Goal: Task Accomplishment & Management: Use online tool/utility

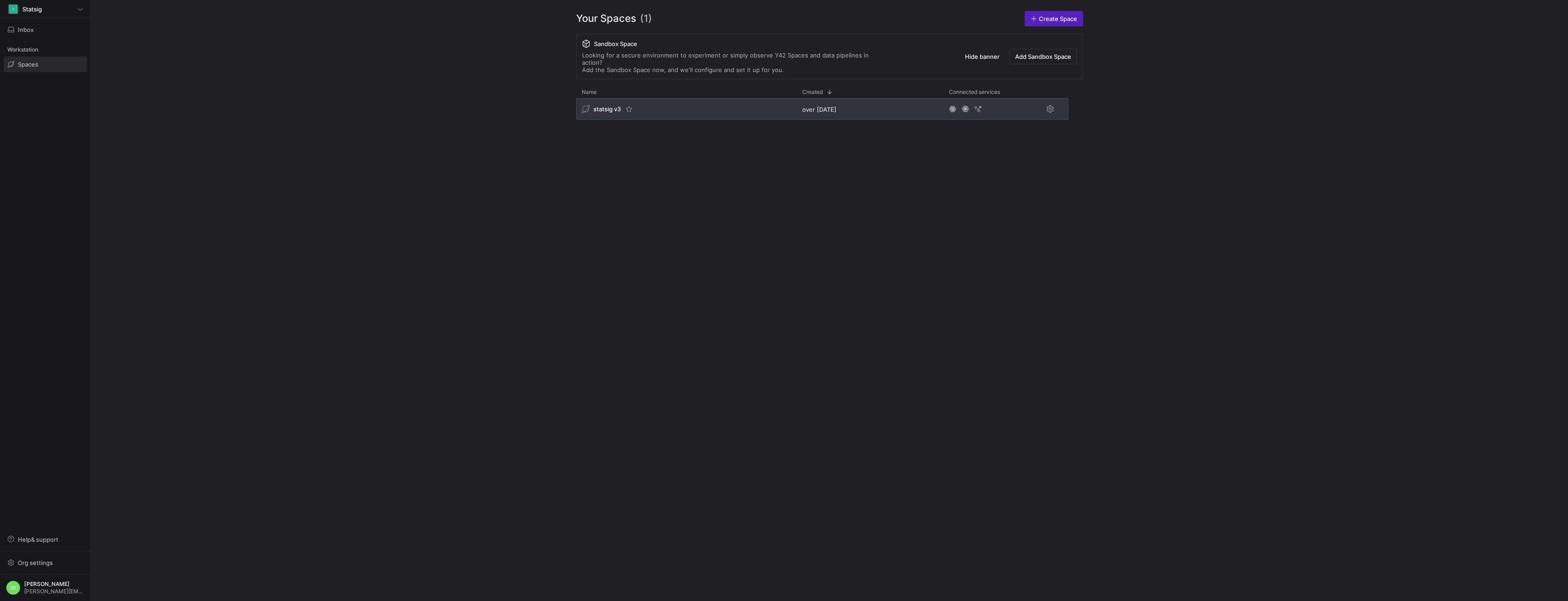
click at [609, 120] on div "statsig v3" at bounding box center [686, 109] width 220 height 22
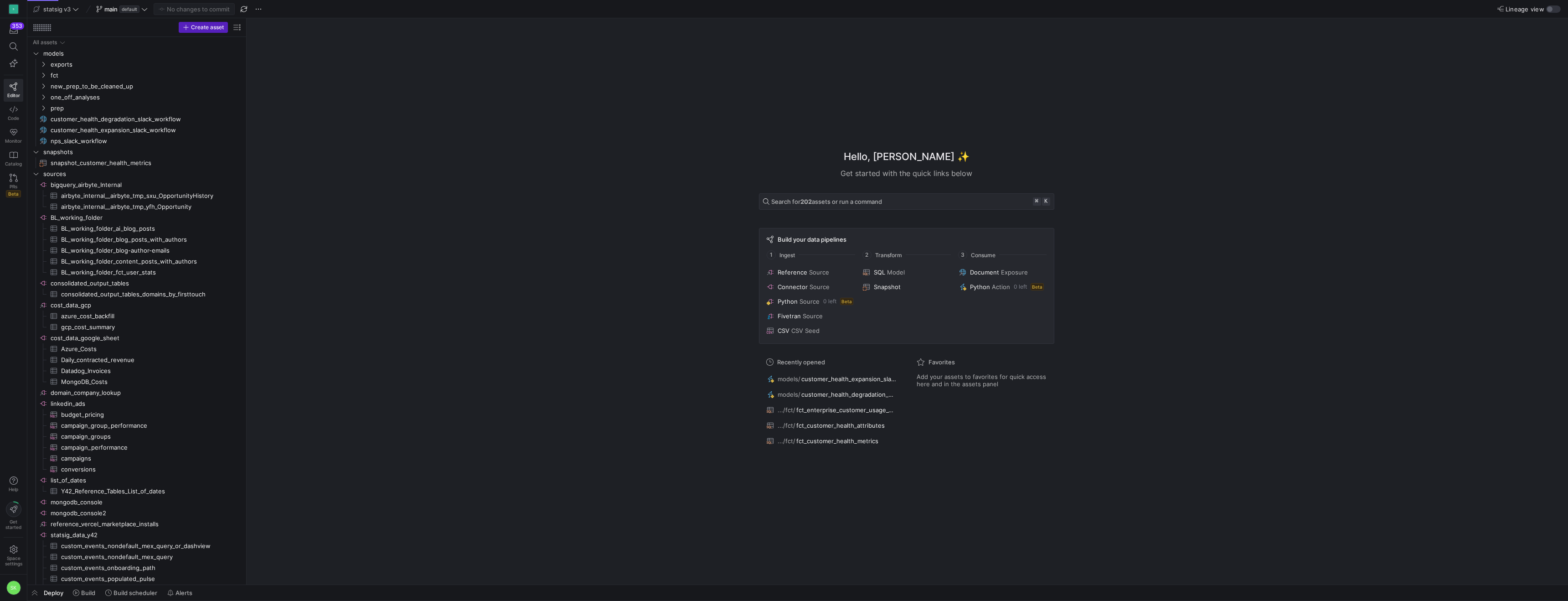
drag, startPoint x: 156, startPoint y: 170, endPoint x: 375, endPoint y: 186, distance: 219.6
click at [42, 77] on icon "Press SPACE to select this row." at bounding box center [43, 74] width 7 height 5
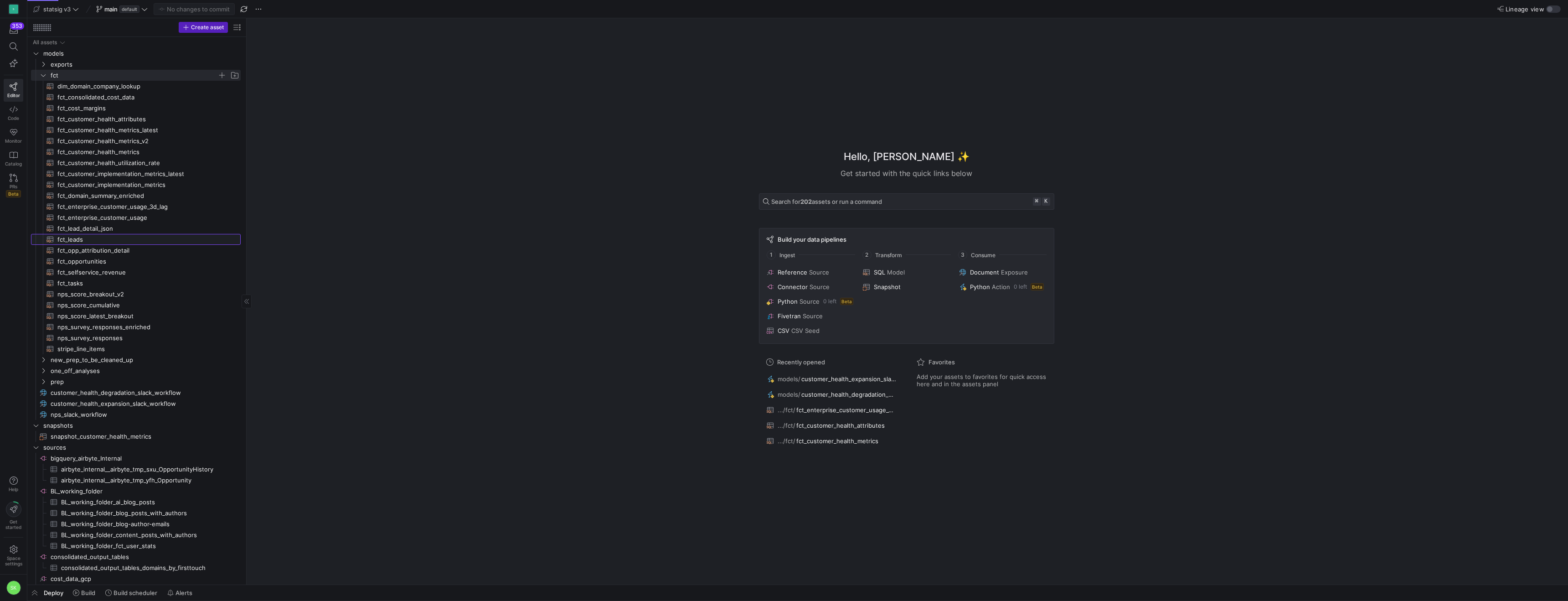
click at [75, 245] on span "fct_leads​​​​​​​​​​" at bounding box center [144, 240] width 173 height 10
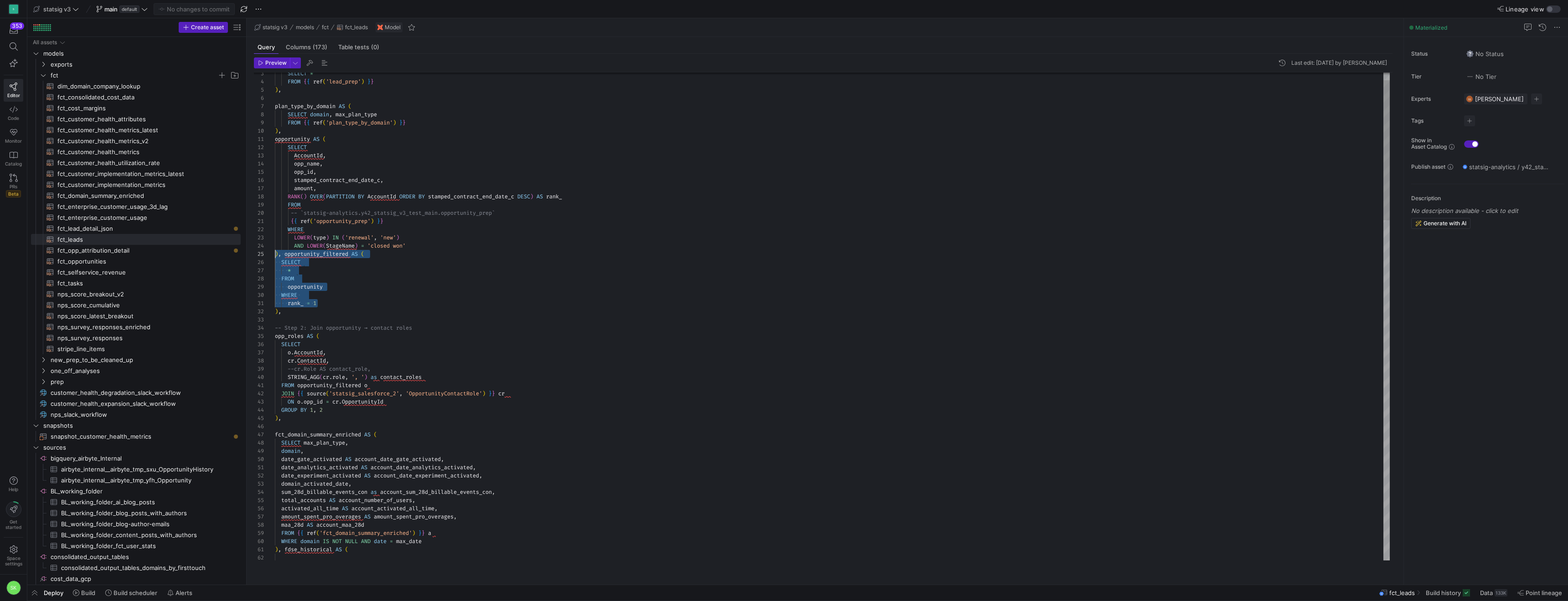
scroll to position [33, 0]
drag, startPoint x: 329, startPoint y: 313, endPoint x: 260, endPoint y: 267, distance: 82.9
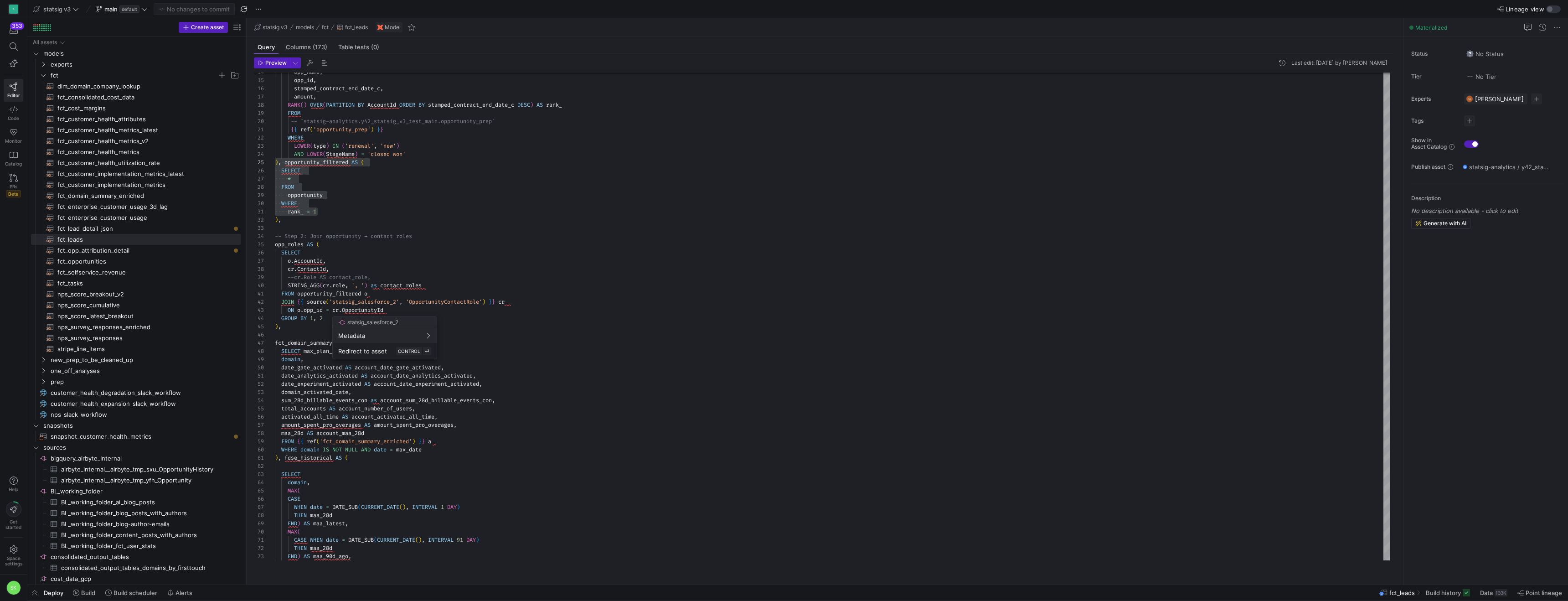
click at [484, 319] on div at bounding box center [784, 300] width 1568 height 601
drag, startPoint x: 299, startPoint y: 305, endPoint x: 417, endPoint y: 302, distance: 118.0
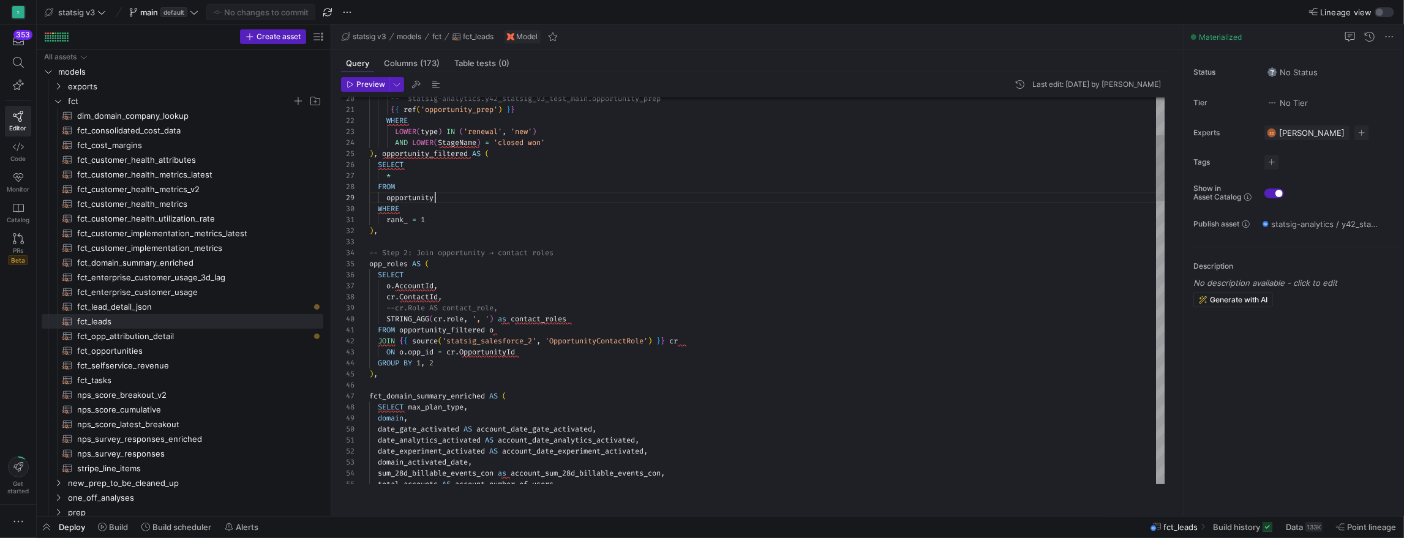
drag, startPoint x: 445, startPoint y: 238, endPoint x: 360, endPoint y: 157, distance: 117.0
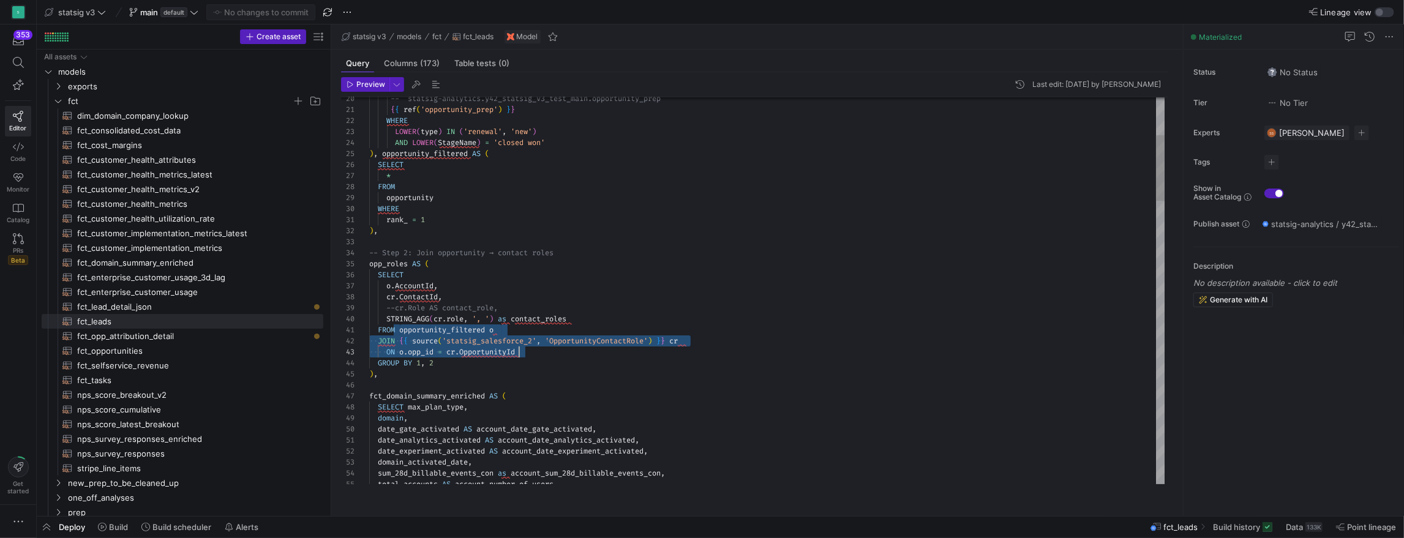
drag, startPoint x: 403, startPoint y: 340, endPoint x: 635, endPoint y: 368, distance: 233.8
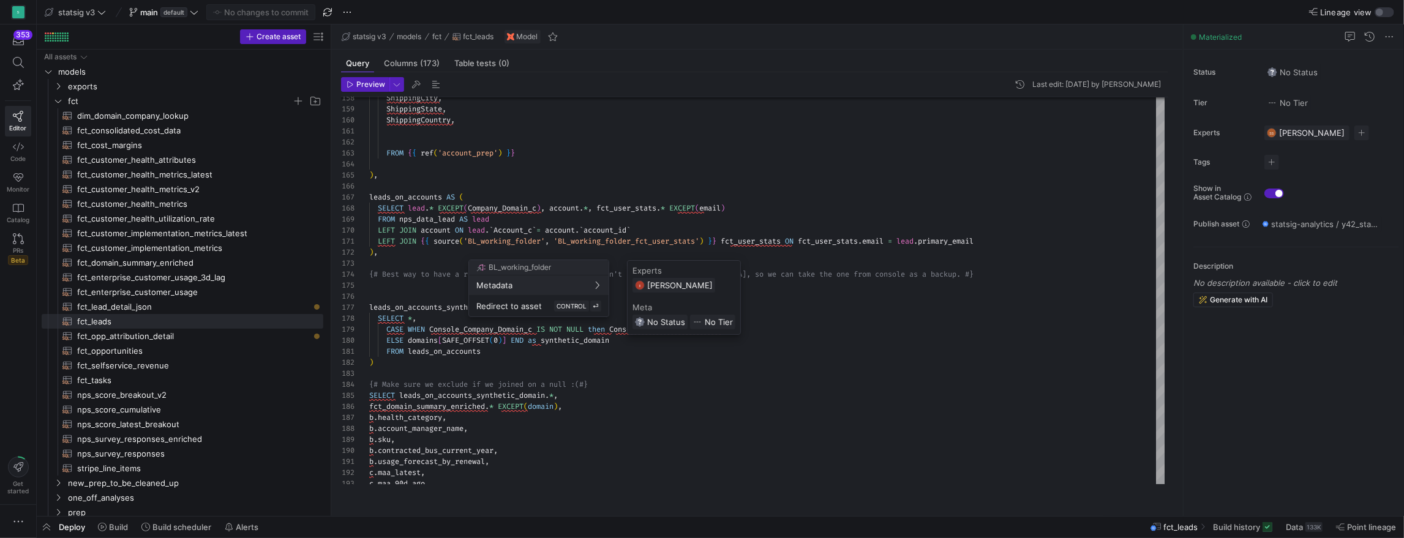
click at [429, 263] on div at bounding box center [702, 269] width 1404 height 538
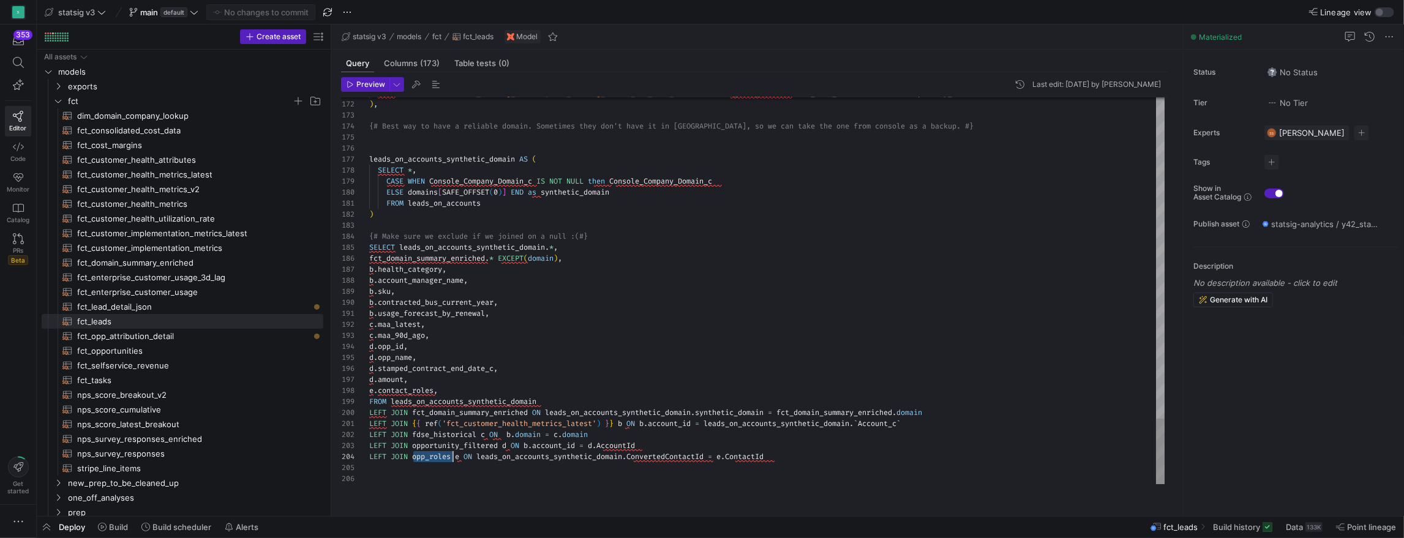
scroll to position [33, 84]
drag, startPoint x: 657, startPoint y: 457, endPoint x: 537, endPoint y: 458, distance: 119.4
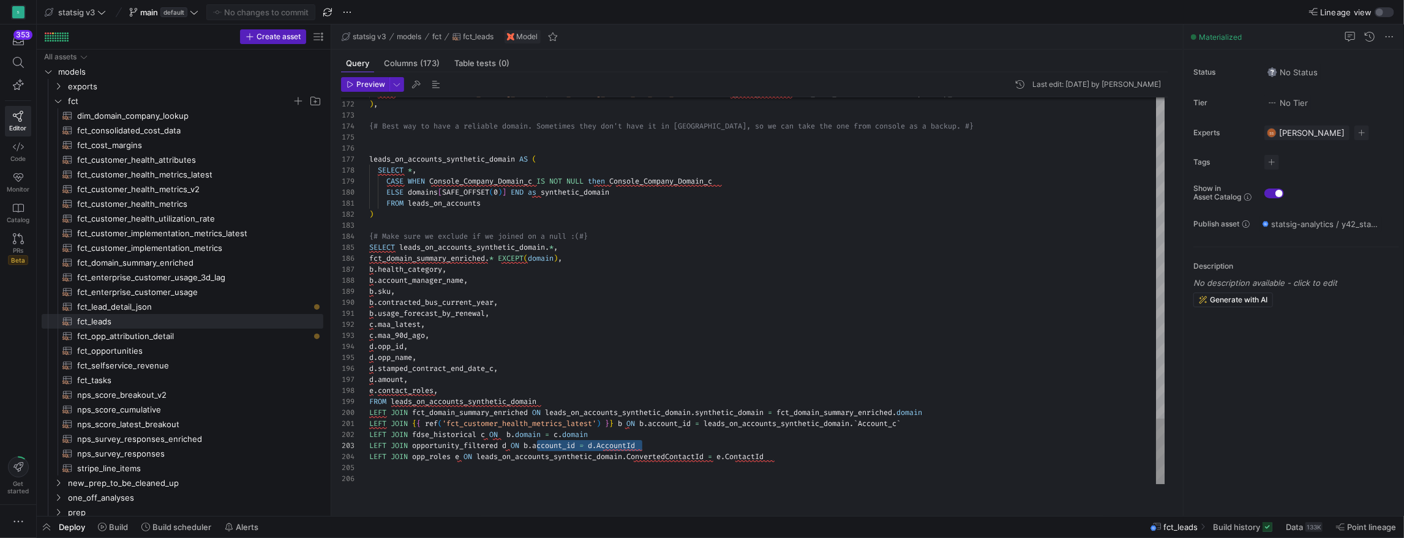
click at [673, 459] on div at bounding box center [702, 269] width 1404 height 538
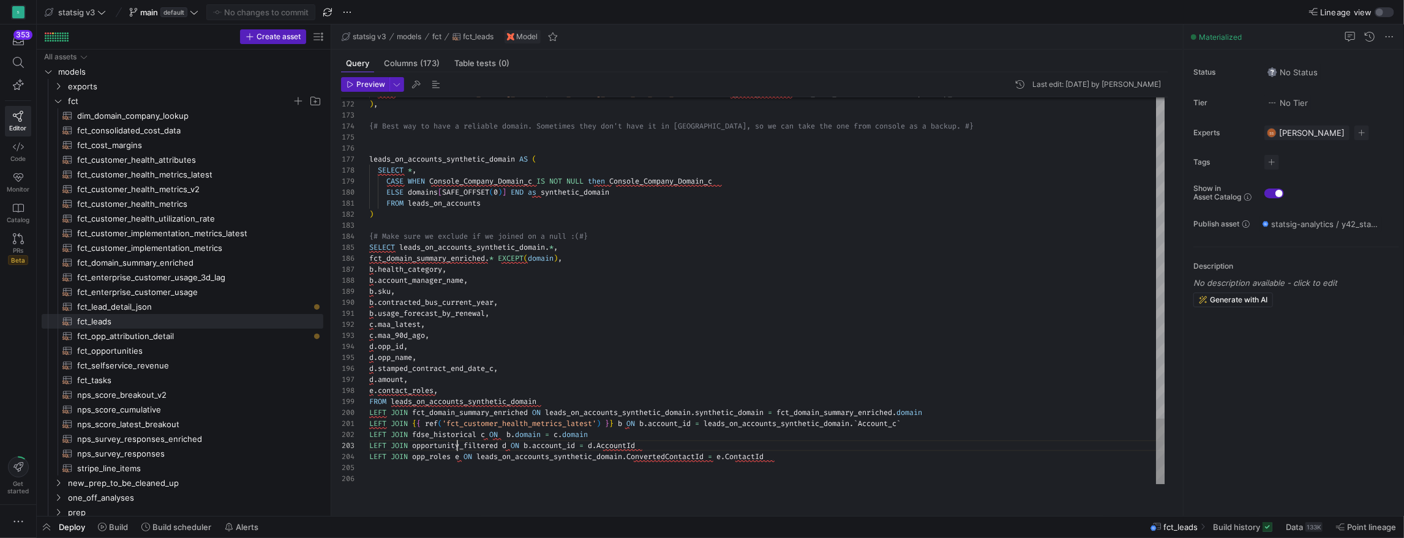
drag, startPoint x: 532, startPoint y: 458, endPoint x: 540, endPoint y: 460, distance: 8.3
click at [587, 455] on div at bounding box center [702, 269] width 1404 height 538
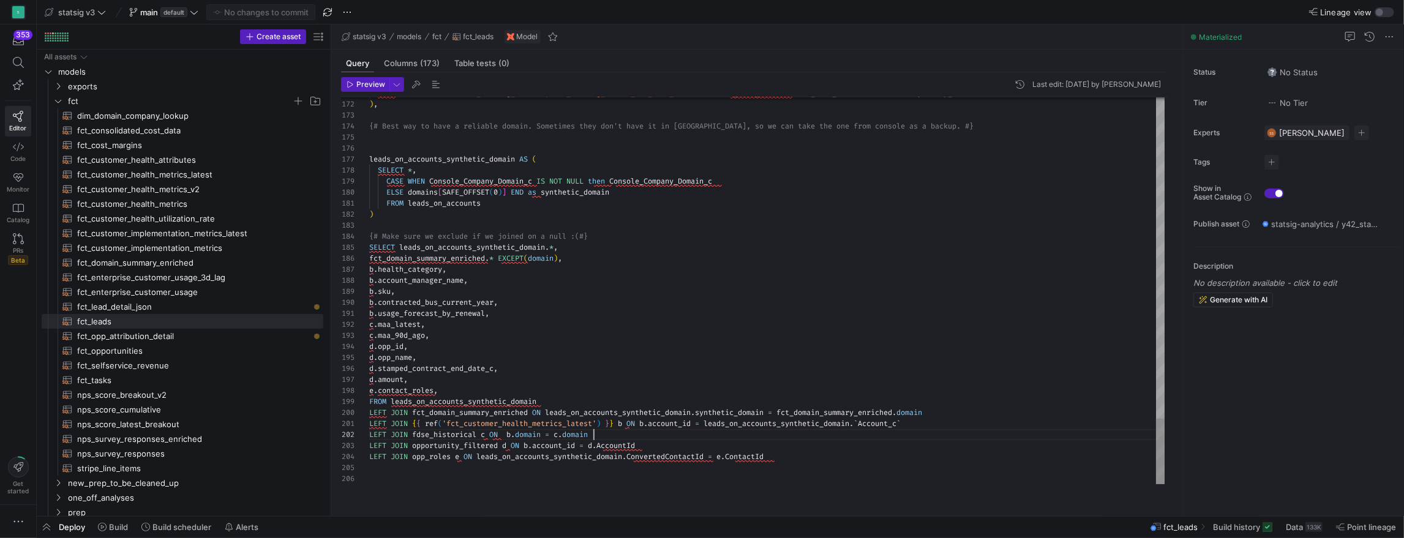
scroll to position [11, 225]
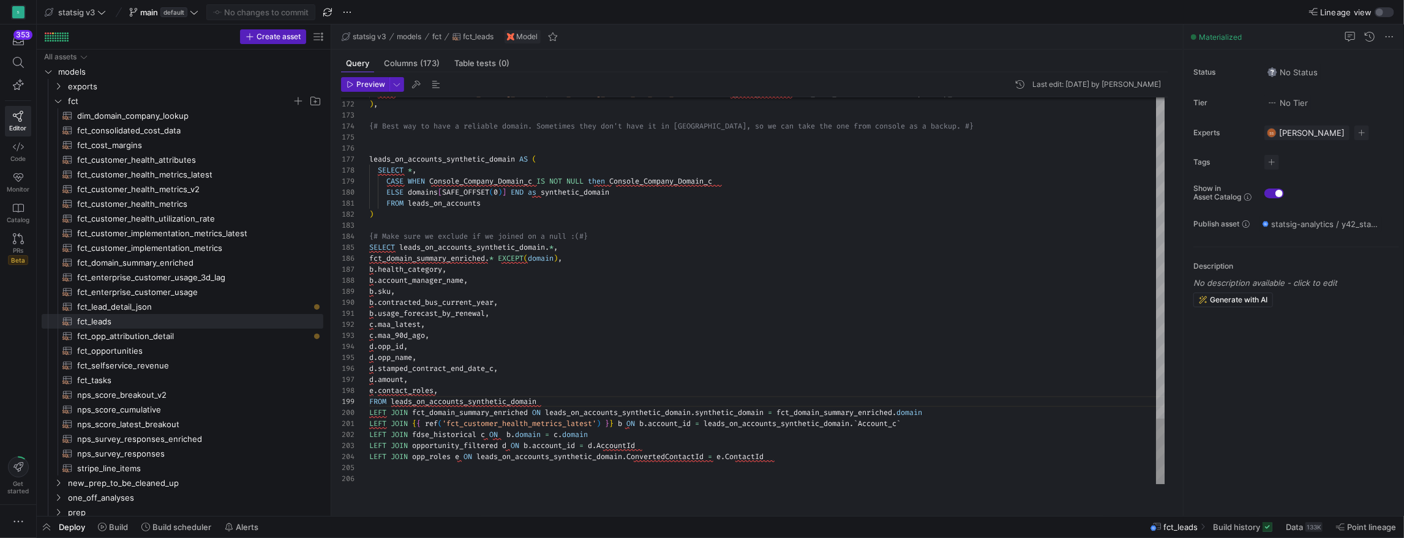
drag, startPoint x: 469, startPoint y: 284, endPoint x: 372, endPoint y: 285, distance: 97.4
click at [522, 437] on div at bounding box center [702, 269] width 1404 height 538
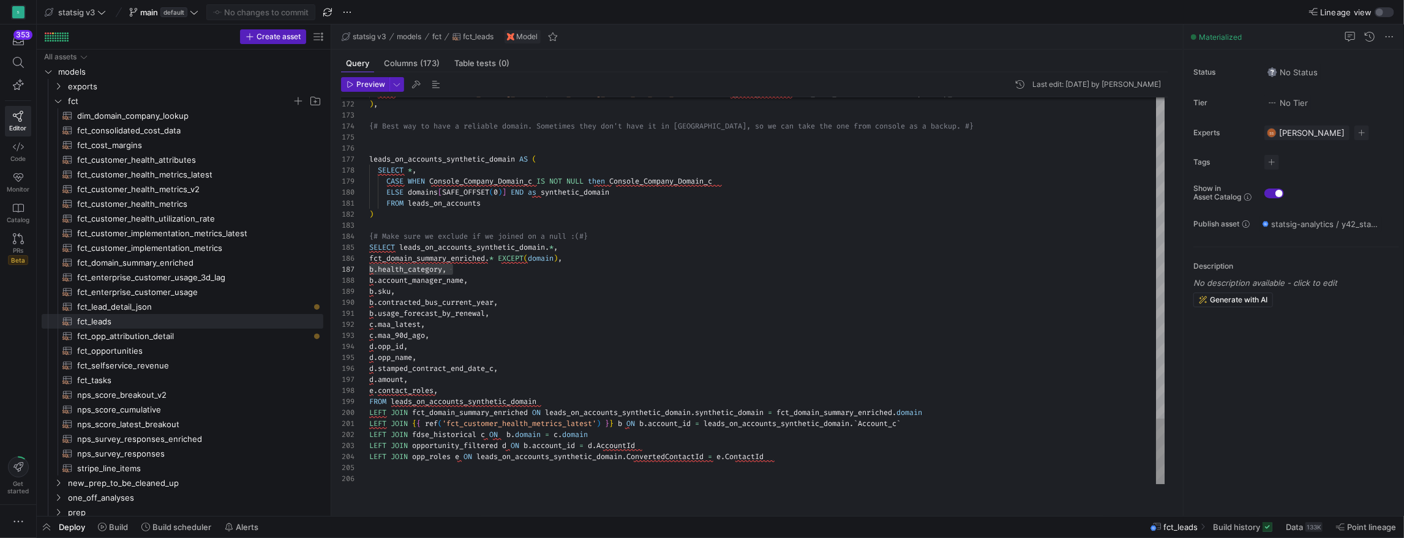
type textarea "LEFT JOIN {{ ref('fct_customer_health_metrics_latest') }} b ON b.account_id = l…"
click at [555, 439] on div at bounding box center [702, 269] width 1404 height 538
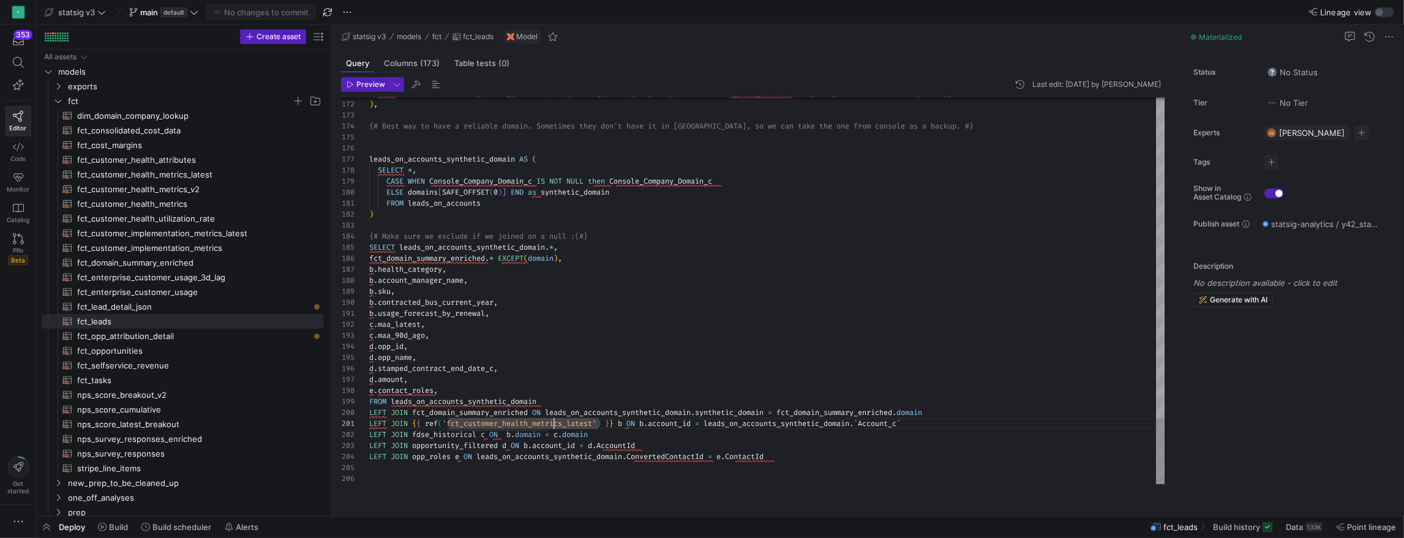
drag, startPoint x: 926, startPoint y: 434, endPoint x: 873, endPoint y: 439, distance: 53.5
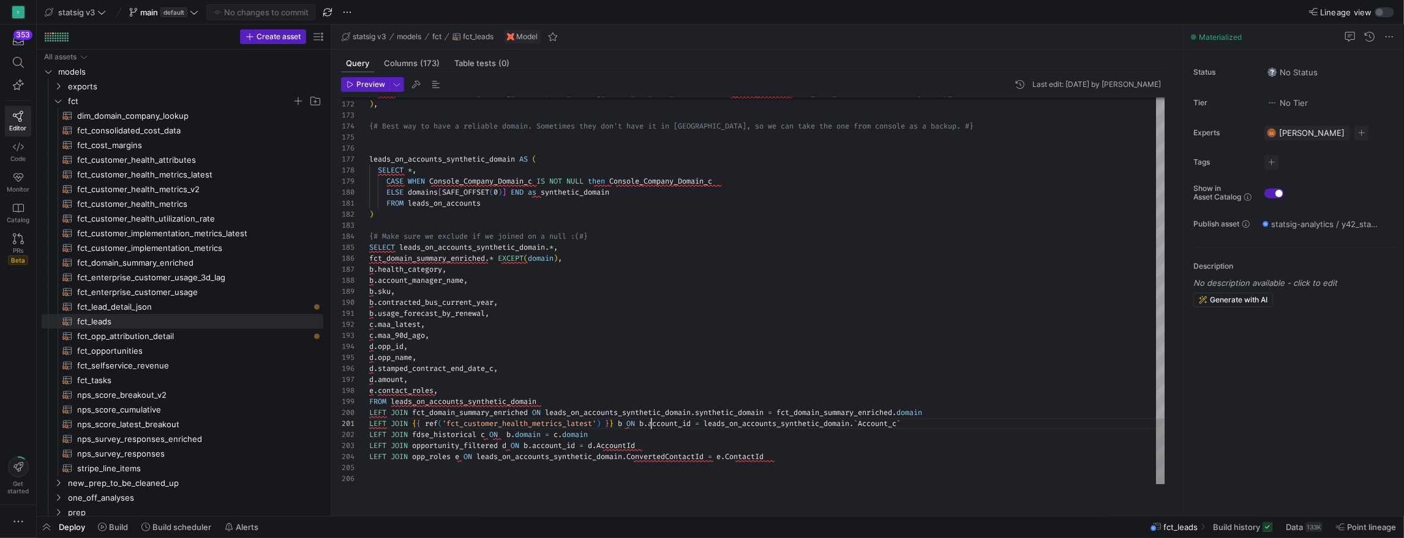
click at [514, 438] on div at bounding box center [702, 269] width 1404 height 538
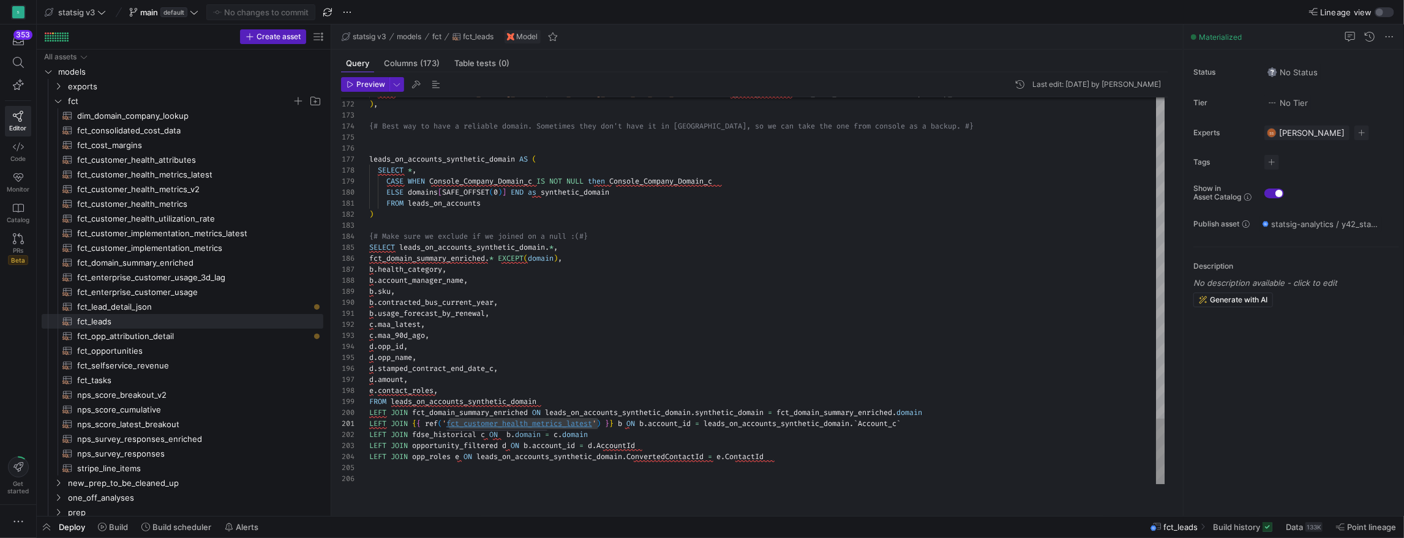
click at [529, 437] on div at bounding box center [702, 269] width 1404 height 538
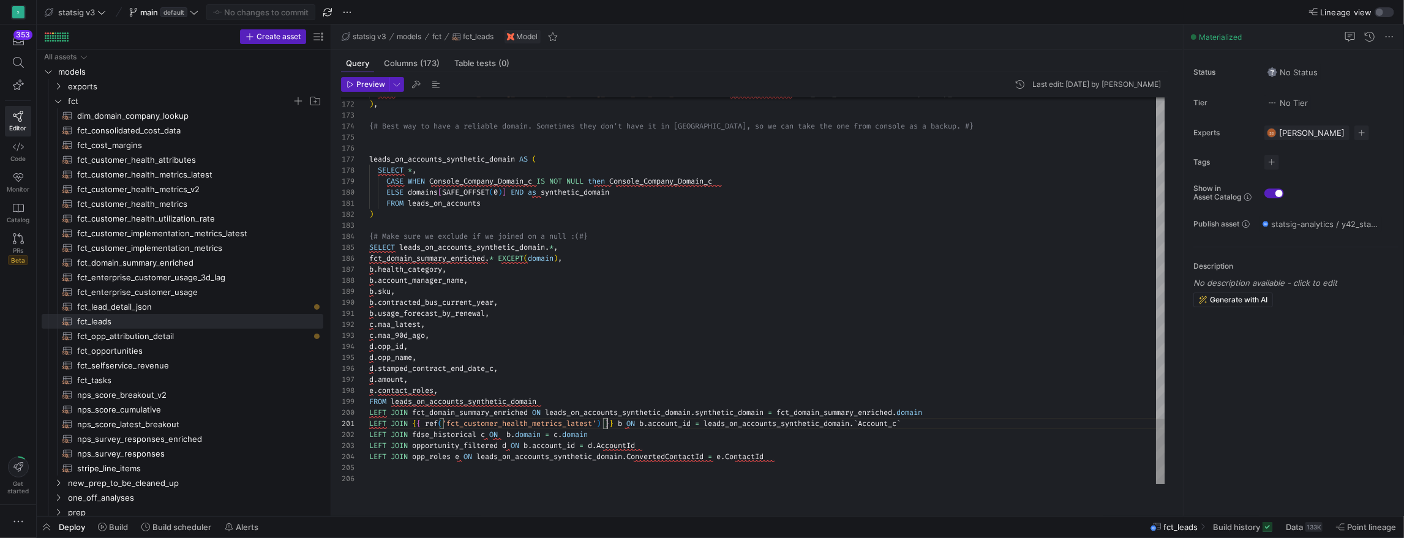
drag, startPoint x: 614, startPoint y: 435, endPoint x: 448, endPoint y: 441, distance: 166.7
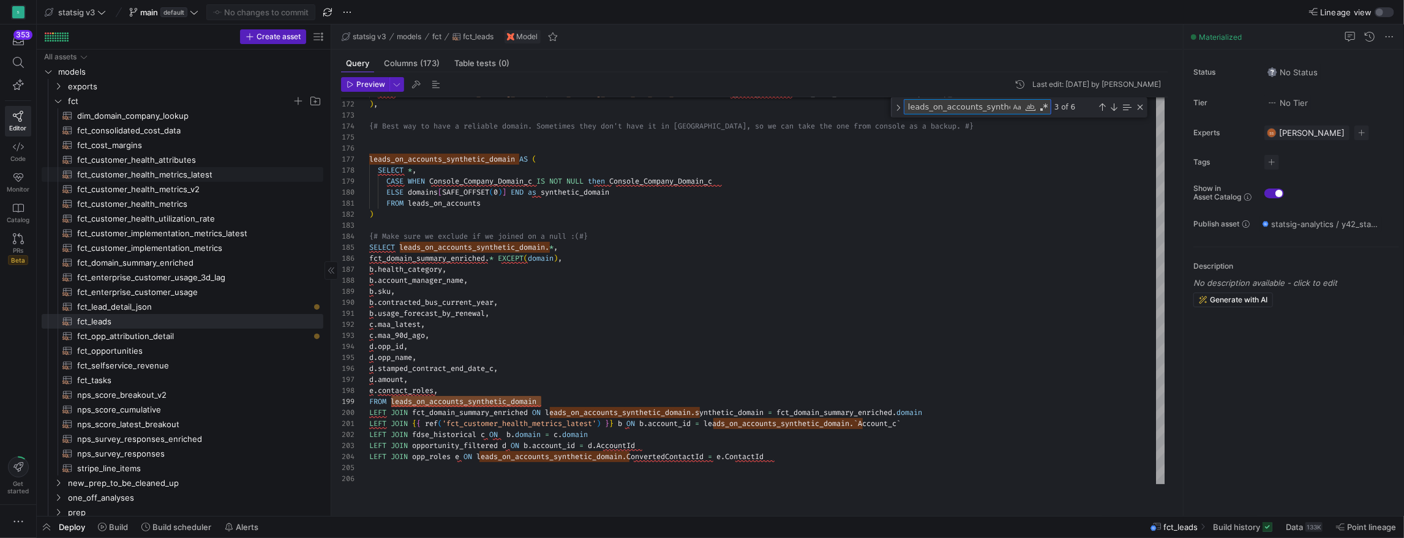
scroll to position [0, 39]
click at [1119, 112] on div "Next Match (Enter)" at bounding box center [1114, 107] width 10 height 10
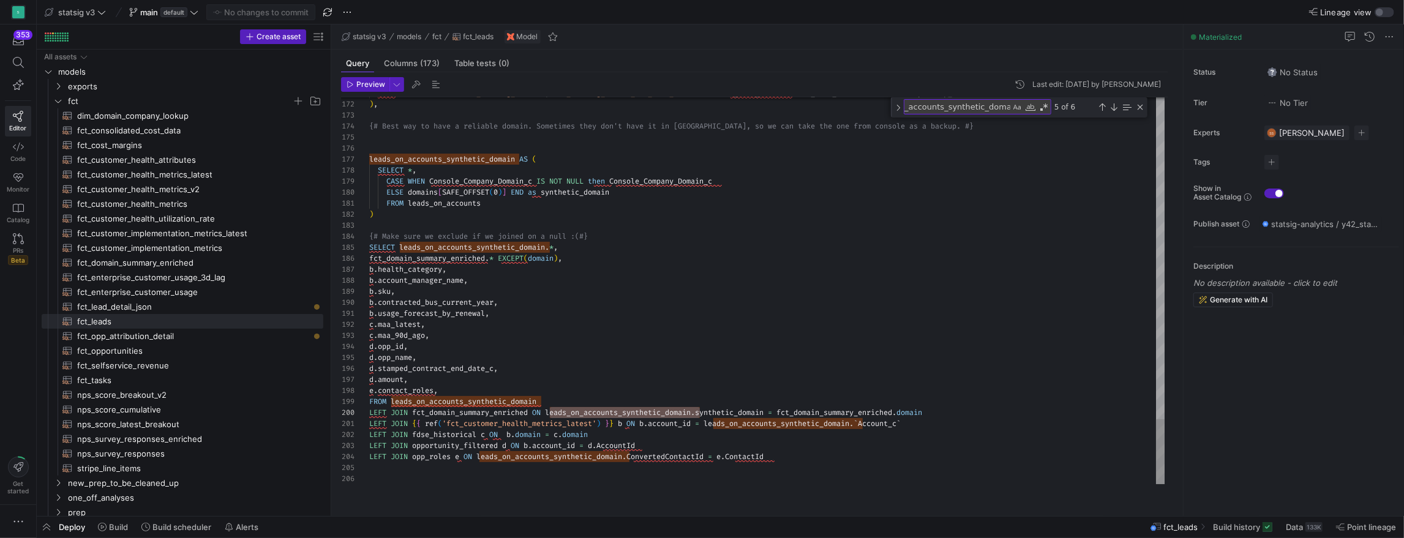
scroll to position [11, 141]
click at [647, 388] on div at bounding box center [702, 269] width 1404 height 538
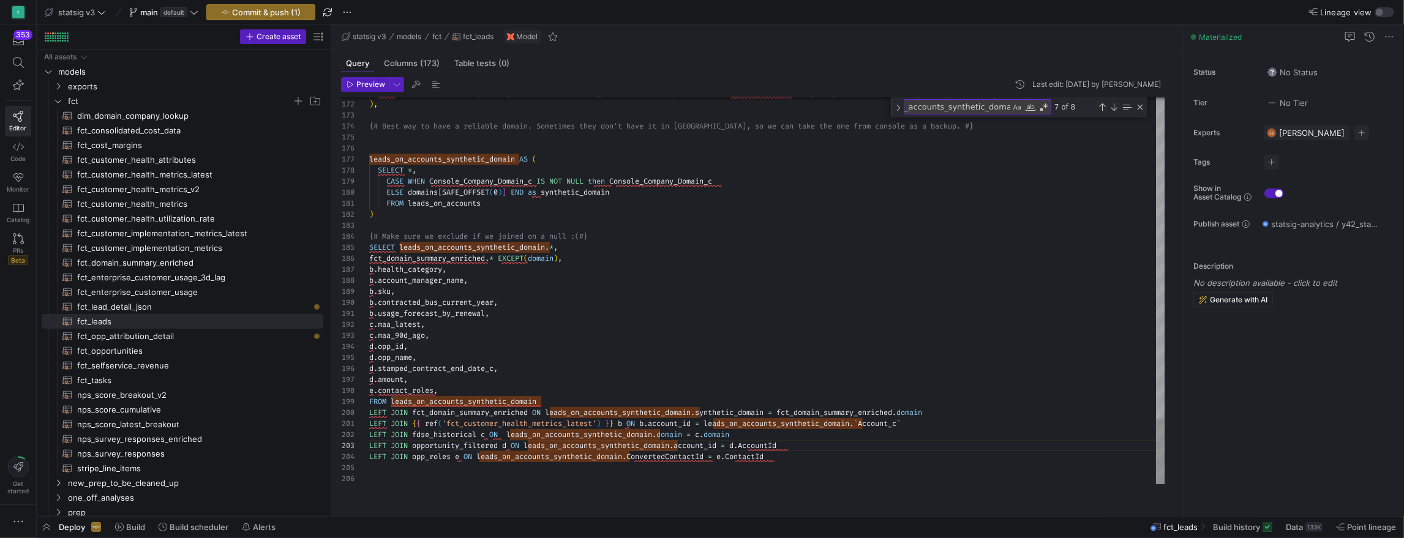
type textarea "LEFT JOIN {{ ref('fct_customer_health_metrics_latest') }} b ON b.account_id = l…"
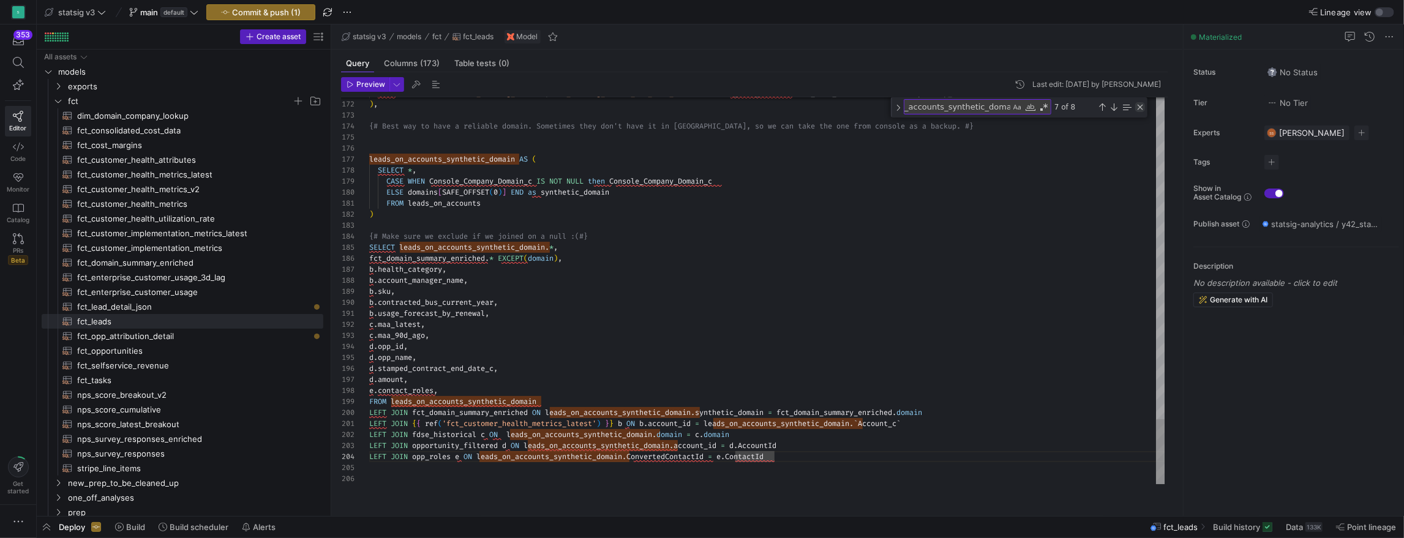
click at [1140, 112] on div "Close (Escape)" at bounding box center [1141, 107] width 10 height 10
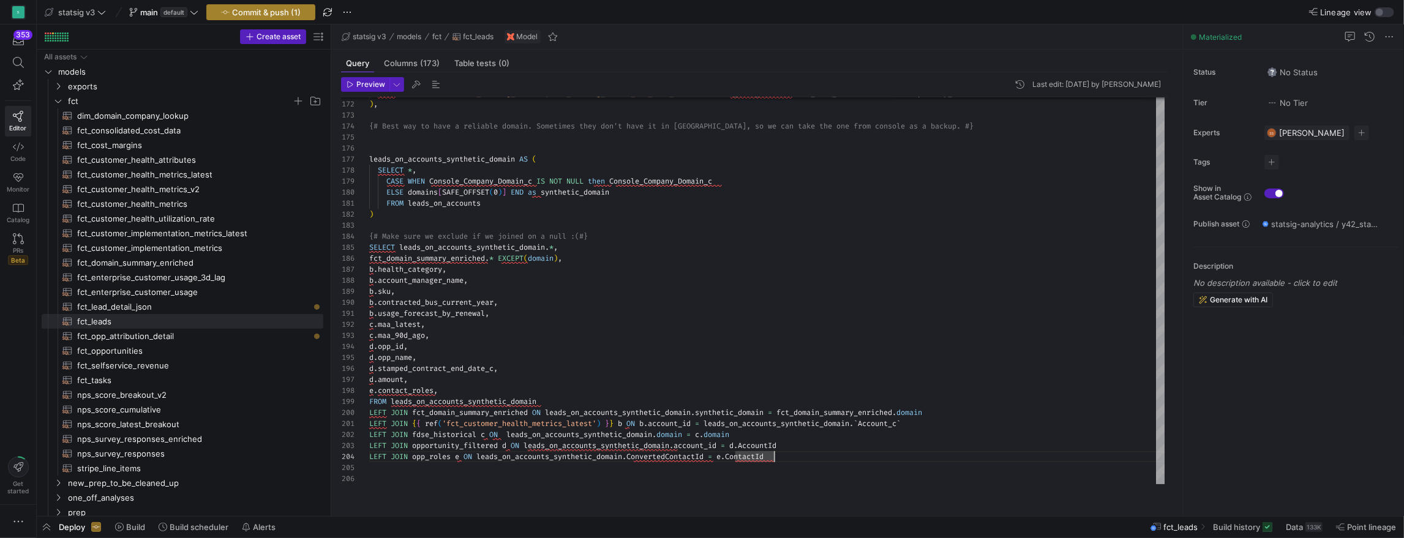
click at [295, 12] on span "Commit & push (1)" at bounding box center [266, 12] width 69 height 10
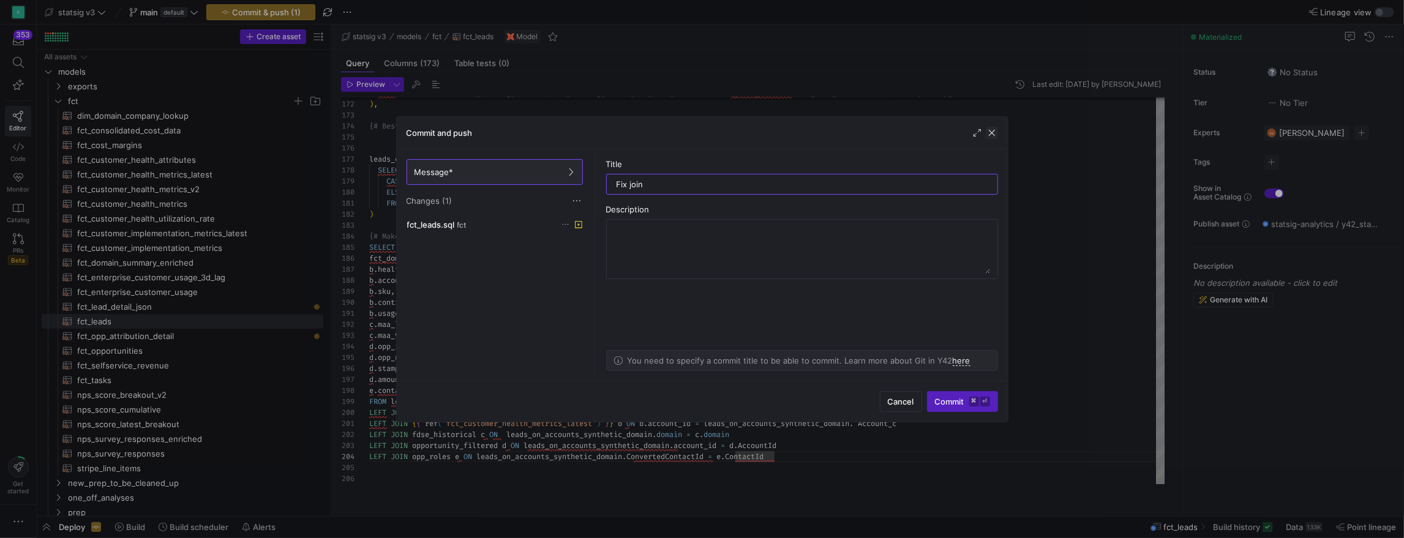
type input "Fix join"
click at [992, 134] on span "button" at bounding box center [992, 133] width 12 height 12
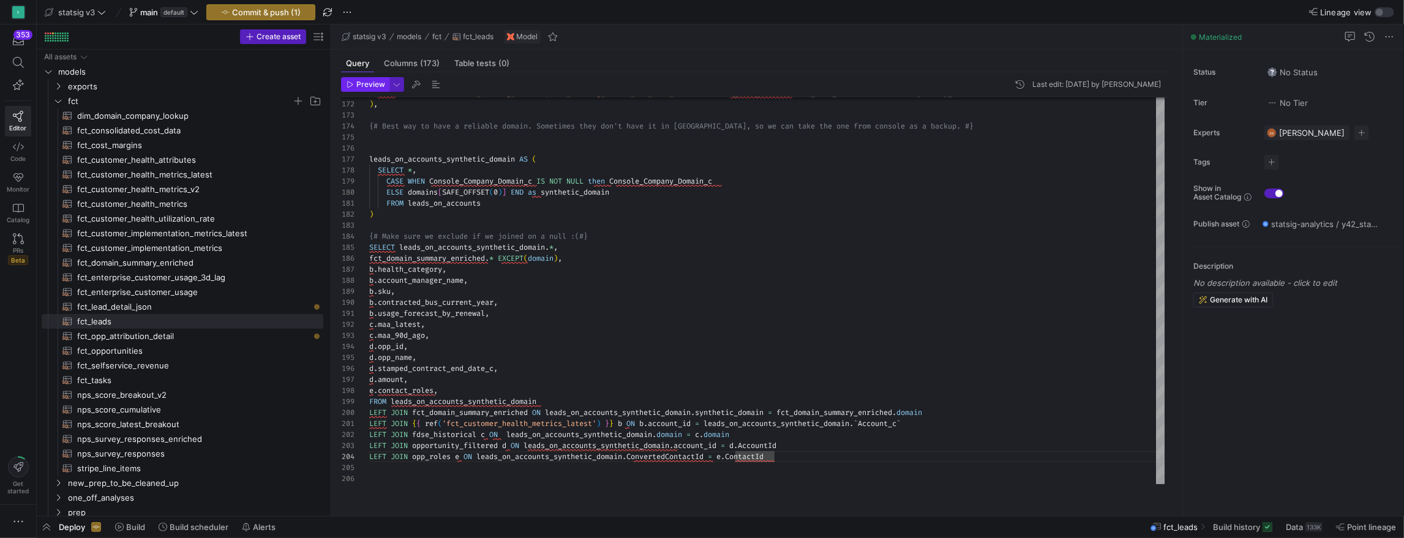
click at [370, 89] on span "Preview" at bounding box center [370, 84] width 29 height 9
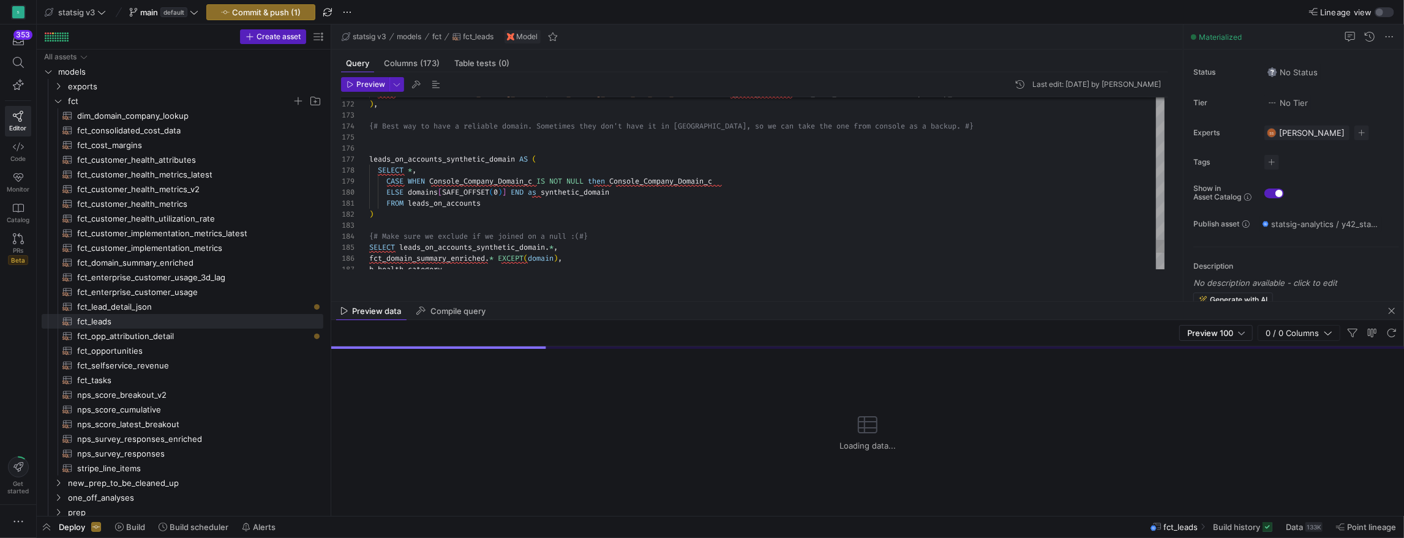
type textarea "LEFT JOIN {{ source('BL_working_folder', 'BL_working_folder_fct_user_stats') }}…"
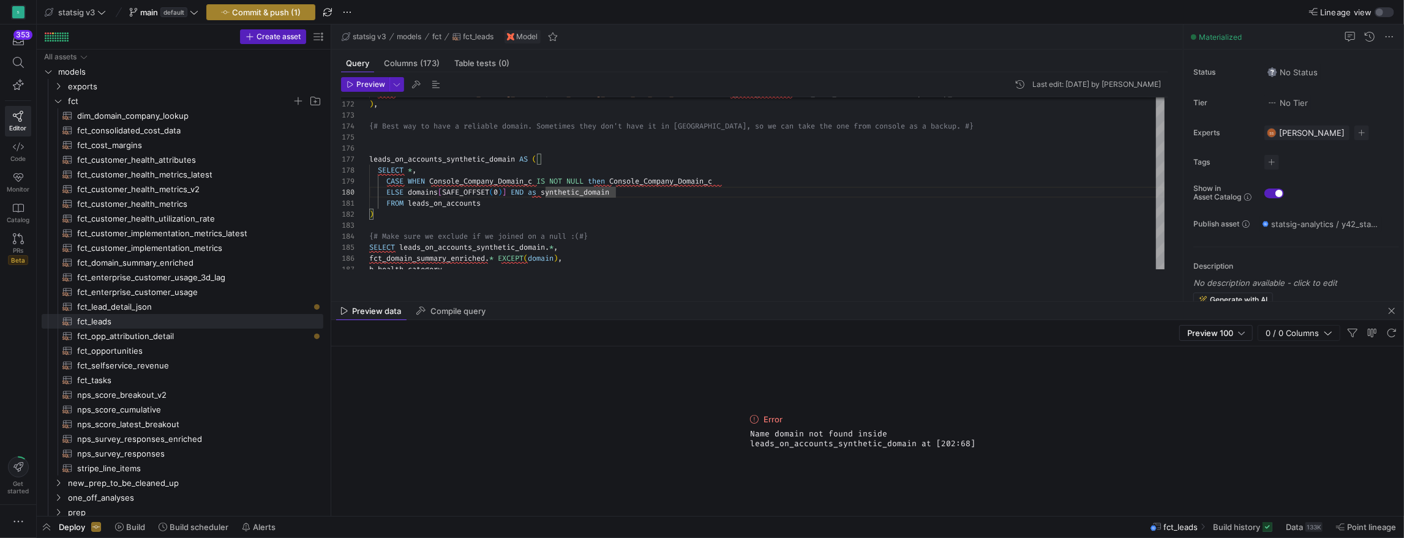
click at [284, 8] on span "Commit & push (1)" at bounding box center [266, 12] width 69 height 10
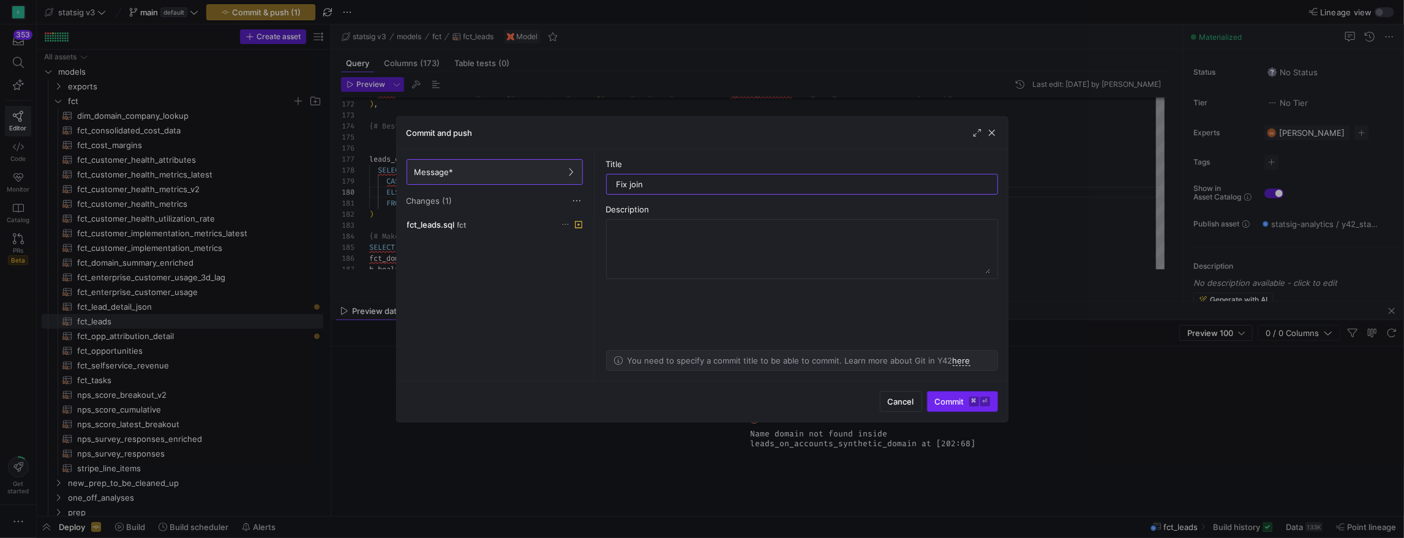
type input "Fix join"
click at [933, 405] on span "submit" at bounding box center [963, 402] width 70 height 20
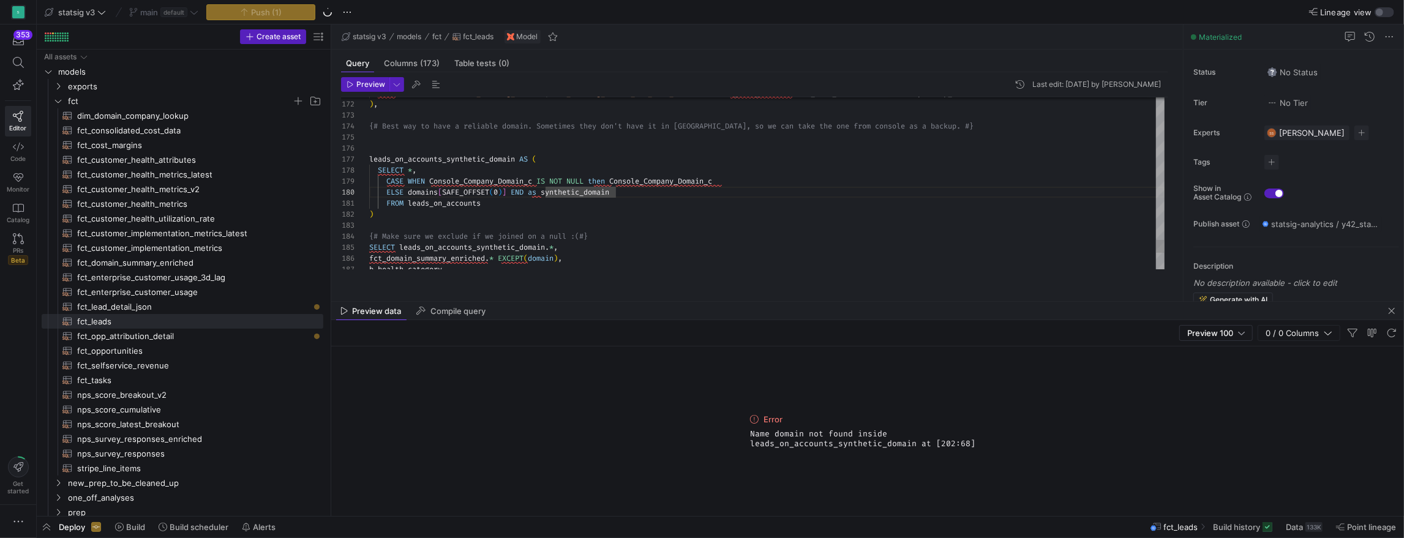
scroll to position [0, 115]
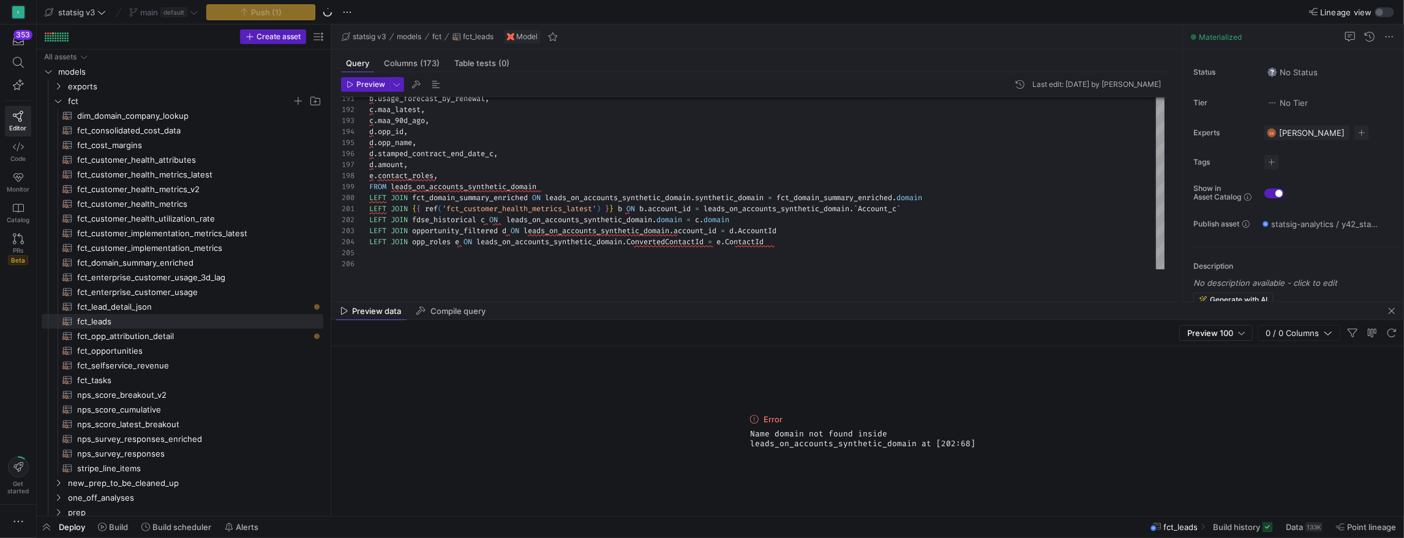
click at [715, 303] on div "Preview data Compile query" at bounding box center [867, 311] width 1073 height 18
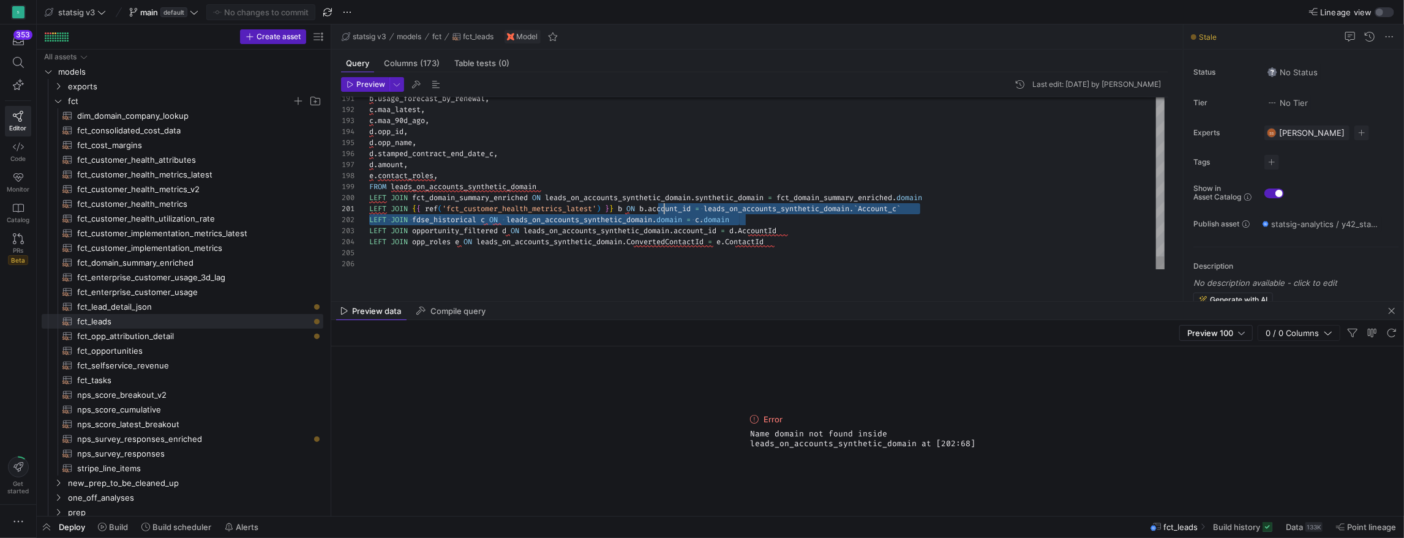
scroll to position [0, 247]
drag, startPoint x: 761, startPoint y: 233, endPoint x: 618, endPoint y: 225, distance: 143.5
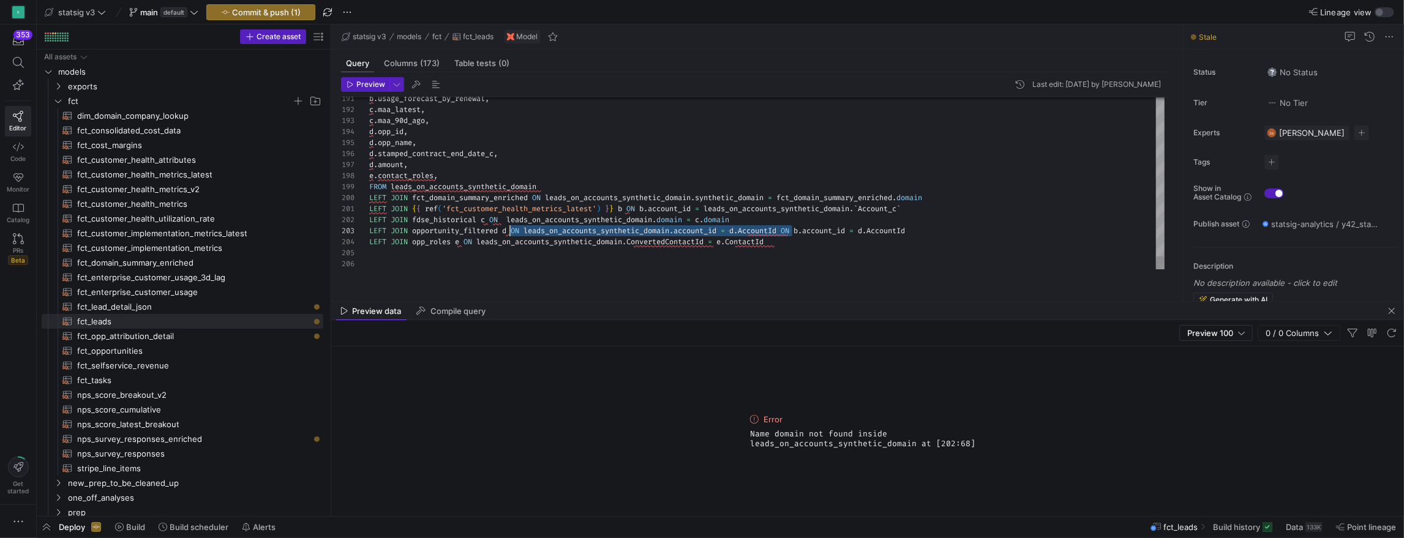
scroll to position [22, 146]
drag, startPoint x: 794, startPoint y: 244, endPoint x: 518, endPoint y: 244, distance: 275.6
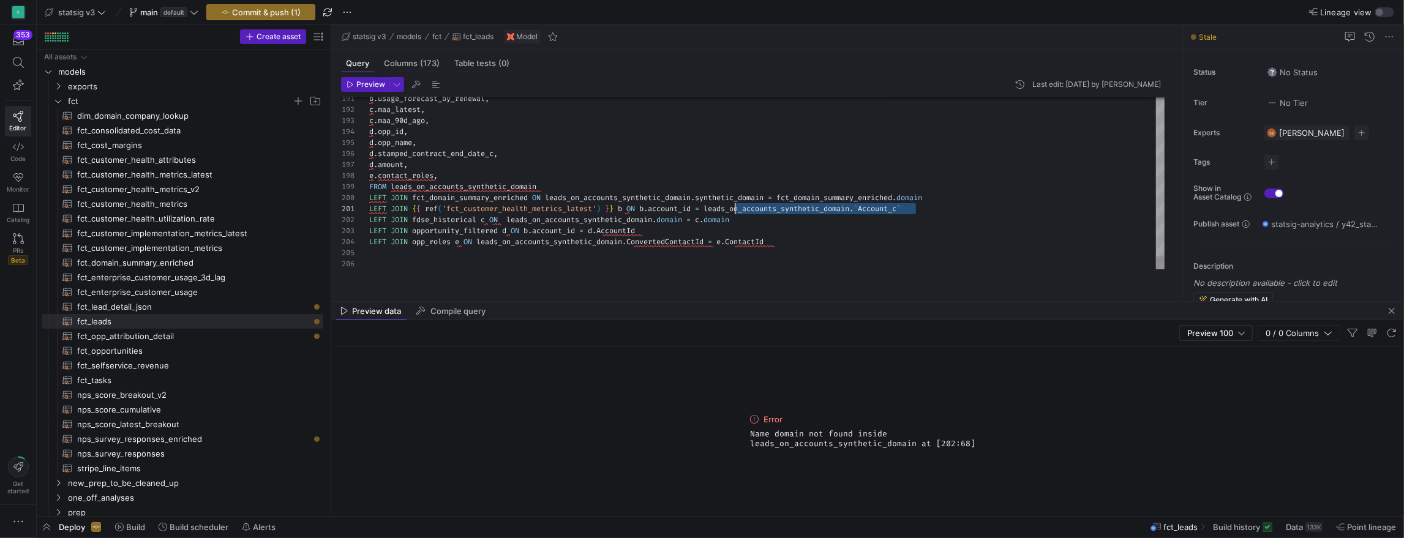
scroll to position [0, 353]
drag, startPoint x: 922, startPoint y: 220, endPoint x: 723, endPoint y: 216, distance: 199.7
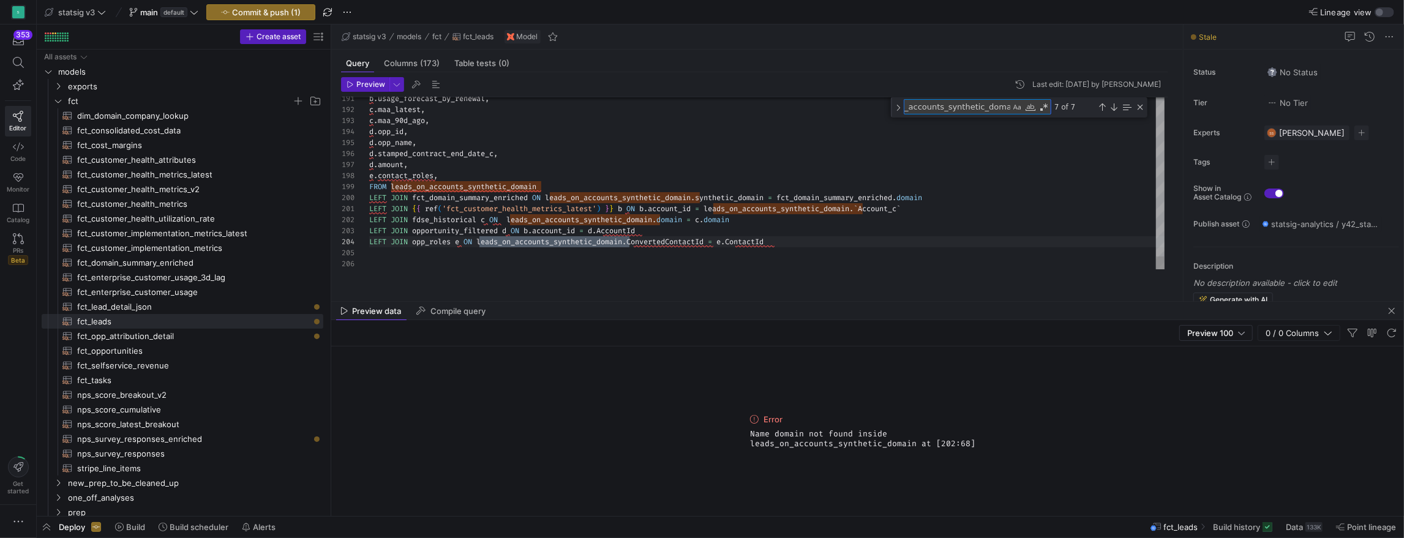
scroll to position [110, 150]
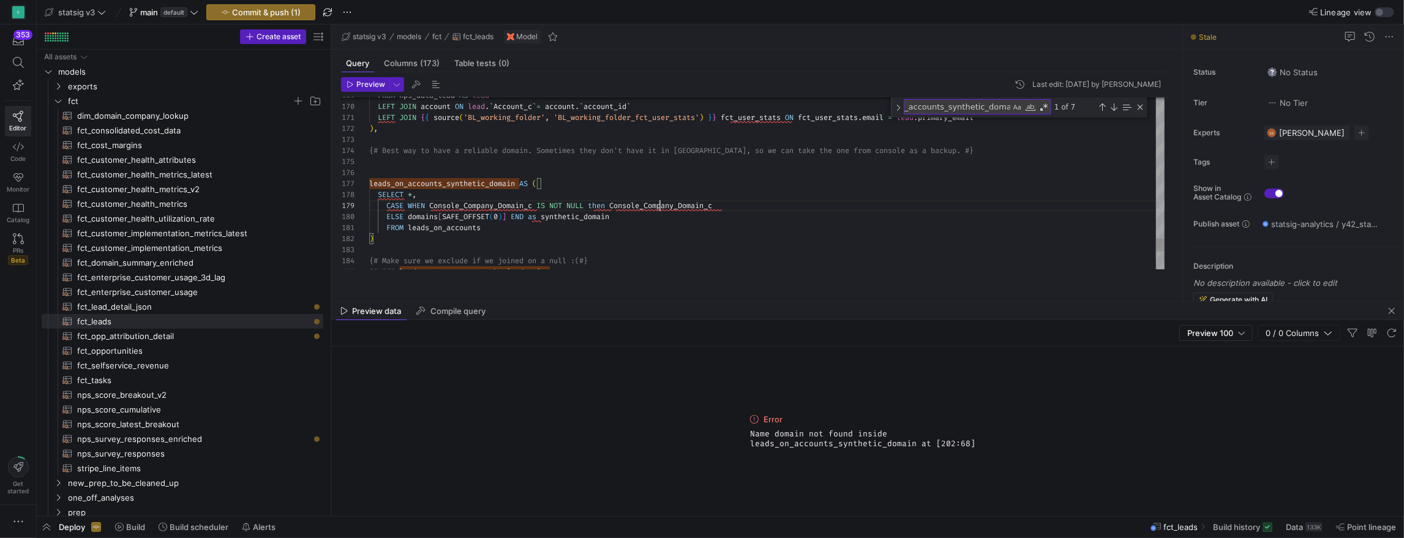
scroll to position [88, 353]
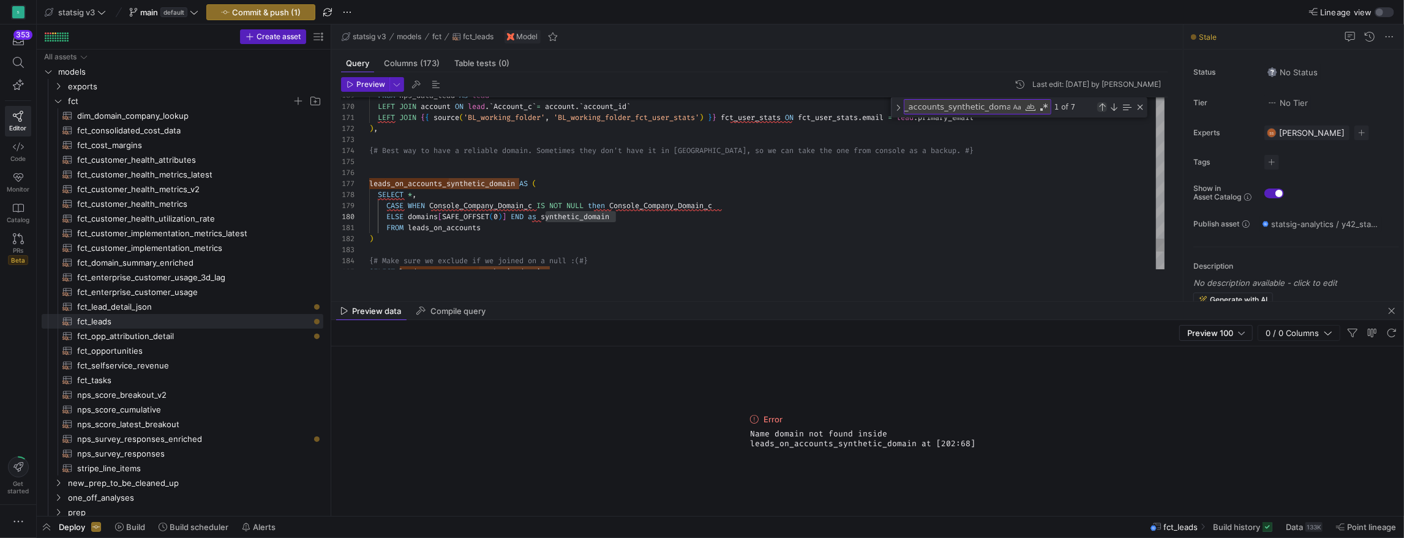
click at [1106, 112] on div "Previous Match (⇧Enter)" at bounding box center [1103, 107] width 10 height 10
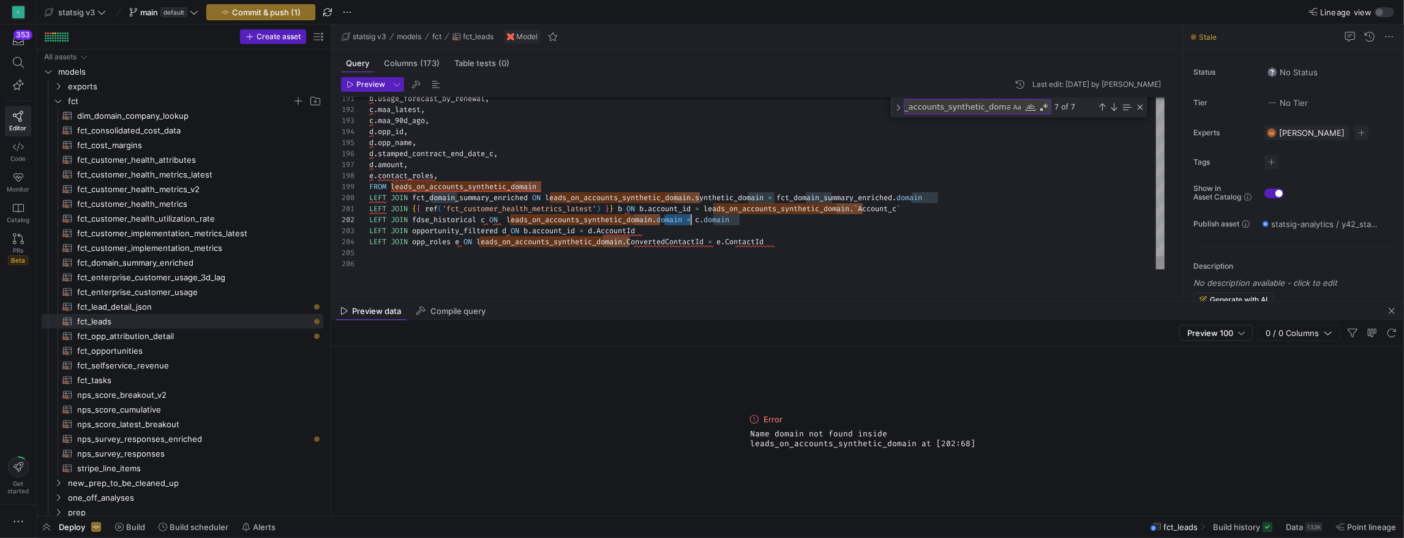
type textarea "LEFT JOIN {{ ref('fct_customer_health_metrics_latest') }} b ON b.account_id = l…"
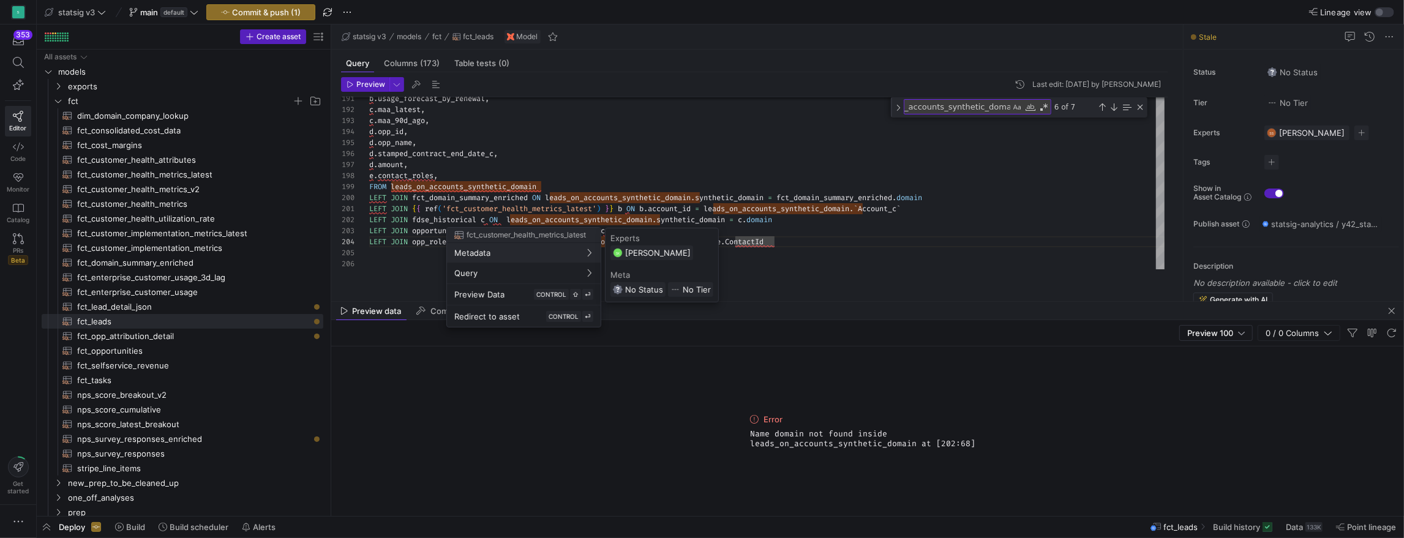
click at [817, 271] on div at bounding box center [702, 269] width 1404 height 538
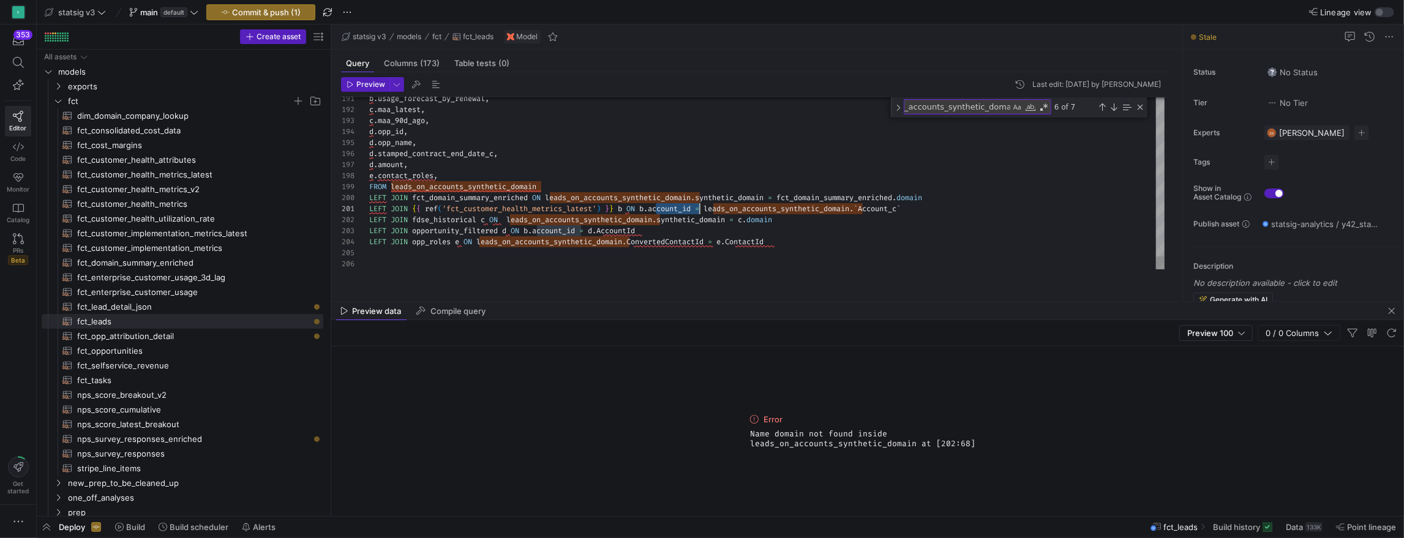
scroll to position [0, 331]
click at [301, 16] on span "Commit & push (1)" at bounding box center [266, 12] width 69 height 10
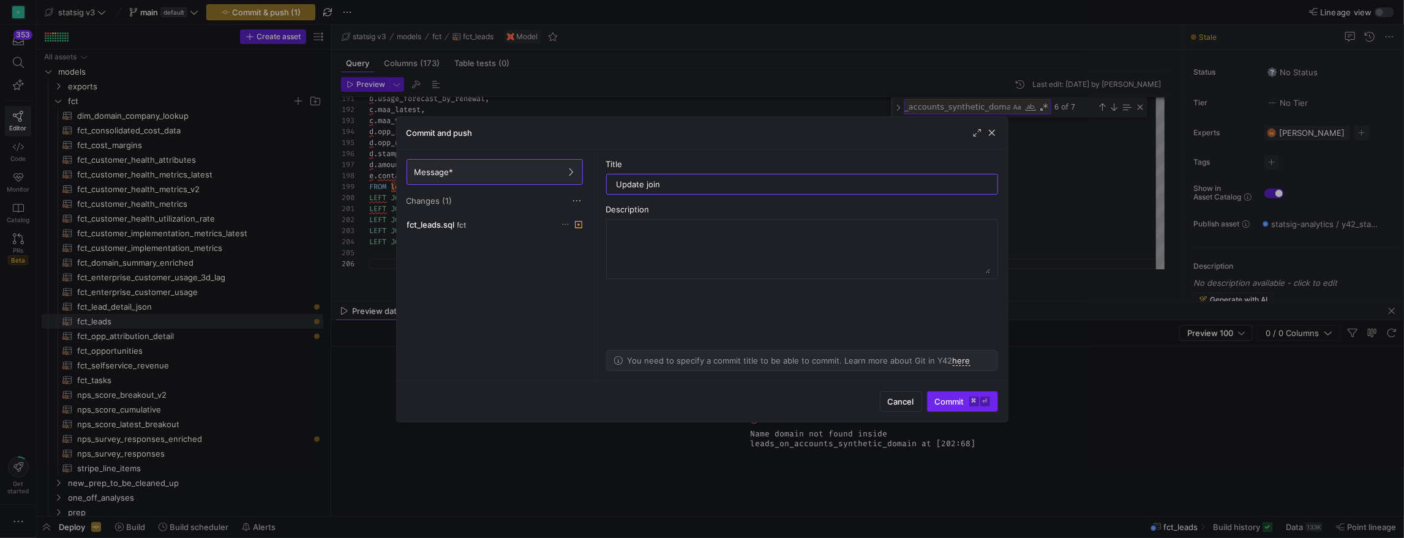
type input "Update join"
click at [940, 397] on span "Commit ⌘ ⏎" at bounding box center [962, 402] width 55 height 10
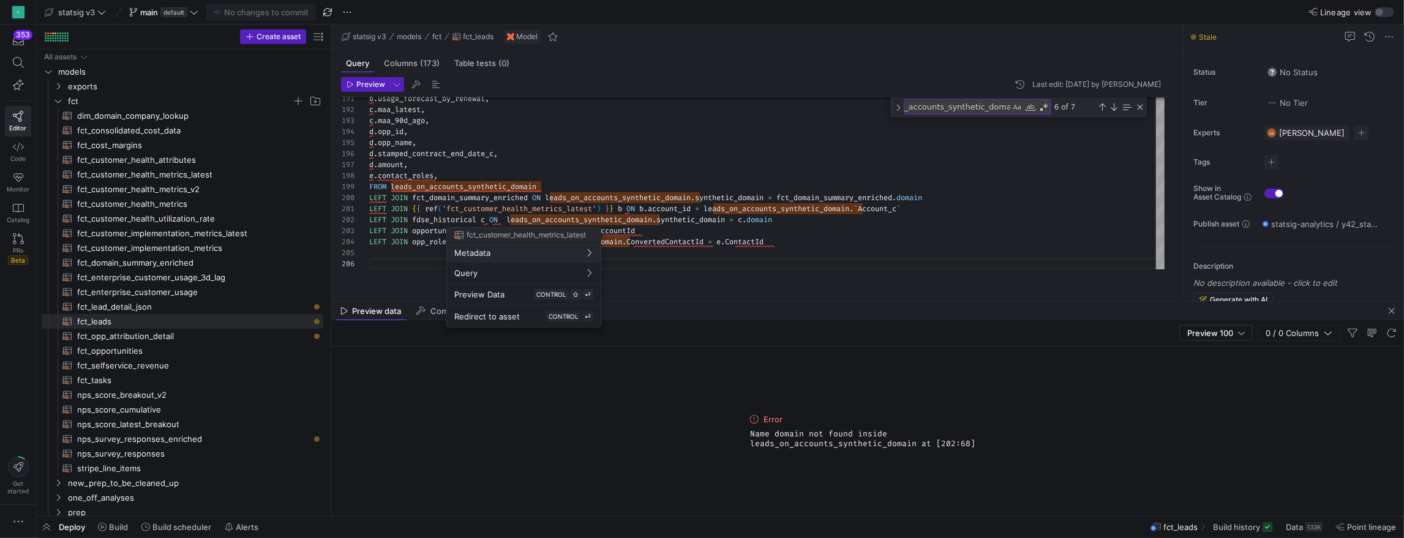
click at [693, 248] on div at bounding box center [702, 269] width 1404 height 538
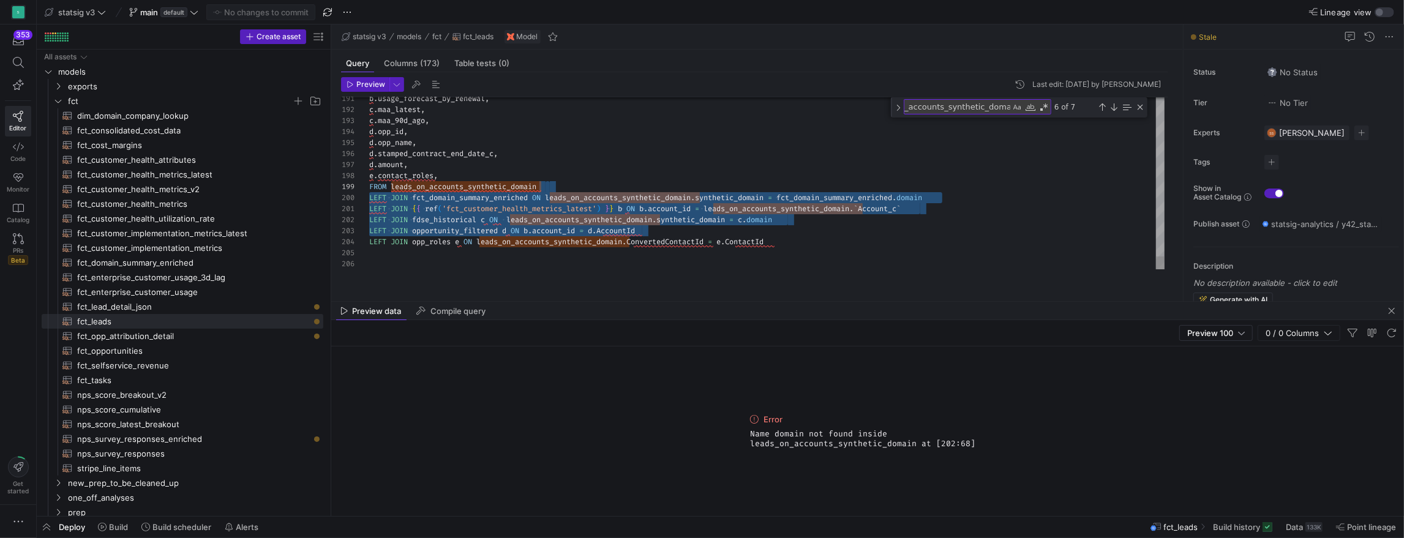
drag, startPoint x: 670, startPoint y: 247, endPoint x: 662, endPoint y: 195, distance: 53.3
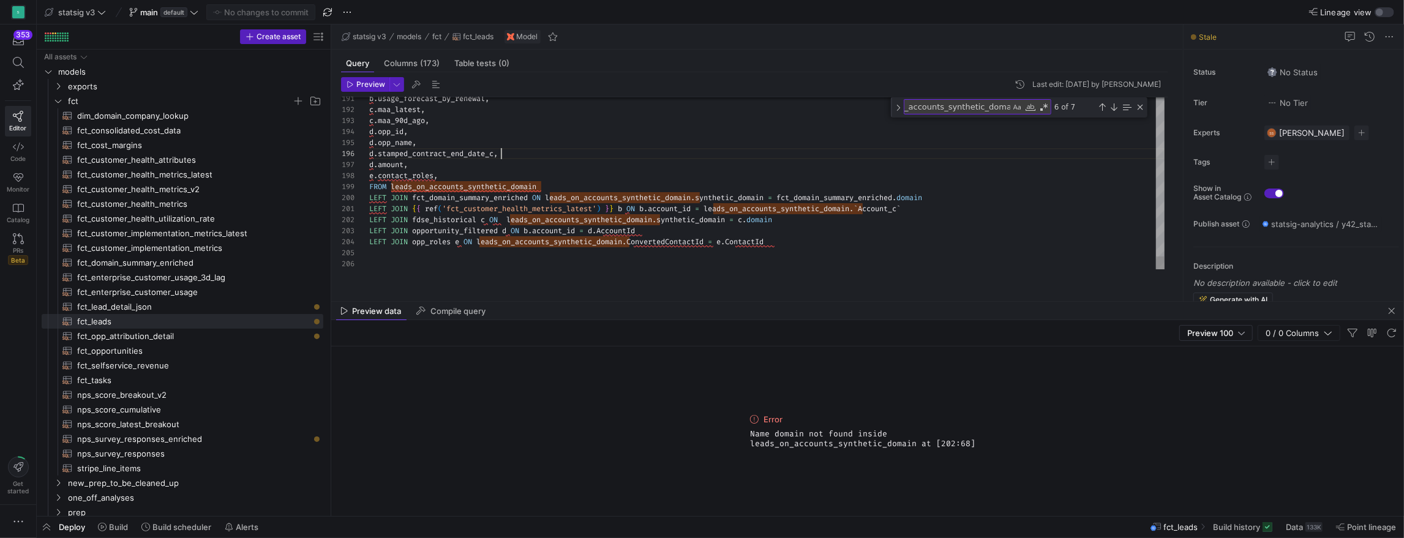
click at [359, 89] on span "Preview" at bounding box center [366, 84] width 39 height 9
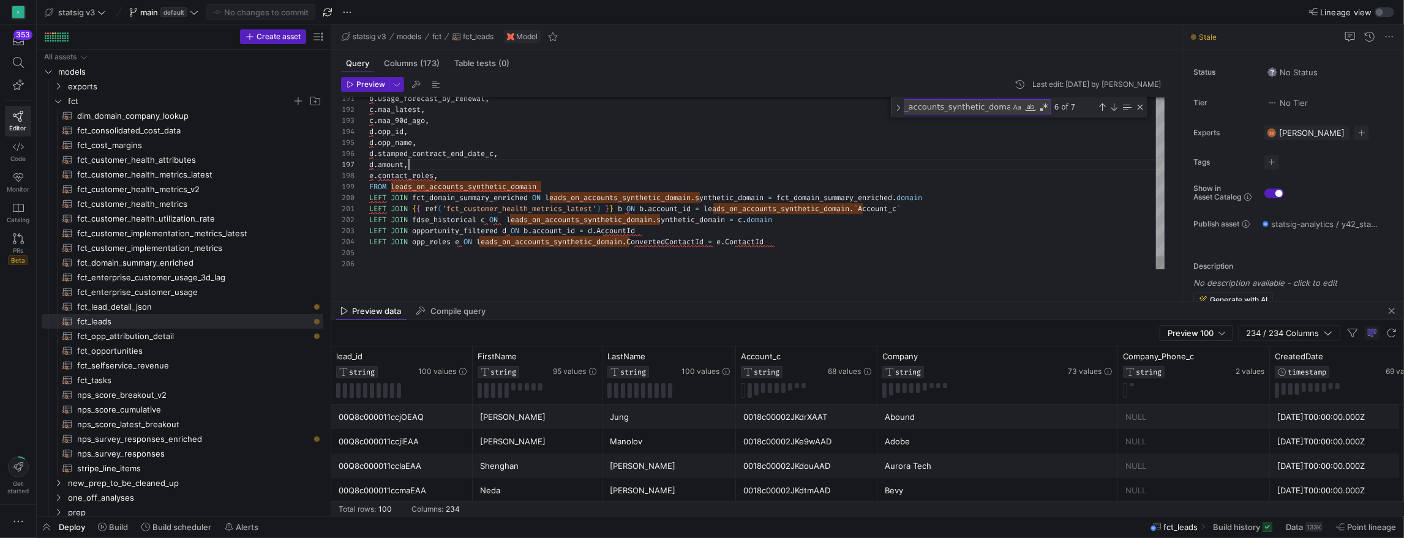
scroll to position [44, 0]
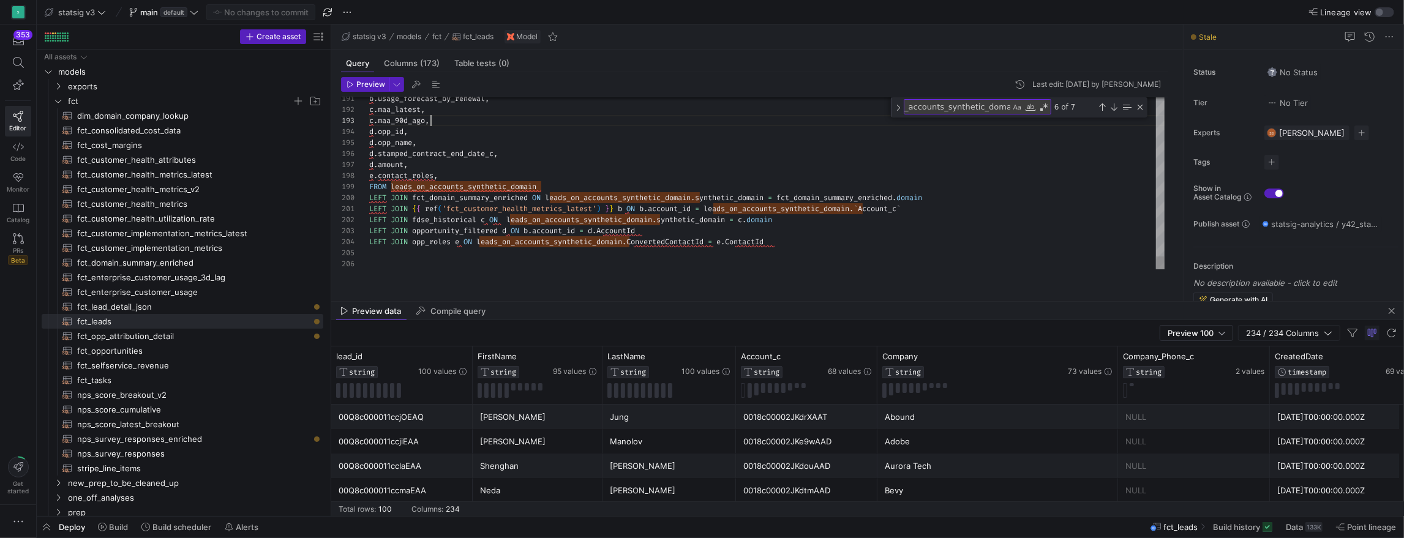
drag, startPoint x: 454, startPoint y: 241, endPoint x: 692, endPoint y: 247, distance: 237.7
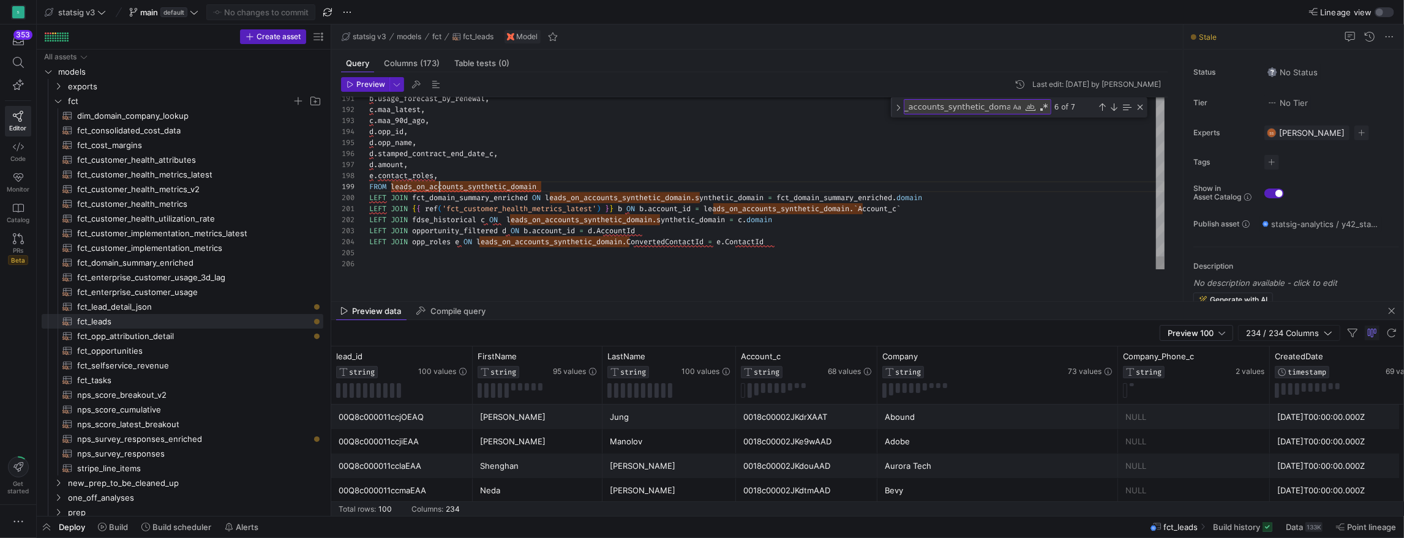
drag, startPoint x: 963, startPoint y: 211, endPoint x: 728, endPoint y: 220, distance: 236.0
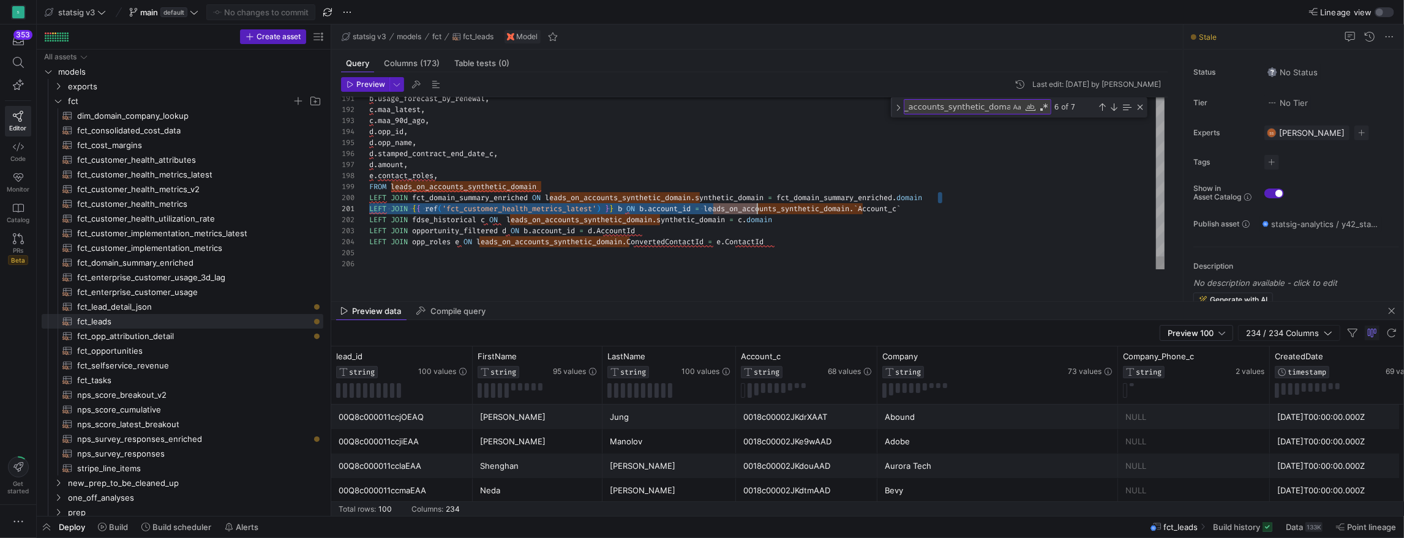
scroll to position [99, 388]
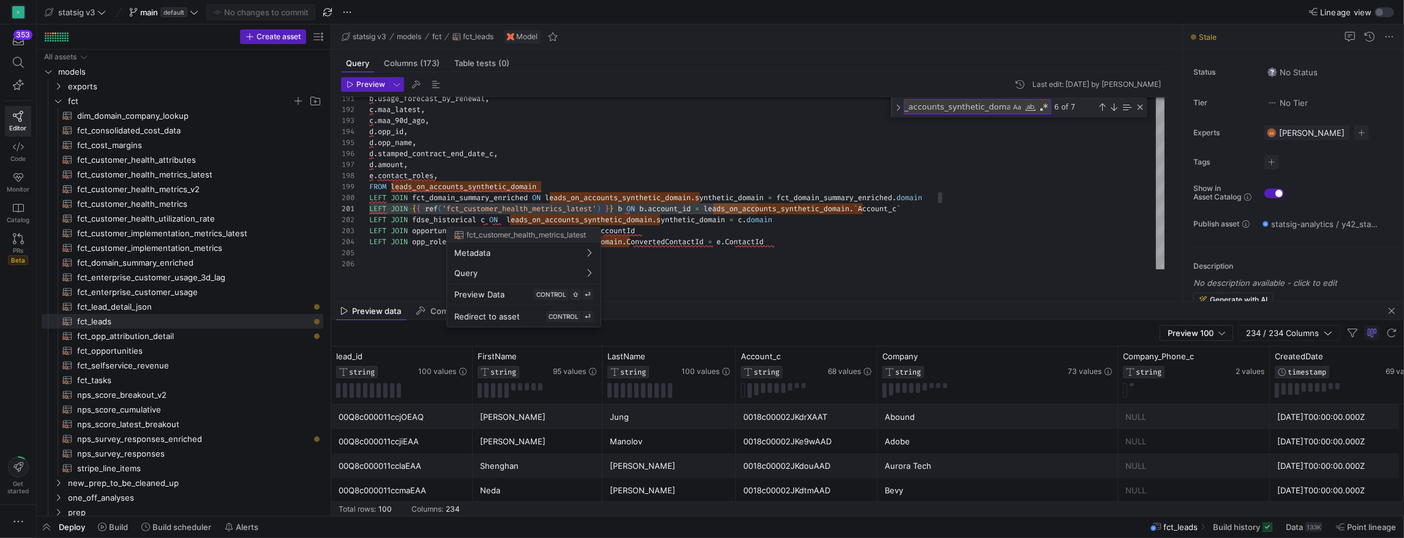
click at [740, 220] on div at bounding box center [702, 269] width 1404 height 538
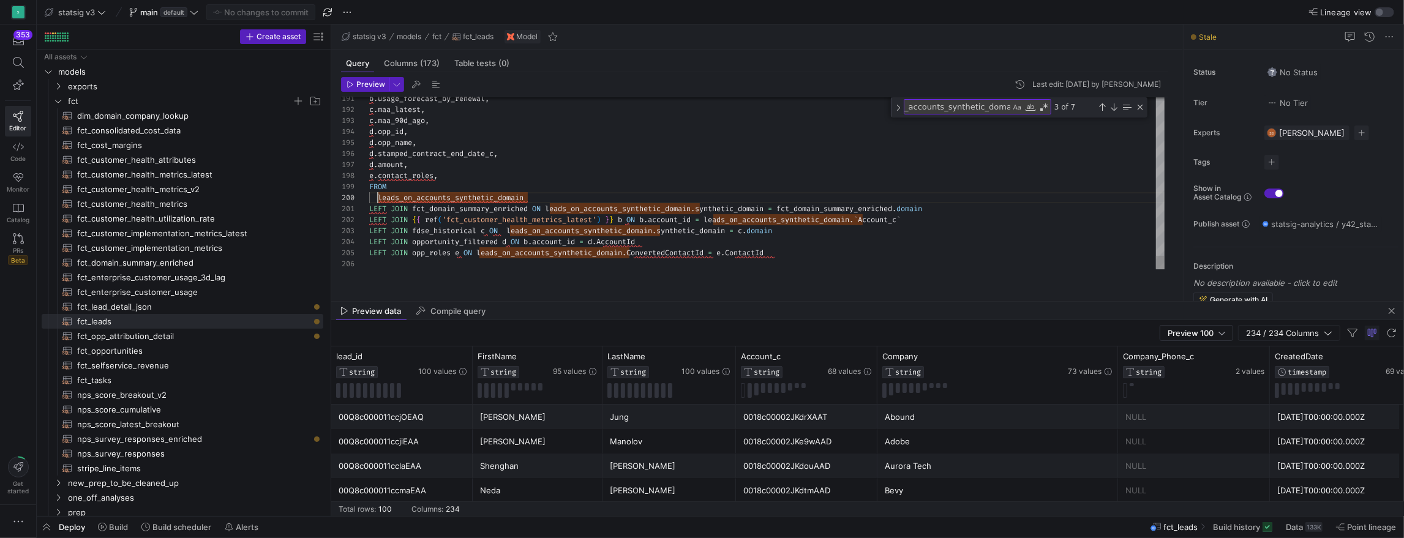
scroll to position [99, 9]
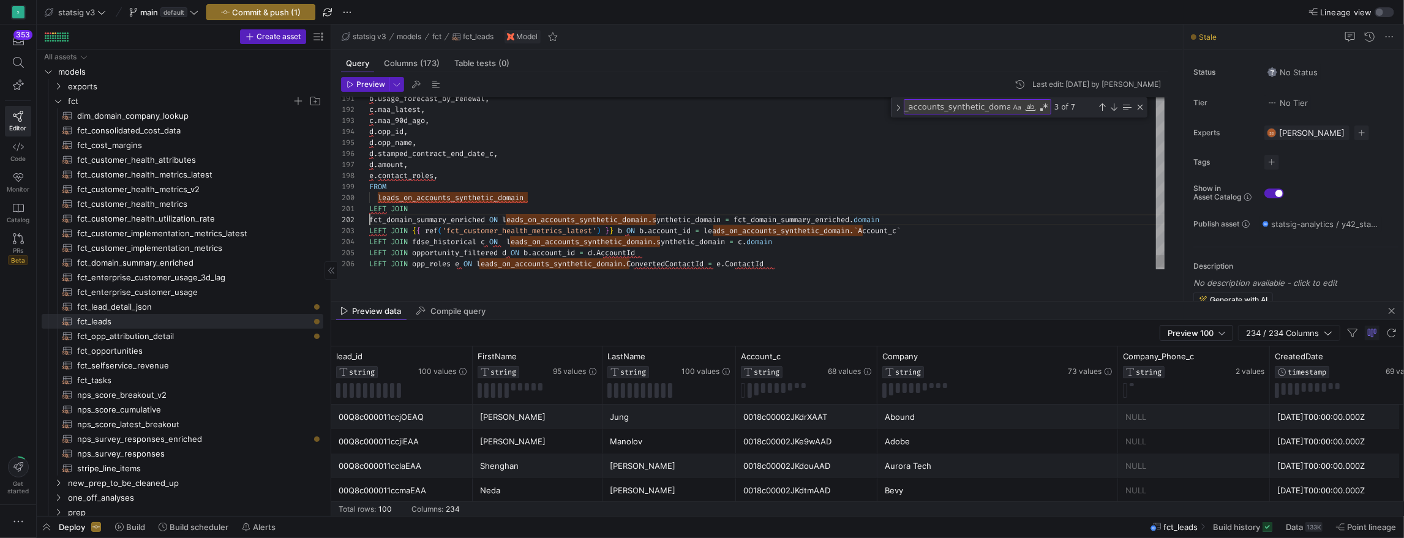
scroll to position [11, 9]
type textarea "LEFT JOIN fct_domain_summary_enriched ON leads_on_accounts_synthetic_domain.syn…"
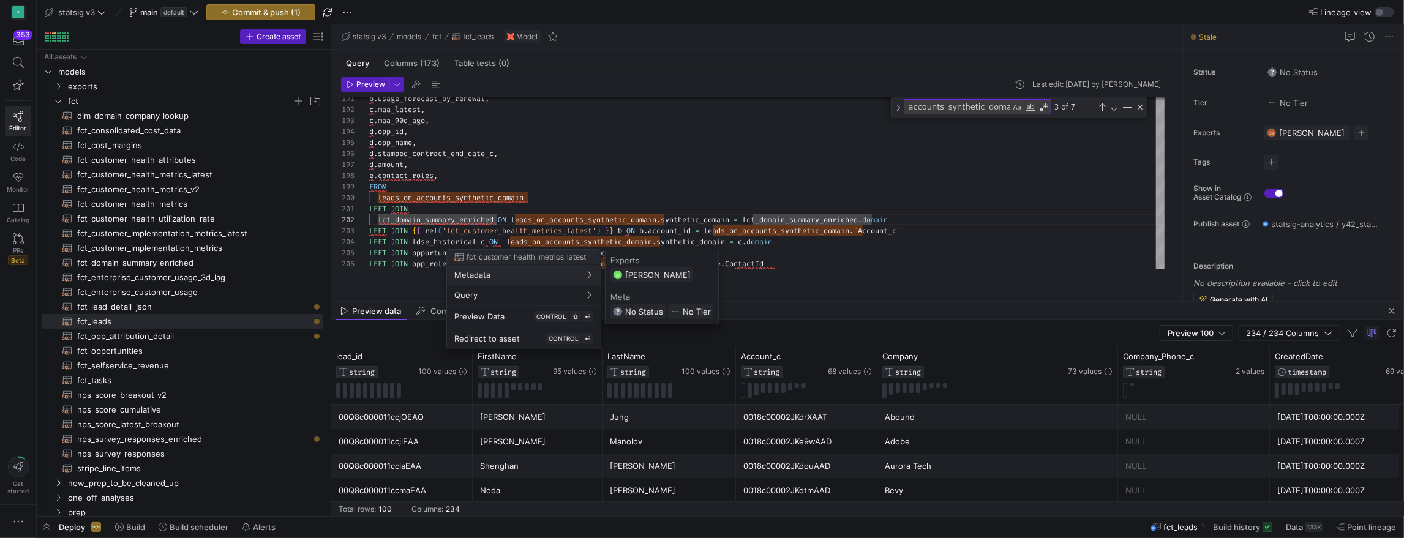
click at [447, 265] on button "Metadata" at bounding box center [524, 275] width 154 height 20
click at [476, 189] on div at bounding box center [702, 269] width 1404 height 538
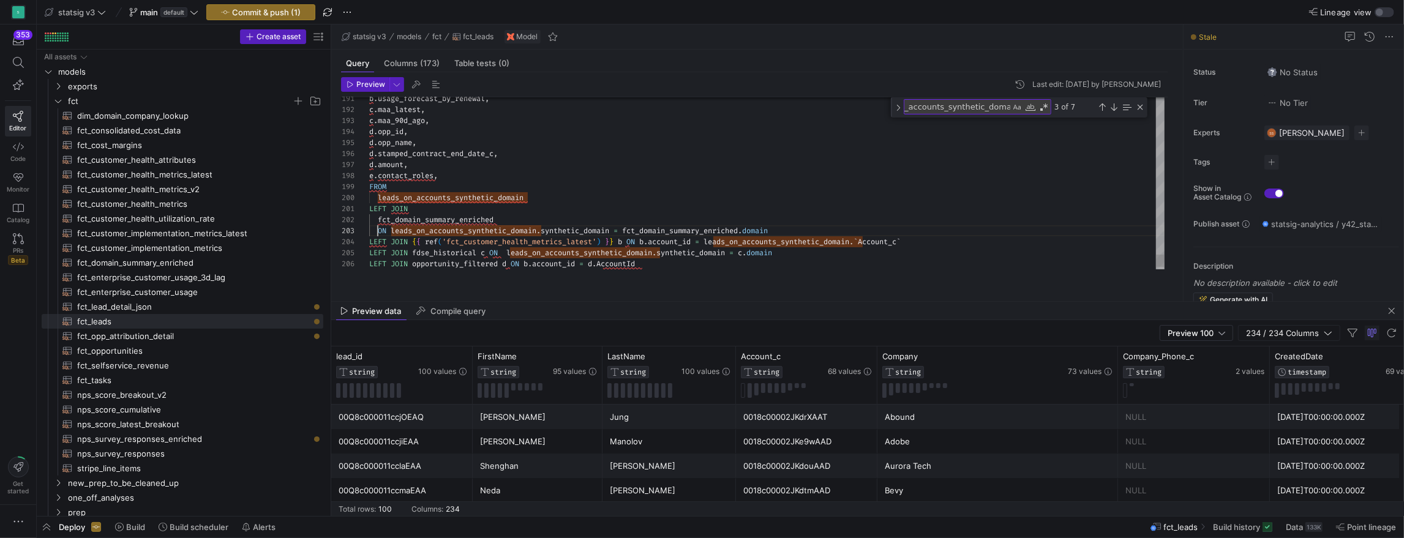
scroll to position [22, 0]
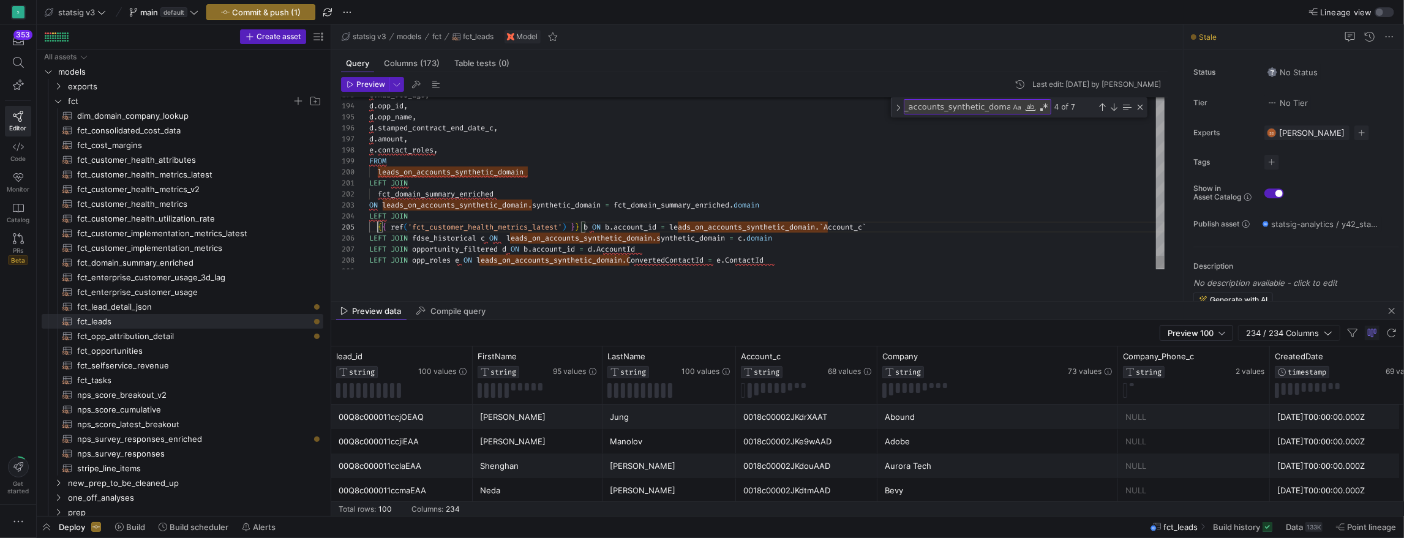
scroll to position [44, 9]
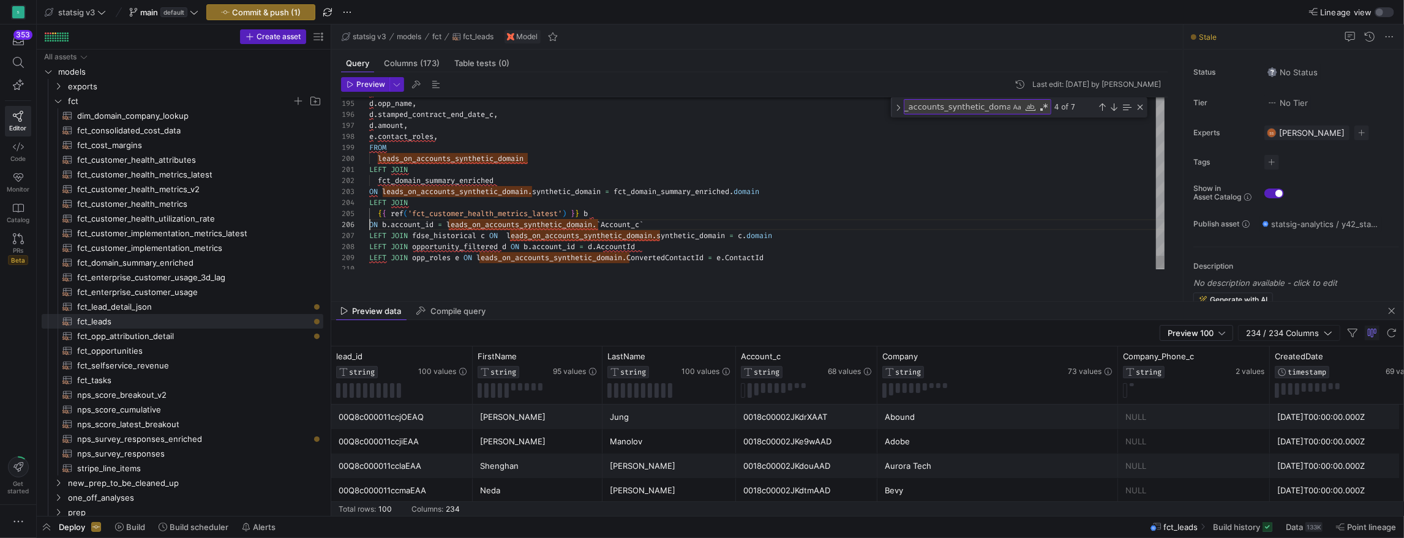
scroll to position [55, 0]
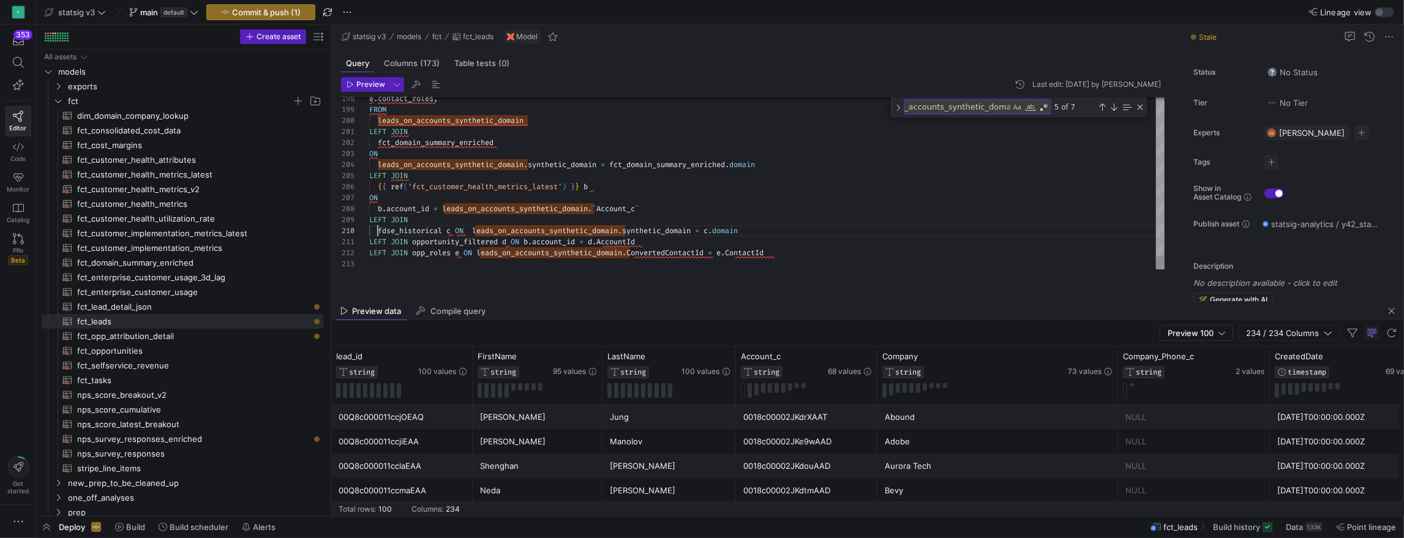
scroll to position [99, 9]
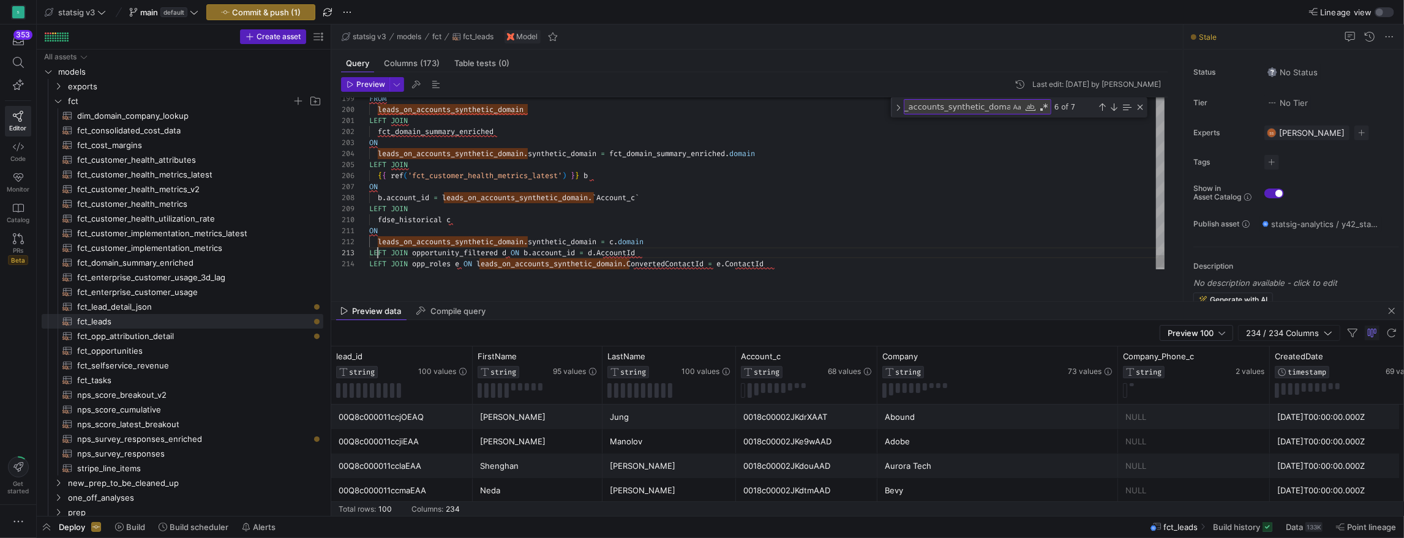
scroll to position [22, 9]
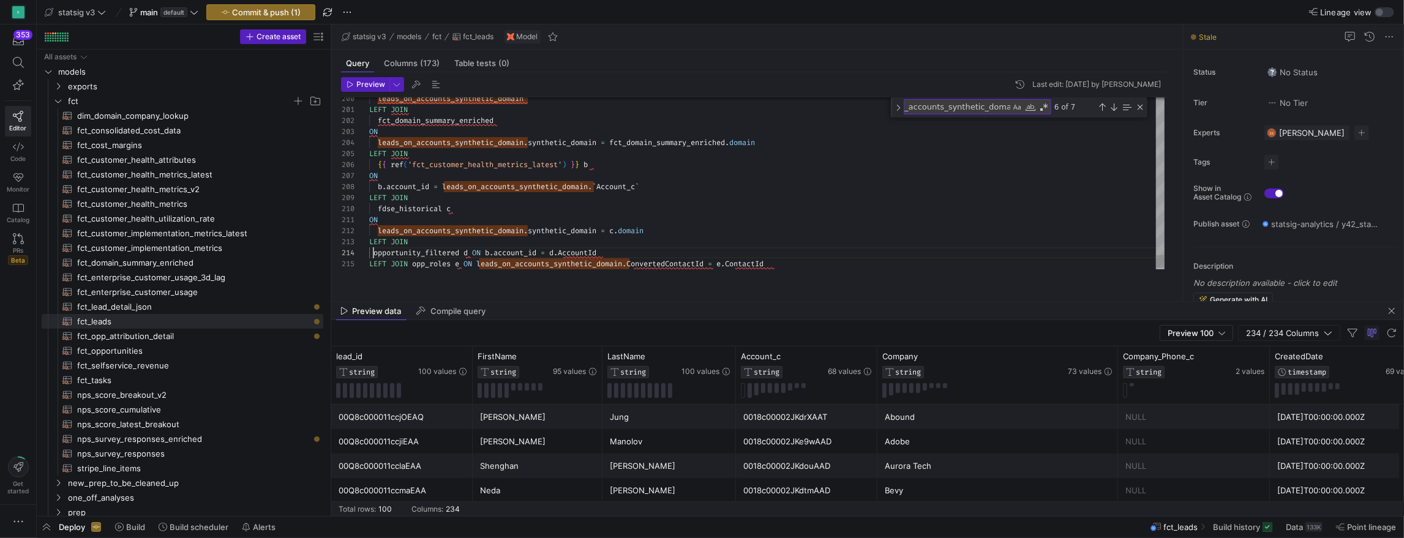
scroll to position [33, 9]
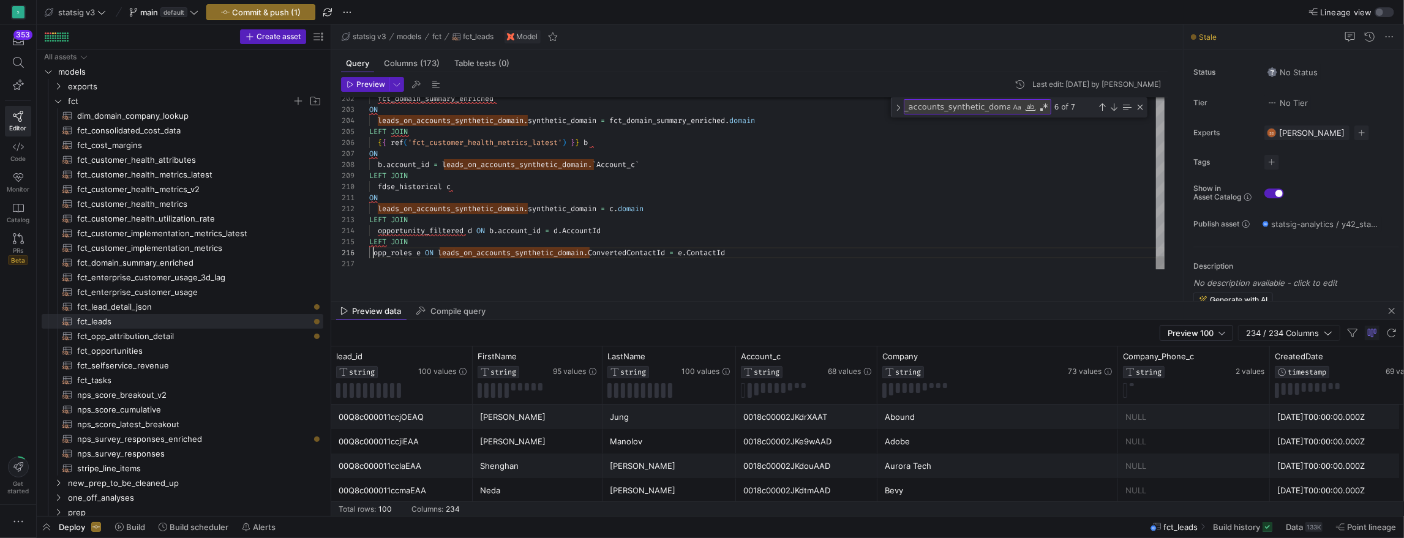
scroll to position [55, 9]
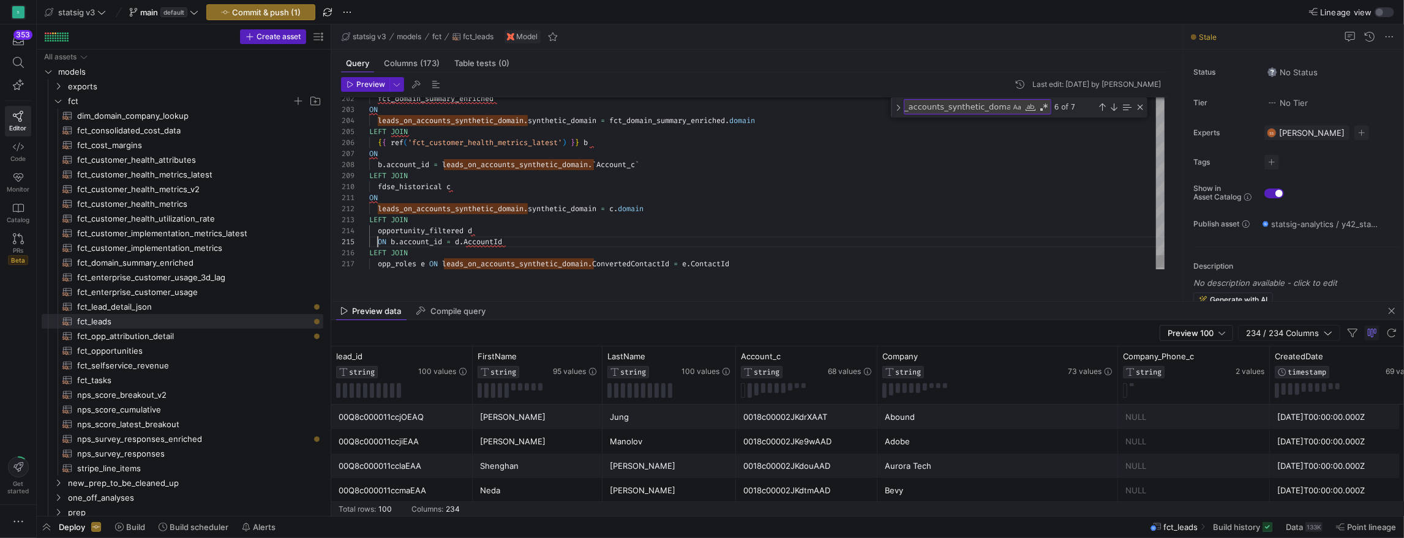
scroll to position [0, 0]
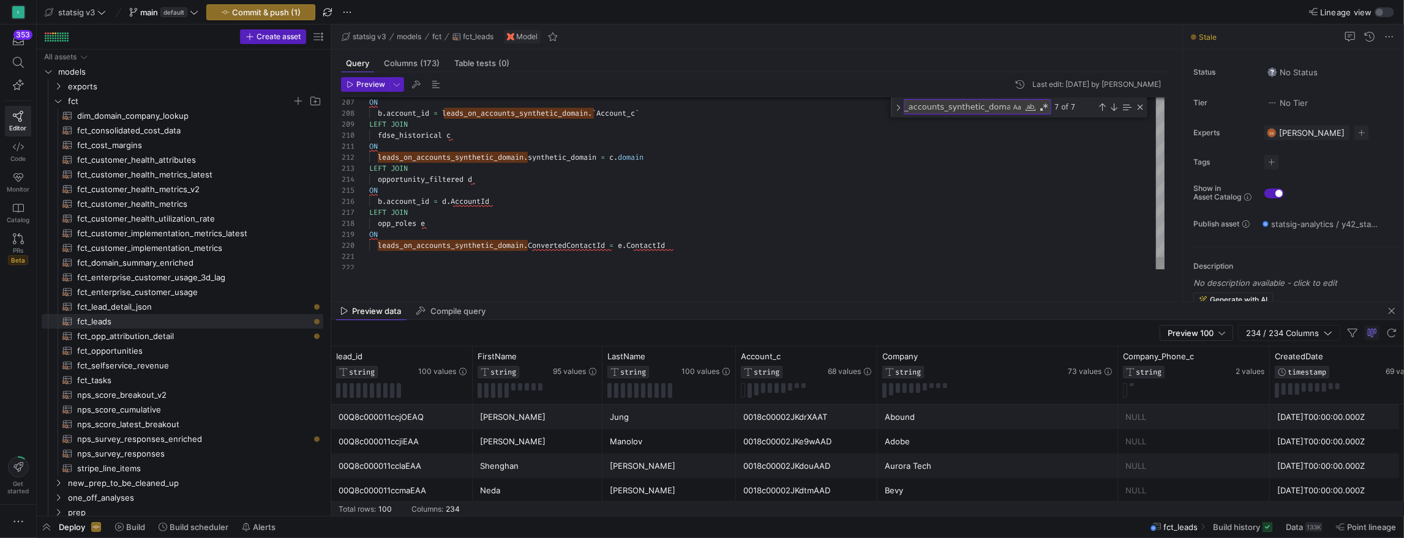
type textarea "ON leads_on_accounts_synthetic_domain.synthetic_domain = c.domain LEFT JOIN opp…"
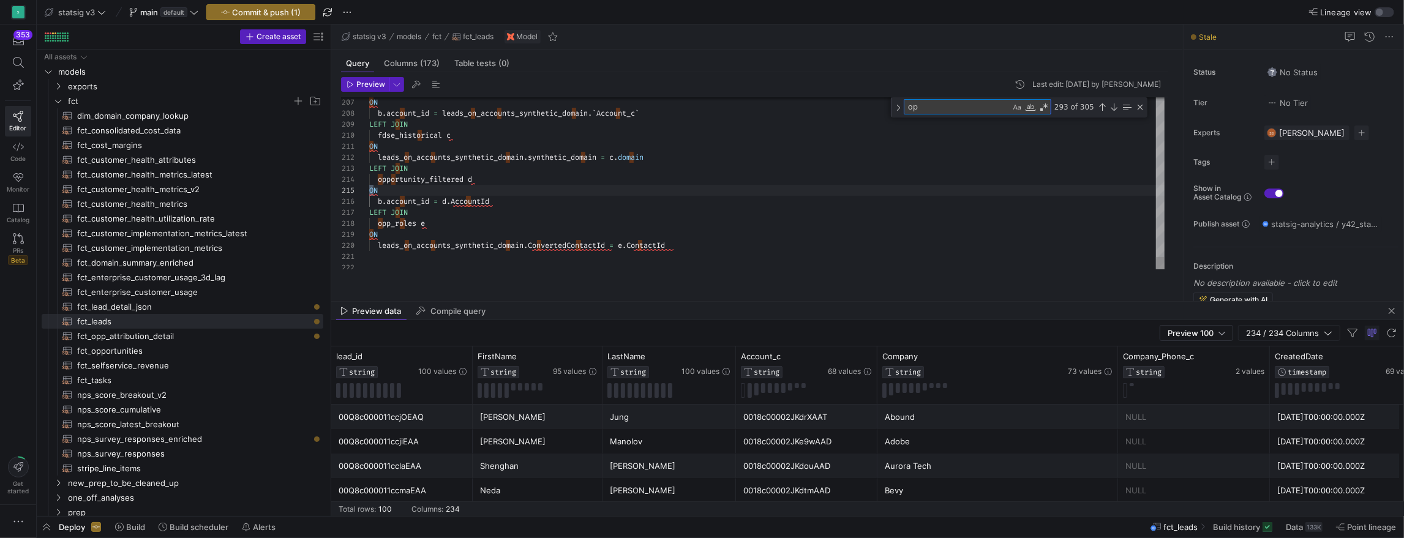
type textarea "opp"
type textarea "opportunity AS ( SELECT AccountId, opp_name, opp_id, stamped_contract_end_date_…"
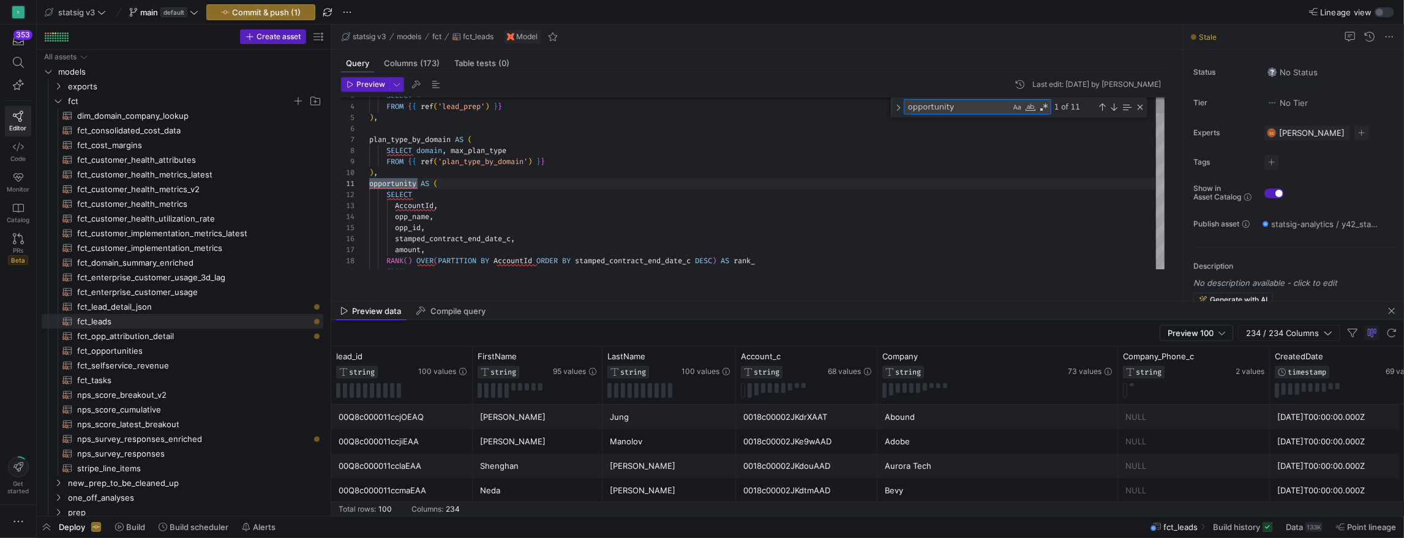
type textarea "opportunity_"
type textarea "{{ ref('opportunity_prep') }} WHERE LOWER(type) IN ('renewal', 'new') AND LOWER…"
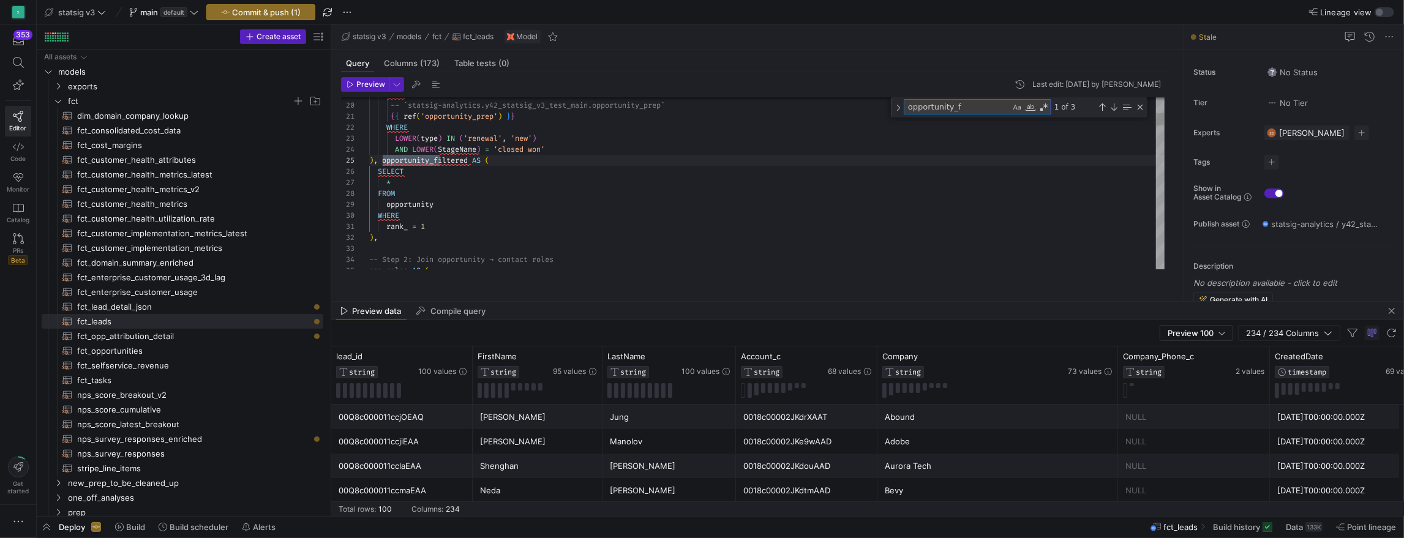
type textarea "opportunity_f"
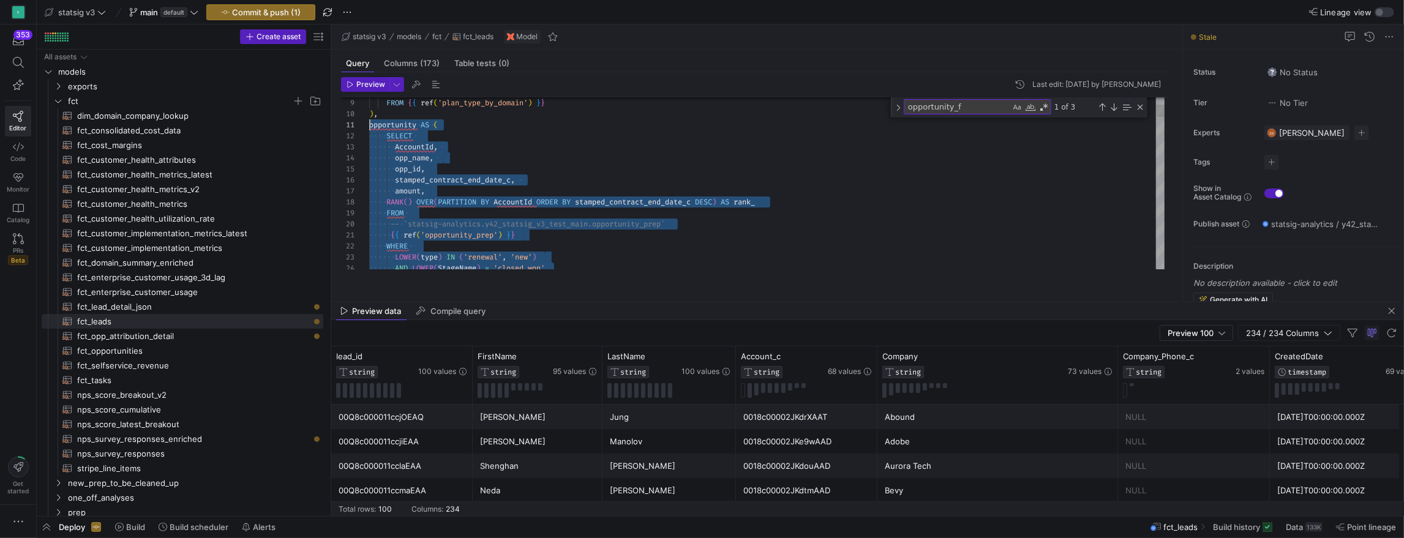
drag, startPoint x: 448, startPoint y: 237, endPoint x: 367, endPoint y: 137, distance: 128.8
type textarea "opportunity AS ( SELECT AccountId, opp_name, opp_id, stamped_contract_end_date_…"
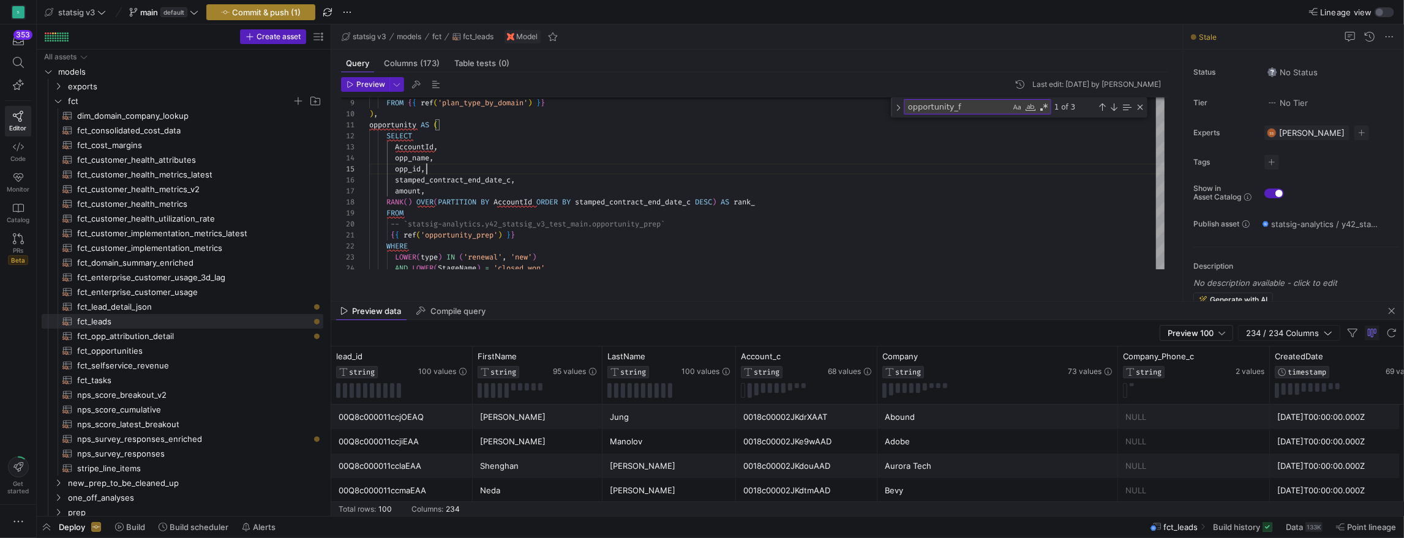
click at [301, 15] on span "Commit & push (1)" at bounding box center [266, 12] width 69 height 10
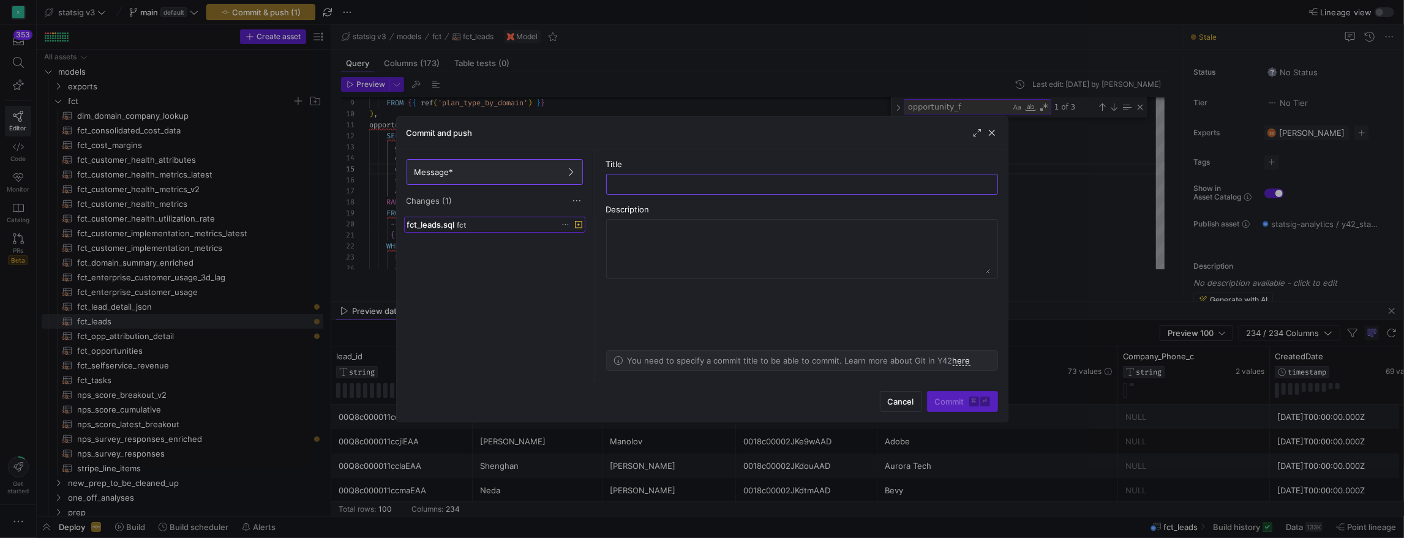
click at [448, 230] on span "fct_leads.sql" at bounding box center [431, 225] width 48 height 10
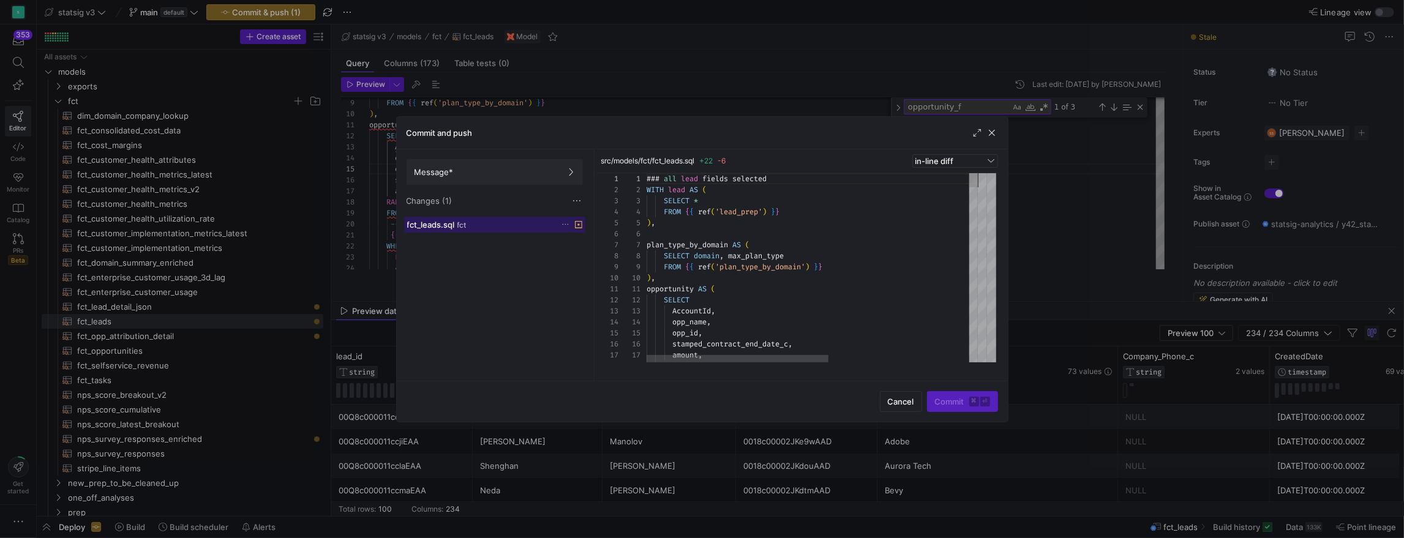
scroll to position [110, 0]
click at [990, 138] on span "button" at bounding box center [992, 133] width 12 height 12
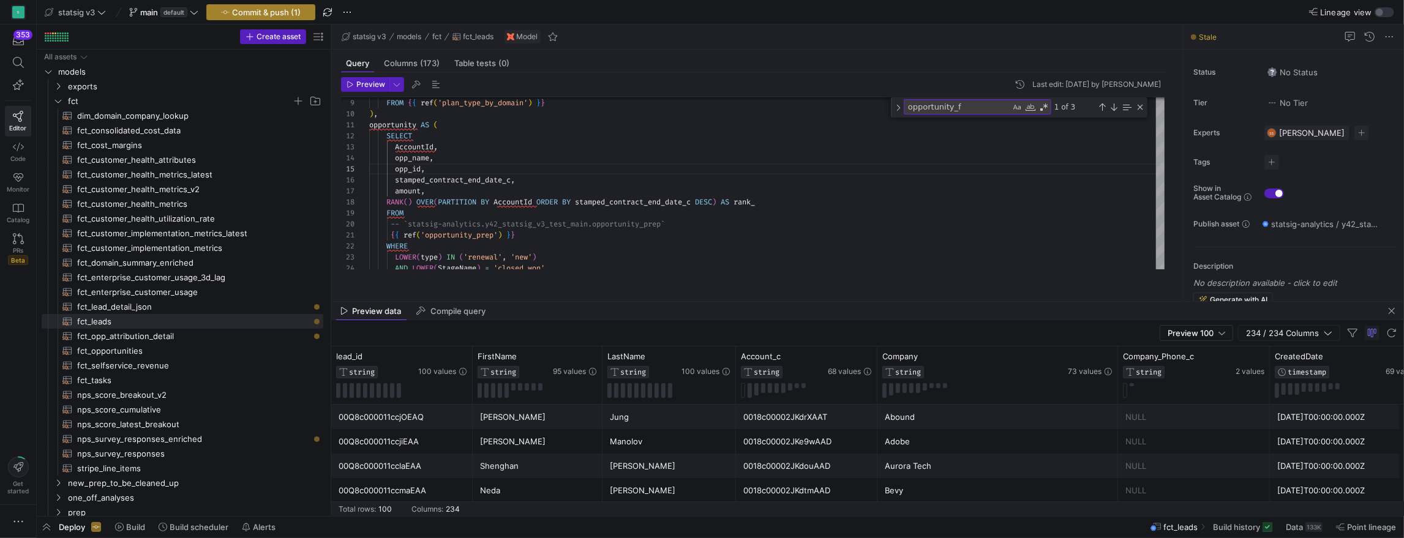
click at [299, 12] on span "Commit & push (1)" at bounding box center [266, 12] width 69 height 10
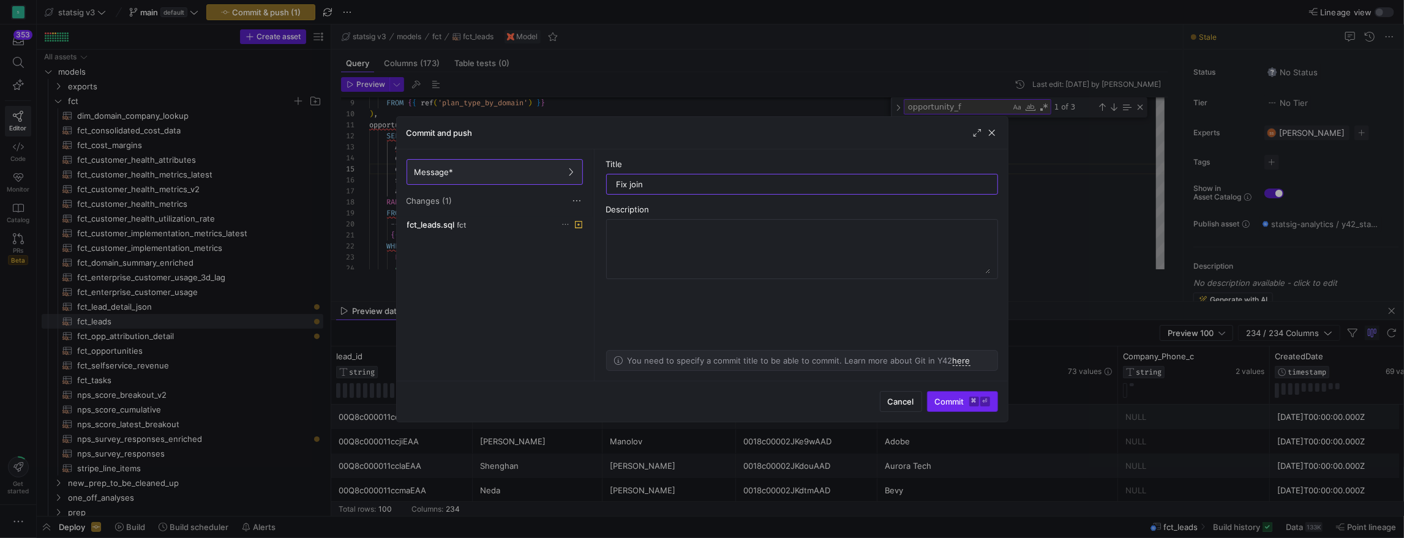
type input "Fix join"
click at [935, 397] on span "Commit ⌘ ⏎" at bounding box center [962, 402] width 55 height 10
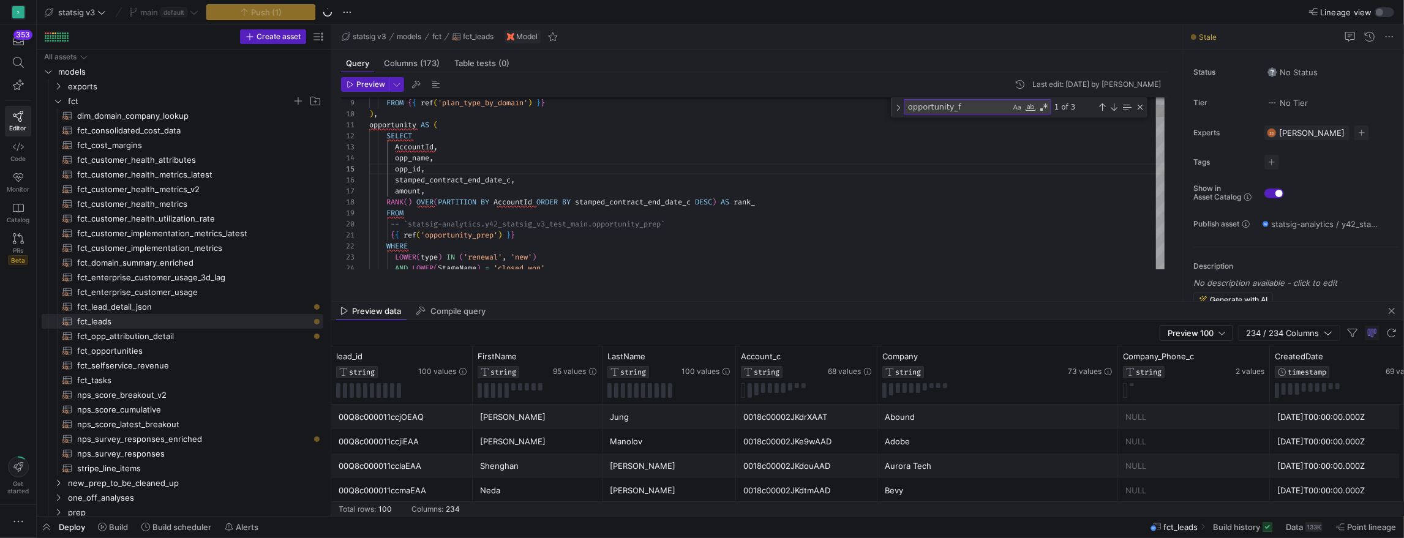
scroll to position [88, 40]
click at [1143, 112] on div "Close (Escape)" at bounding box center [1141, 107] width 10 height 10
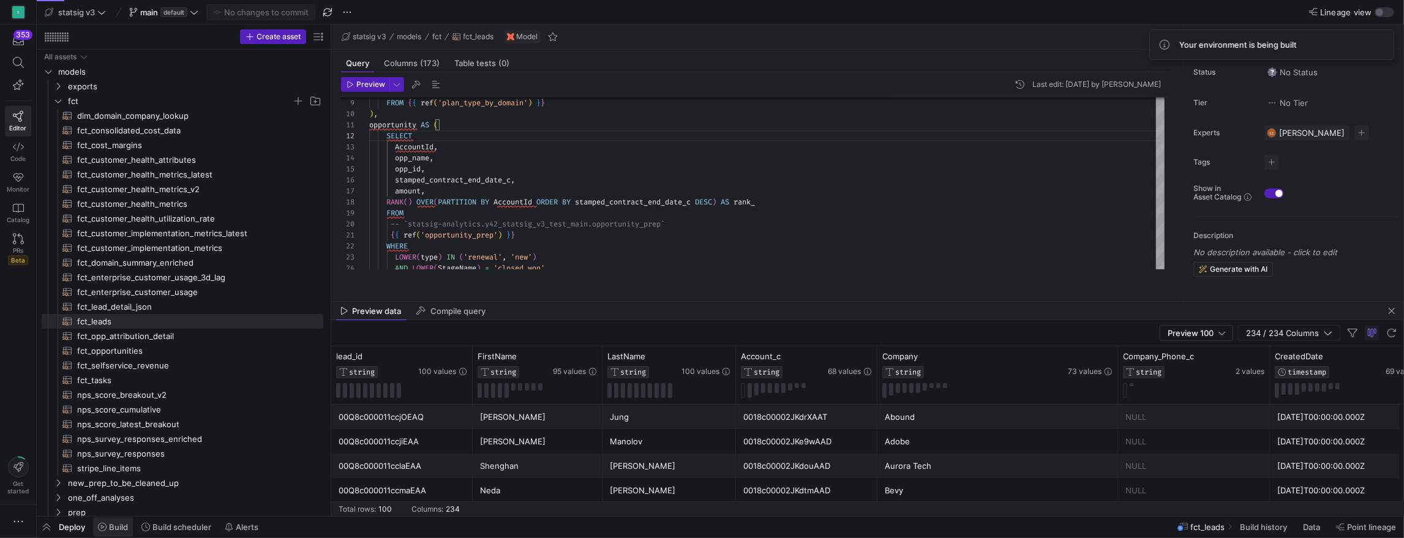
click at [128, 524] on span "Build" at bounding box center [118, 527] width 19 height 10
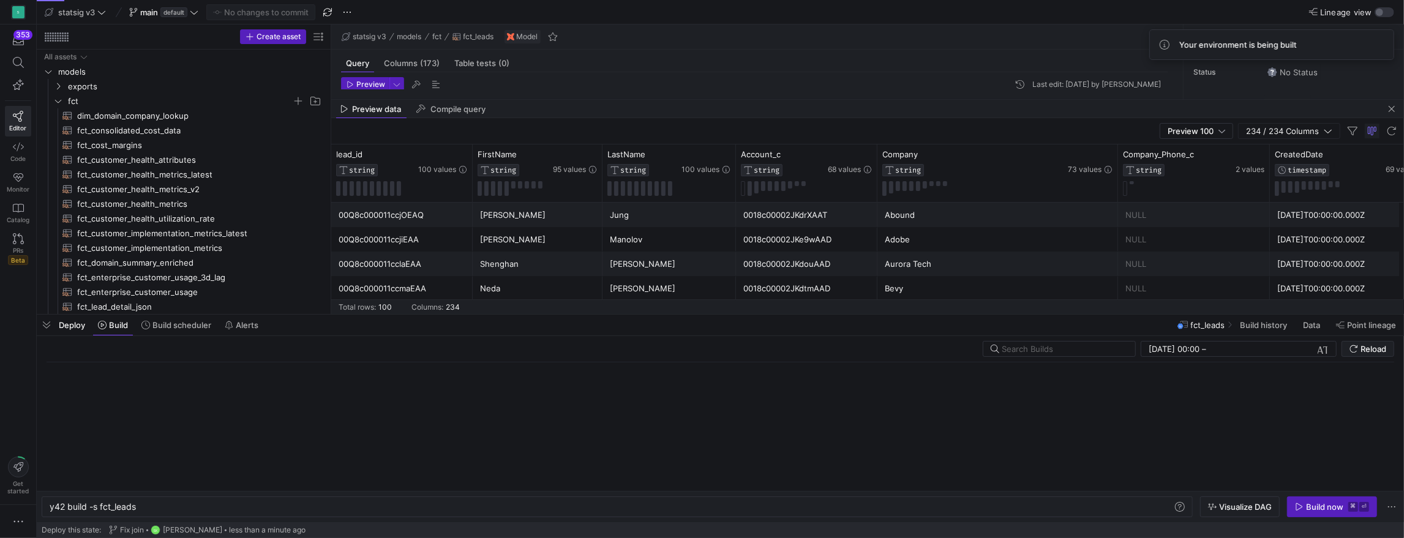
scroll to position [0, 86]
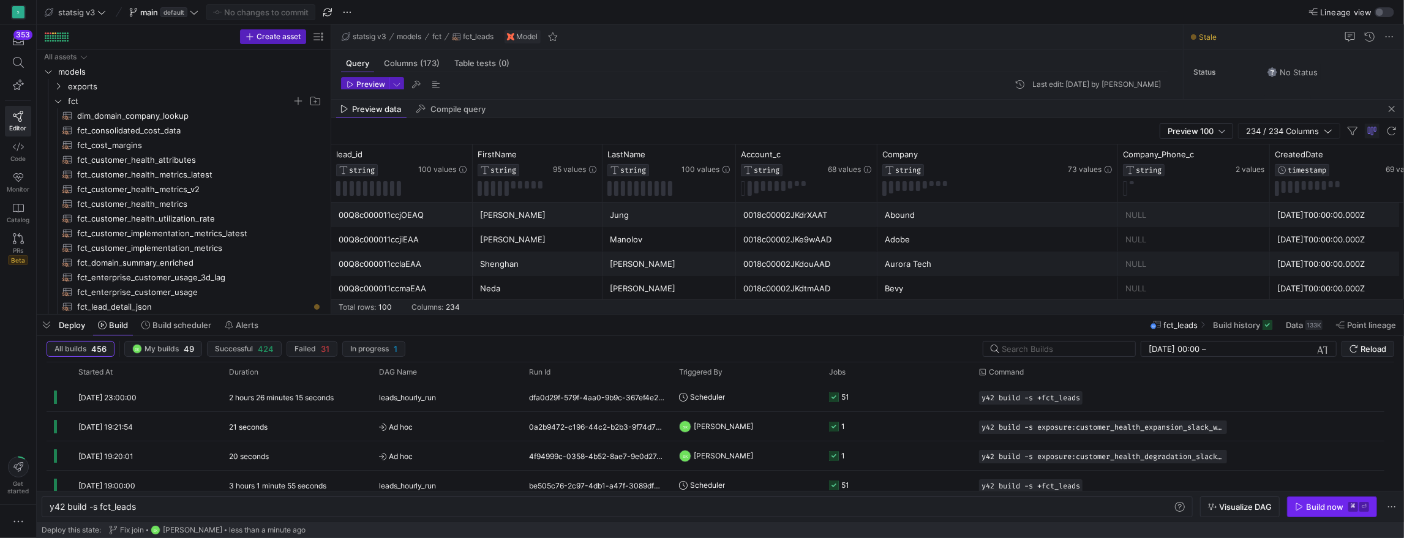
click at [1323, 502] on div "Build now" at bounding box center [1324, 507] width 37 height 10
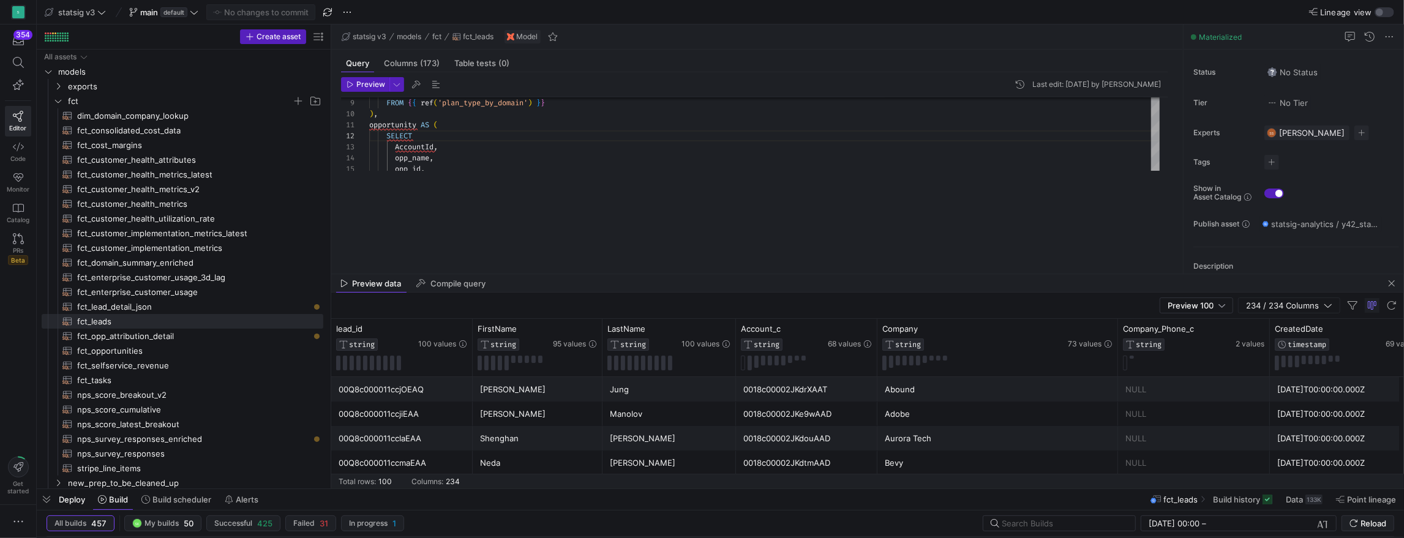
drag, startPoint x: 761, startPoint y: 314, endPoint x: 717, endPoint y: 306, distance: 44.3
click at [788, 489] on div at bounding box center [721, 489] width 1368 height 5
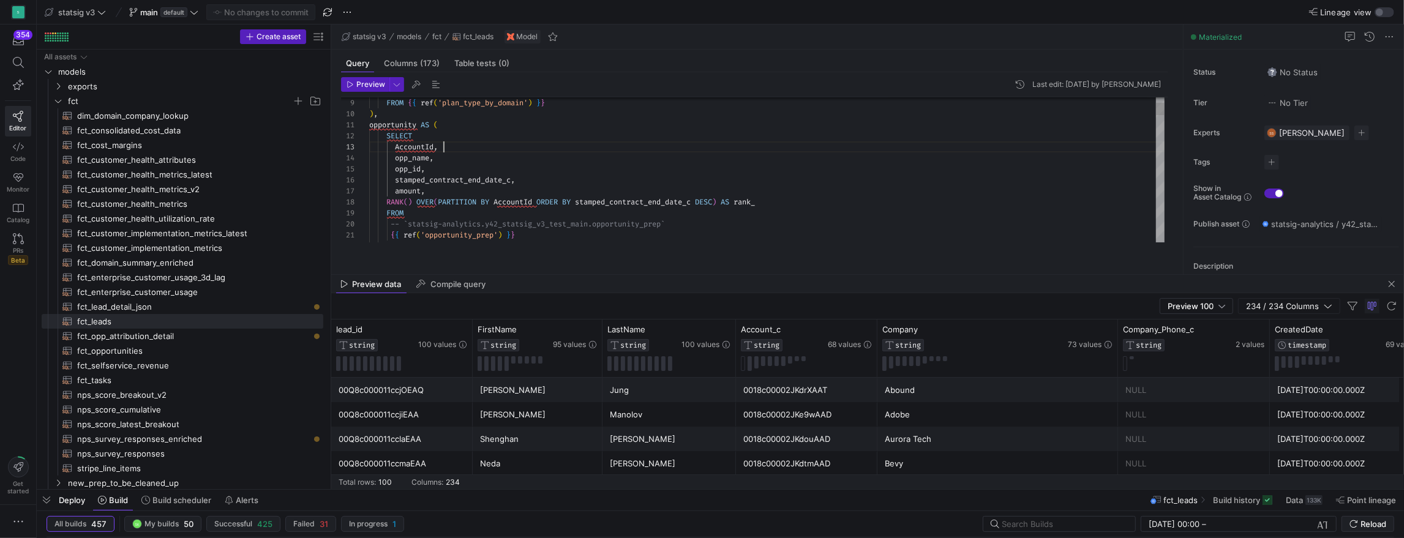
paste textarea "Account_c"
type textarea "FROM {{ ref('account_prep') }} ), leads_on_accounts AS ( SELECT lead.* EXCEPT(C…"
type textarea "Account_c"
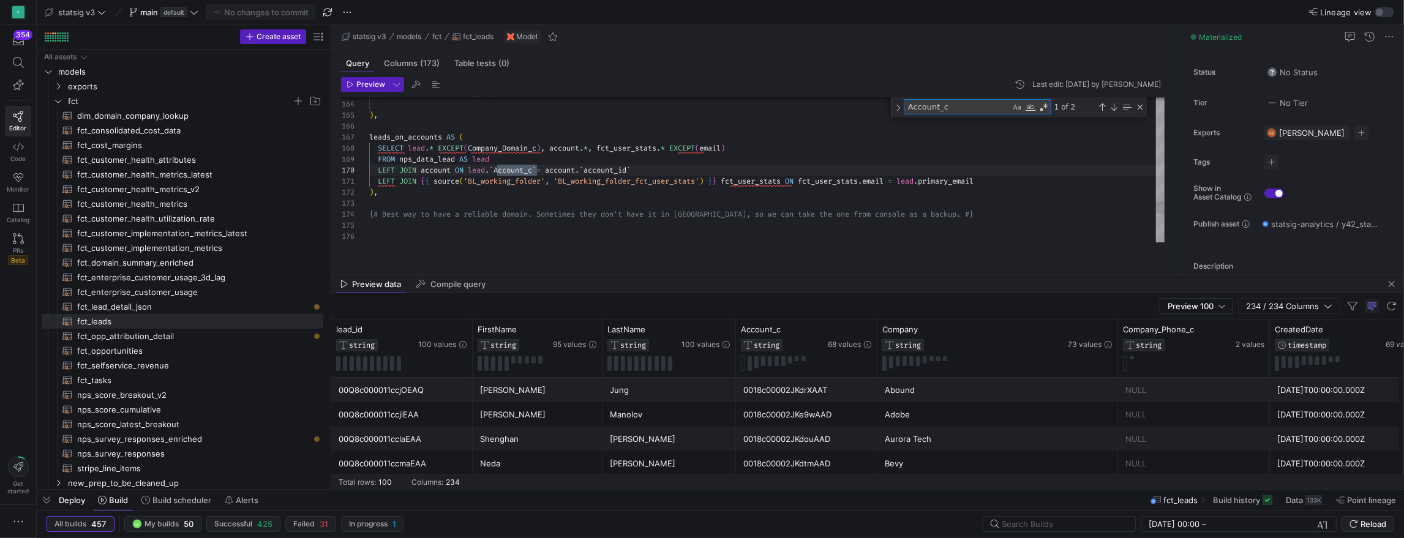
type textarea "LEFT JOIN fct_domain_summary_enriched ON leads_on_accounts_synthetic_domain.syn…"
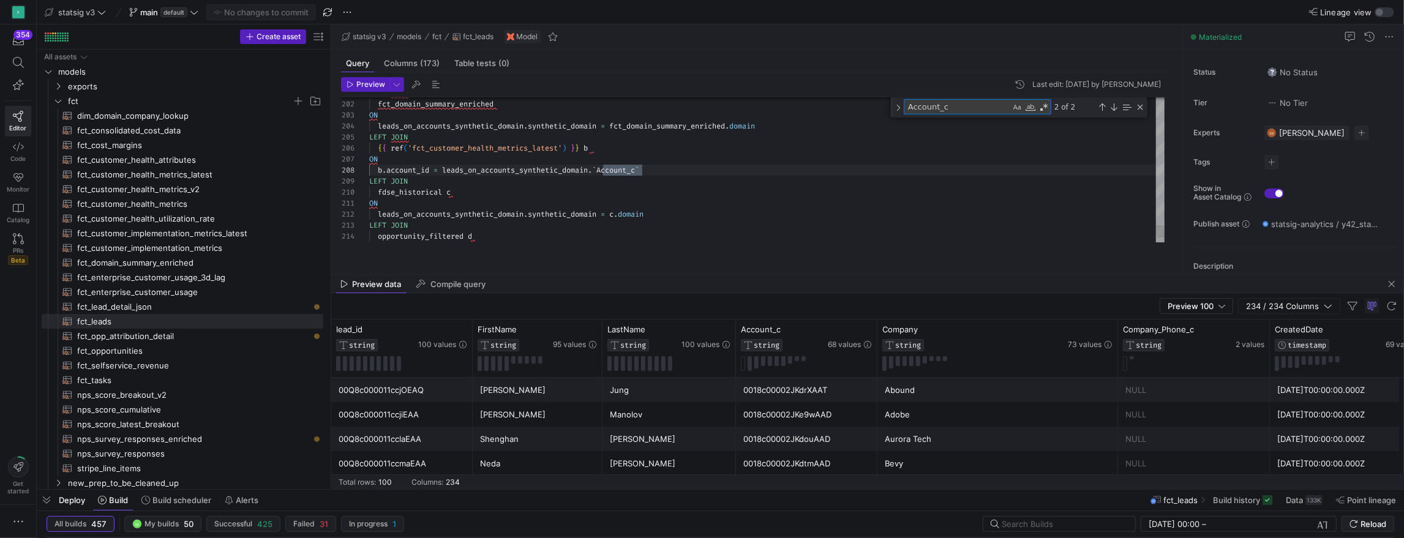
type textarea "Account_c"
click at [1105, 112] on div "Previous Match (⇧Enter)" at bounding box center [1103, 107] width 10 height 10
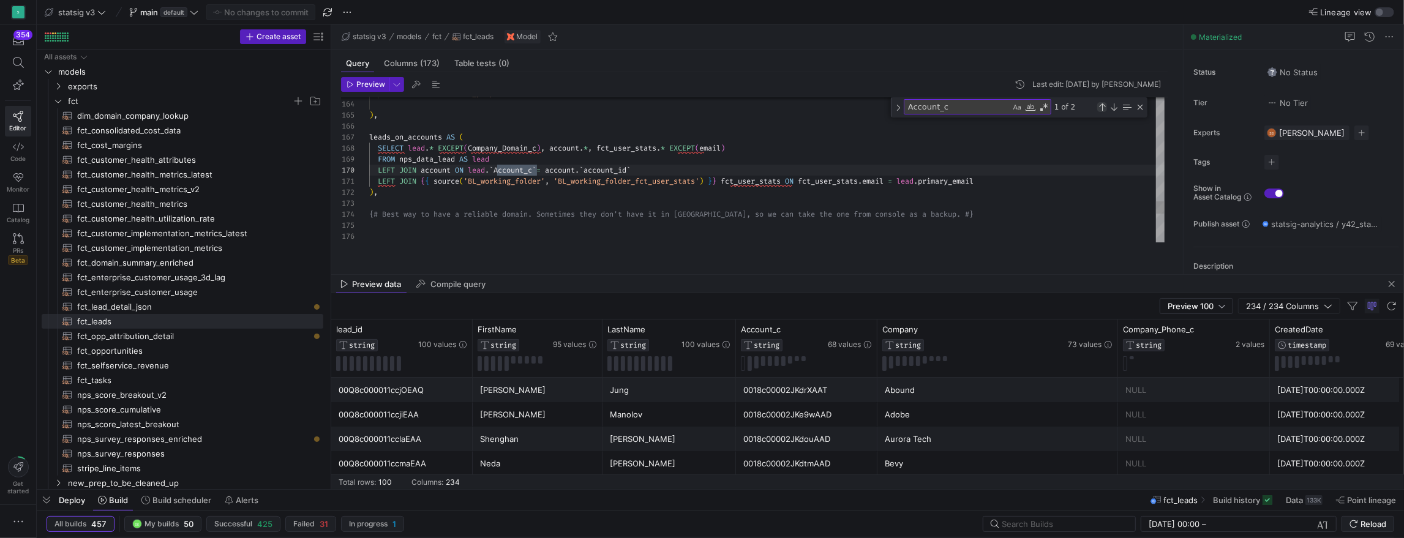
scroll to position [0, 168]
drag, startPoint x: 540, startPoint y: 183, endPoint x: 530, endPoint y: 183, distance: 9.8
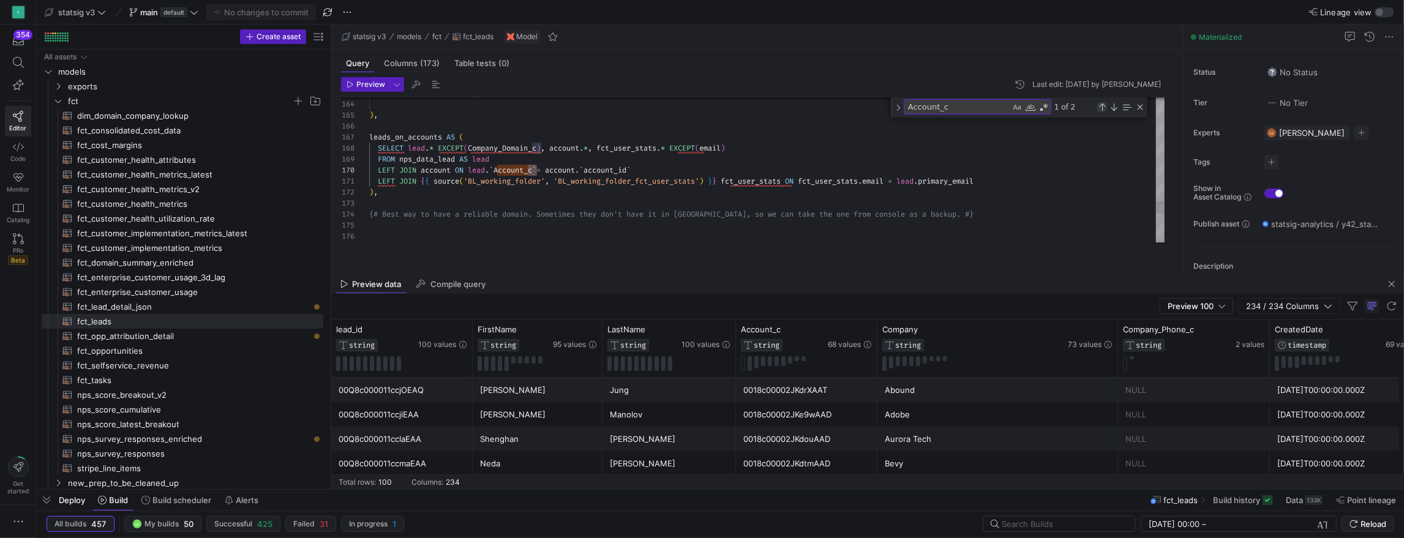
click at [1105, 112] on div "Previous Match (⇧Enter)" at bounding box center [1103, 107] width 10 height 10
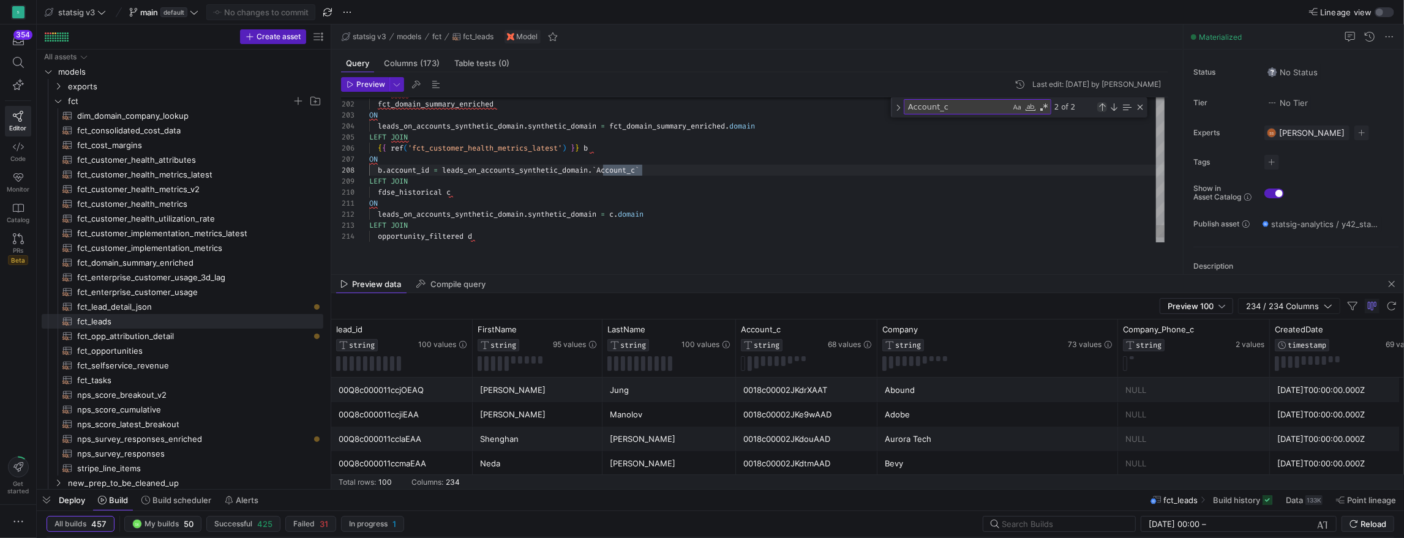
scroll to position [0, 273]
click at [725, 167] on div at bounding box center [702, 269] width 1404 height 538
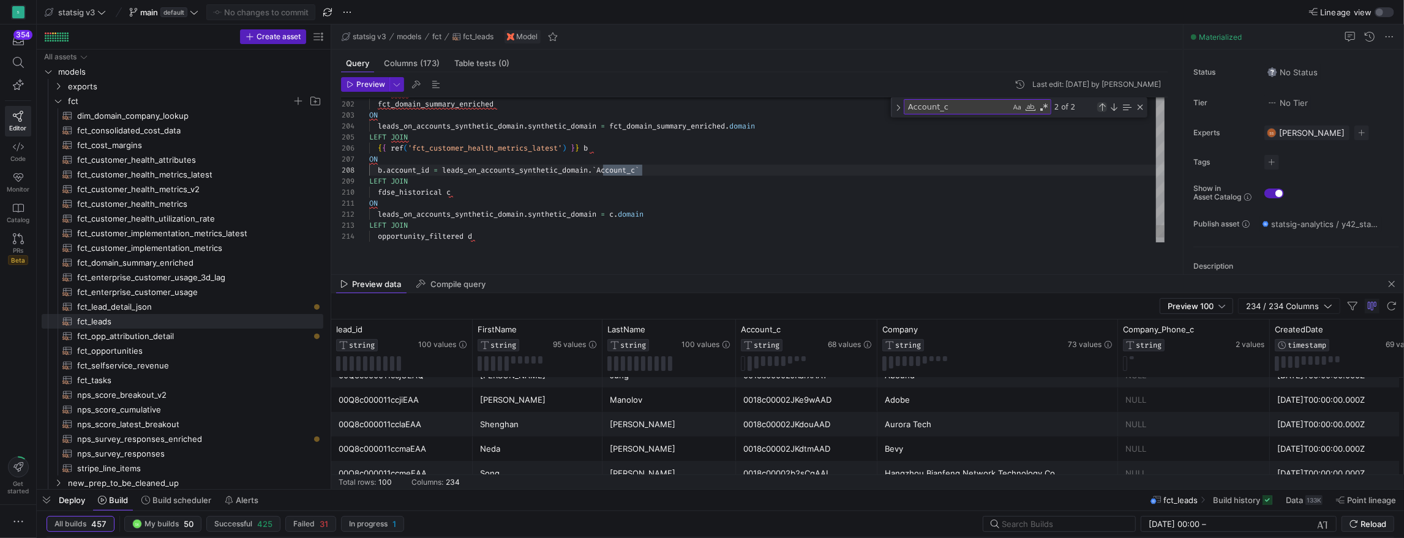
click at [1104, 112] on div "Previous Match (⇧Enter)" at bounding box center [1103, 107] width 10 height 10
type textarea "FROM {{ ref('account_prep') }} ), leads_on_accounts AS ( SELECT lead.* EXCEPT(C…"
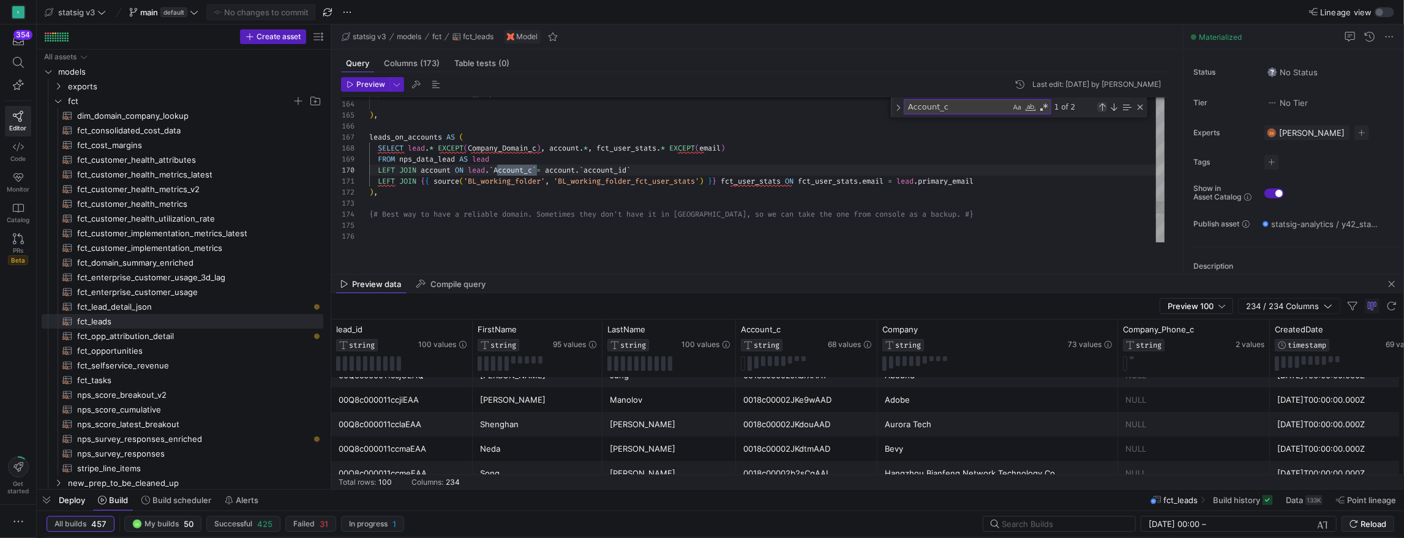
scroll to position [110, 168]
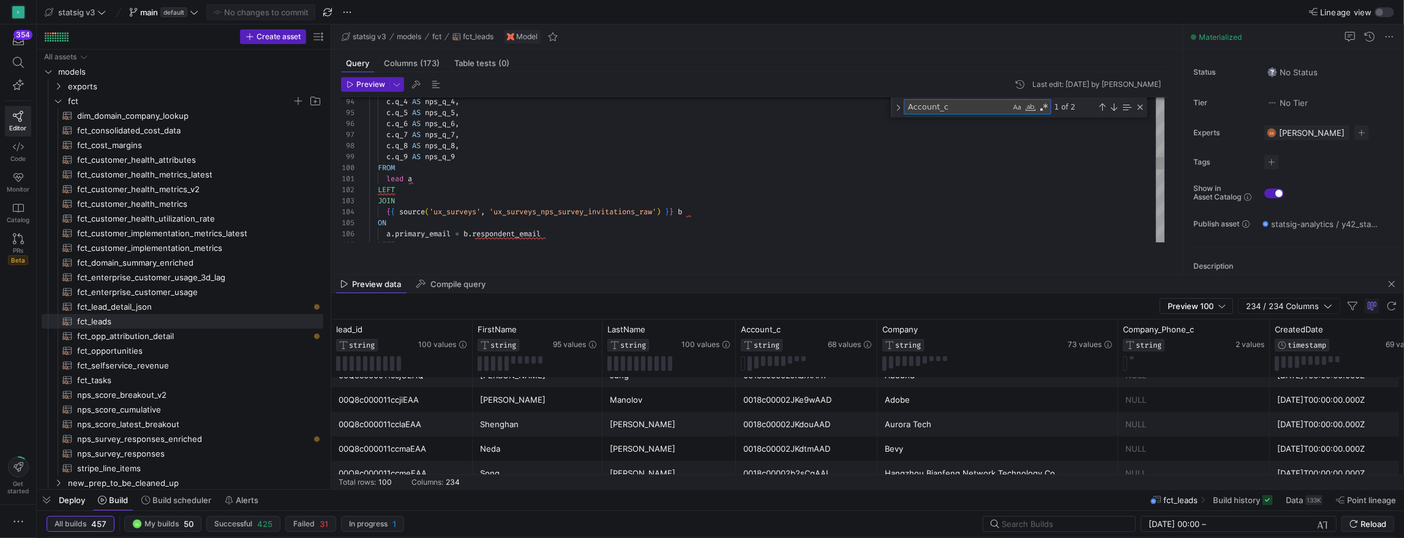
drag, startPoint x: 959, startPoint y: 118, endPoint x: 889, endPoint y: 118, distance: 70.4
click at [889, 118] on div "95 96 97 98 99 100 101 102 103 104 105 106 107 94 c . q_5 AS nps_q_5 , c . q_6 …" at bounding box center [753, 169] width 824 height 145
paste textarea "account"
type textarea "account"
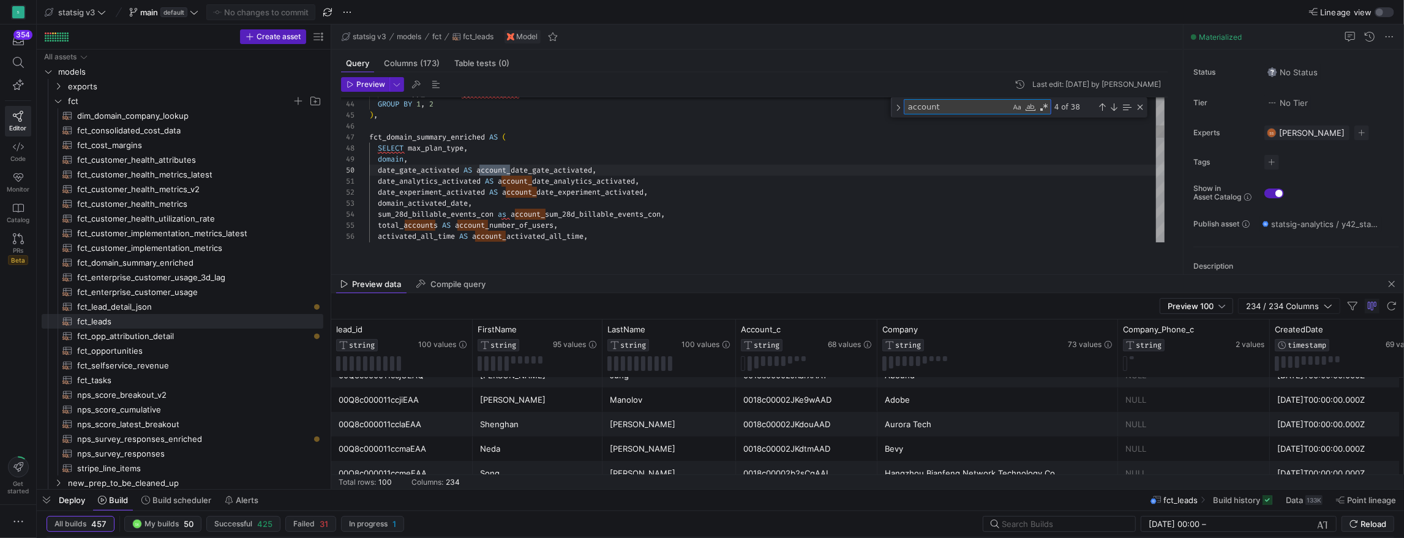
scroll to position [110, 141]
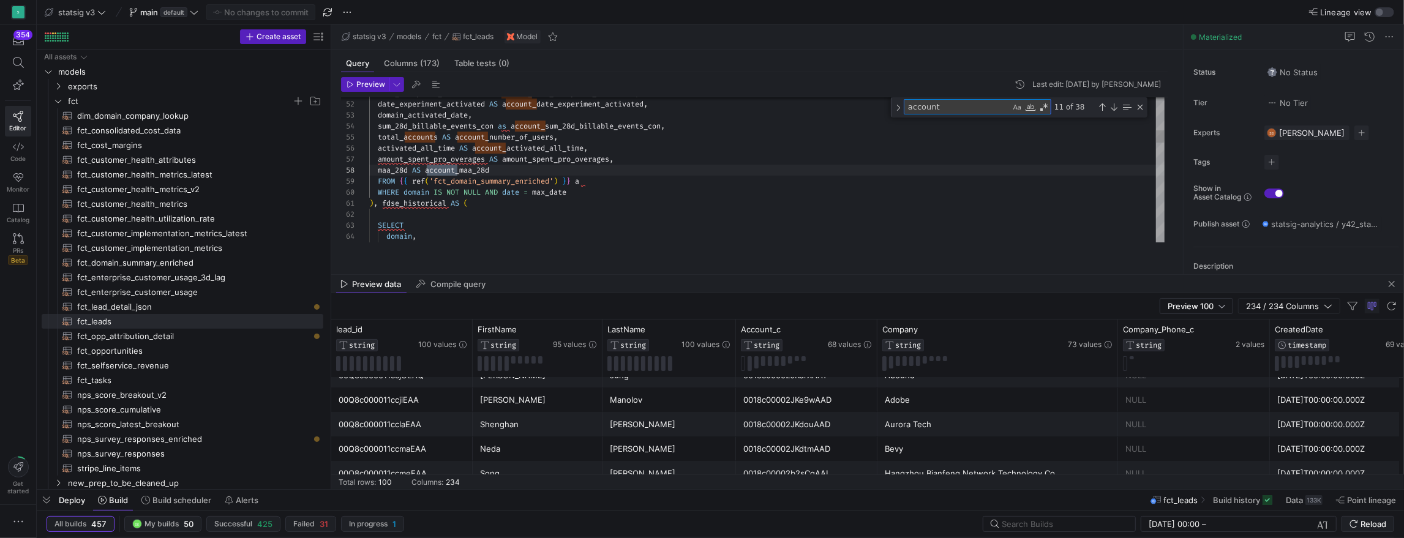
type textarea "a.primary_email = [DOMAIN_NAME] ), ### add any account fields you need here acc…"
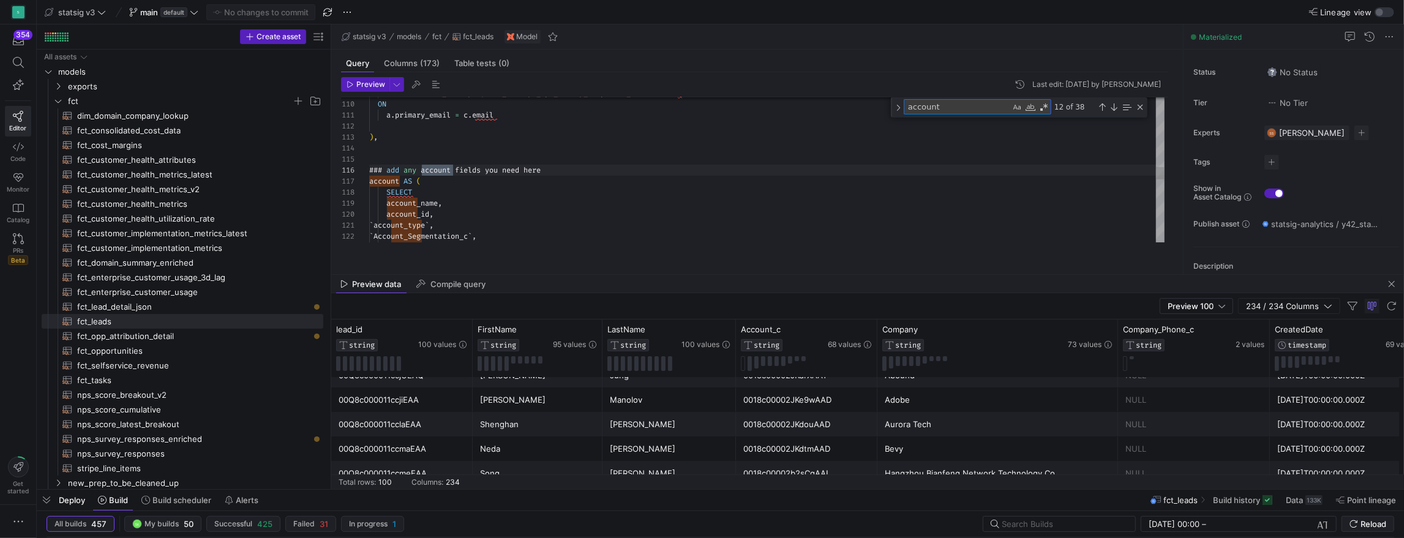
type textarea "account"
click at [472, 198] on div "{ { source ( 'ux_surveys' , 'ux_surveys_nps_survey_responses_raw' ) } } c ON a …" at bounding box center [767, 111] width 796 height 2468
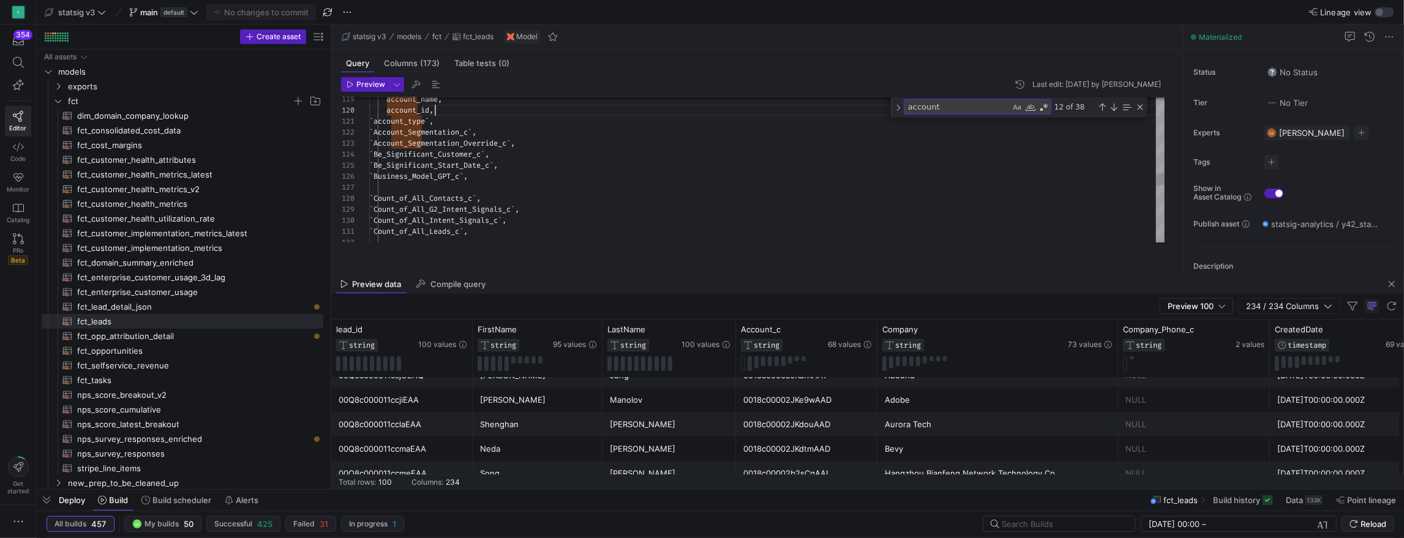
click at [456, 126] on div "account_name , account_id , ` account_type ` , ` Account_Segmentation_c ` , ` A…" at bounding box center [767, 7] width 796 height 2468
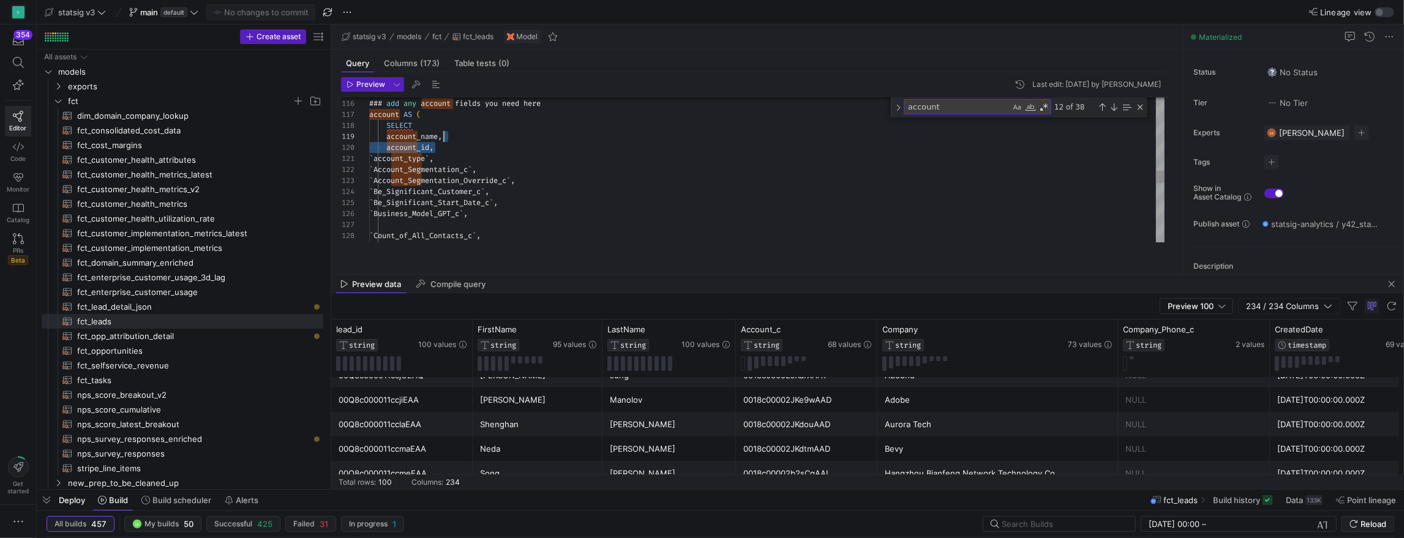
scroll to position [88, 75]
drag, startPoint x: 467, startPoint y: 166, endPoint x: 475, endPoint y: 148, distance: 19.5
click at [475, 148] on div "account AS ( SELECT account_name , account_id , ` account_type ` , ` Account_Se…" at bounding box center [767, 44] width 796 height 2468
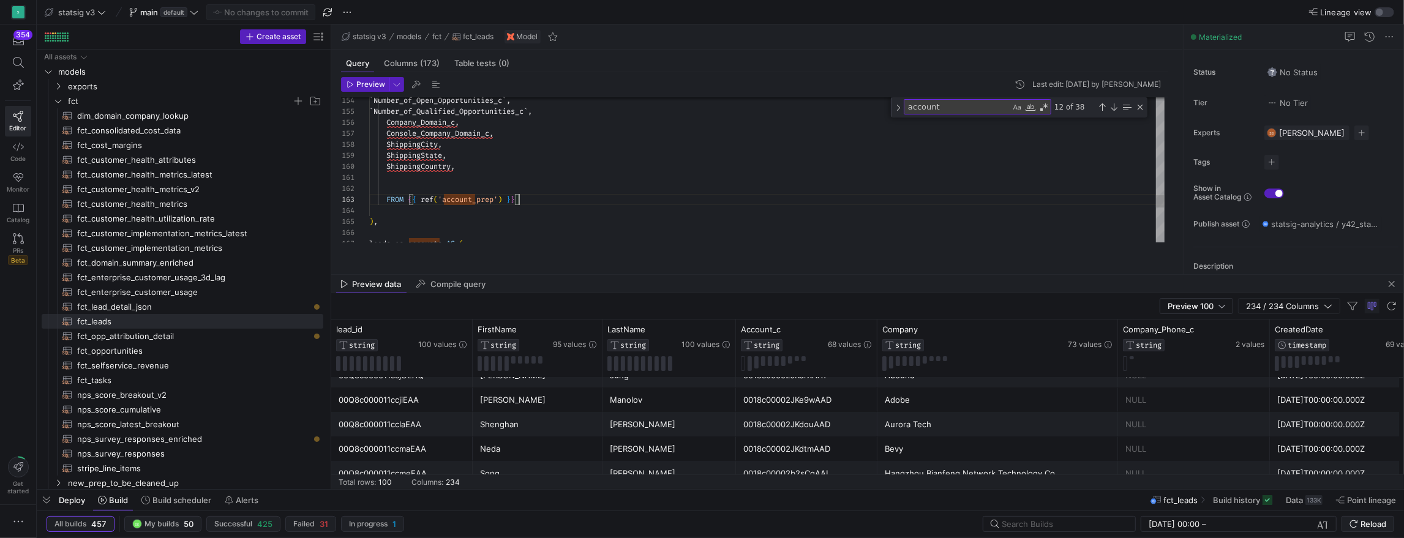
scroll to position [0, 18]
drag, startPoint x: 554, startPoint y: 211, endPoint x: 554, endPoint y: 195, distance: 16.5
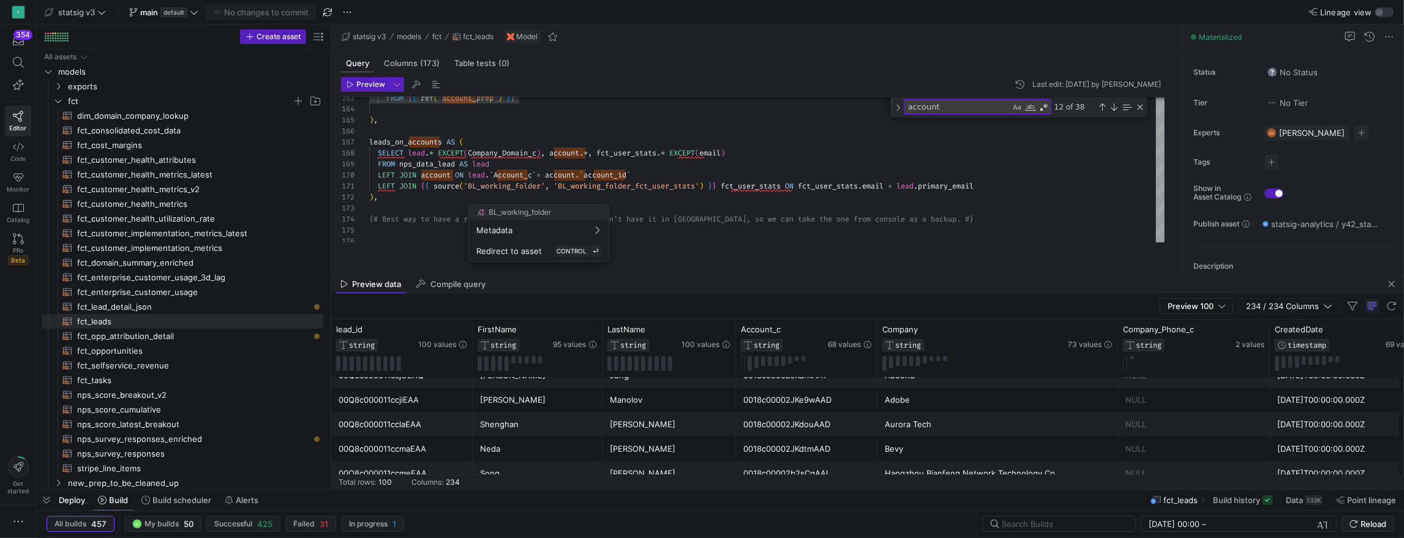
click at [539, 192] on div at bounding box center [702, 269] width 1404 height 538
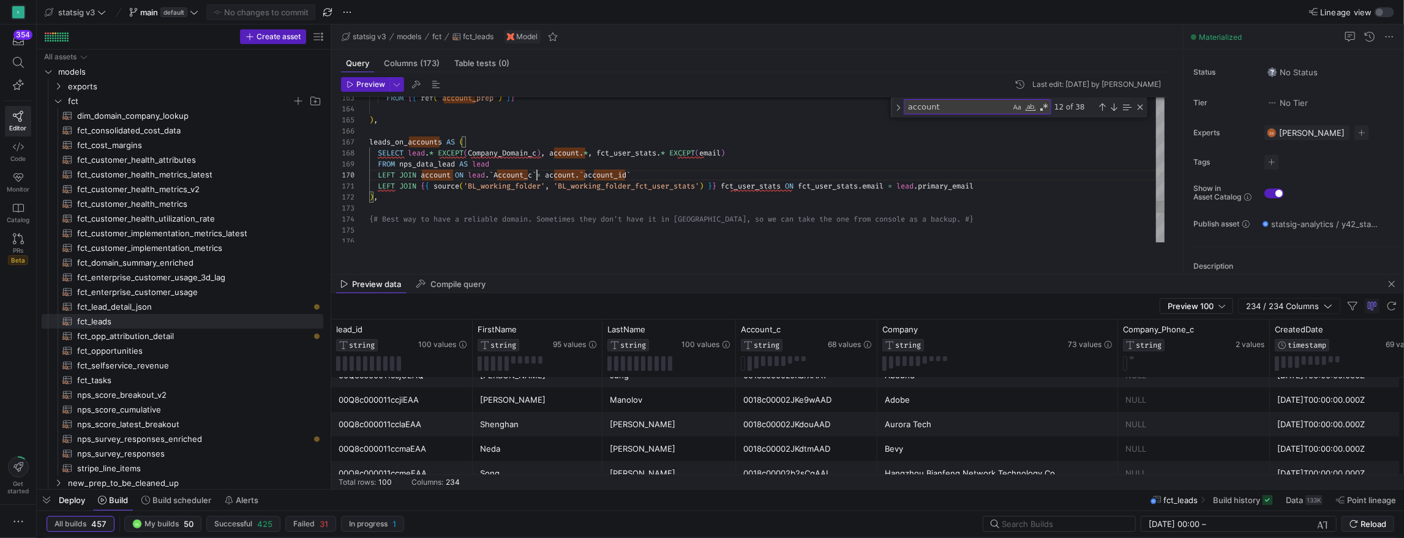
scroll to position [99, 168]
drag, startPoint x: 944, startPoint y: 116, endPoint x: 901, endPoint y: 115, distance: 42.9
click at [901, 115] on div "account account 12 of 38" at bounding box center [1019, 107] width 257 height 20
paste textarea "lead"
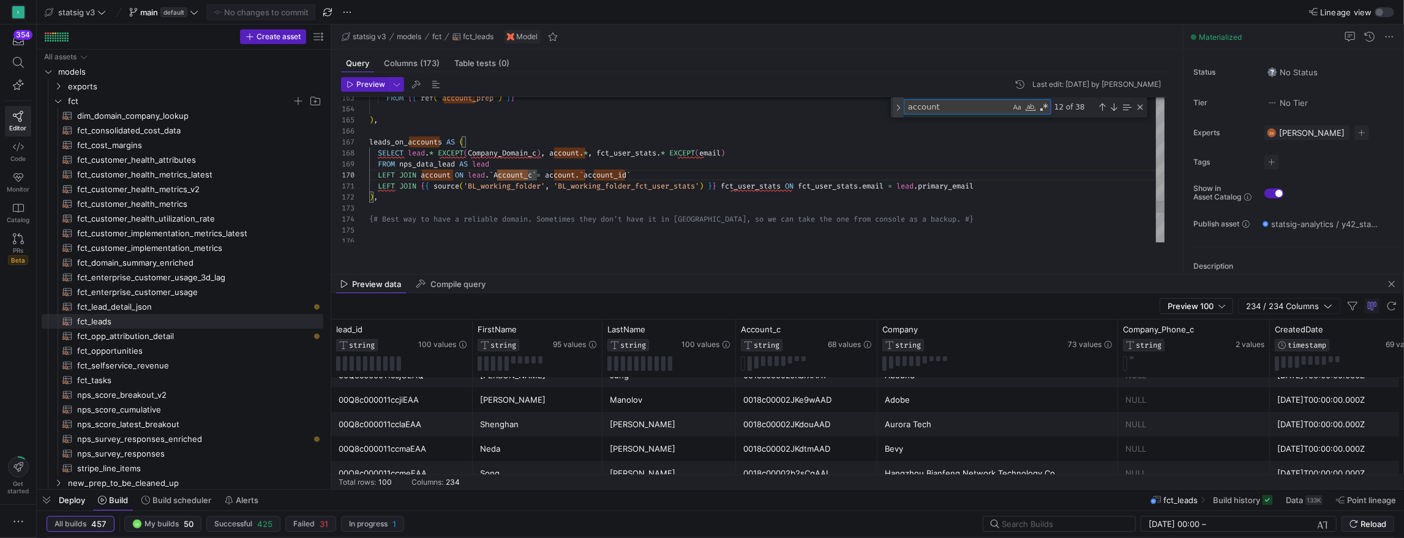
type textarea "LEFT JOIN {{ source('BL_working_folder', 'BL_working_folder_fct_user_stats') }}…"
click at [913, 114] on textarea "lead" at bounding box center [958, 107] width 106 height 14
type textarea "nps_datalead"
type textarea "GROUP BY 1 ), nps_data_lead AS ( SELECT a.*, b.survey_invitation_dt, c.response…"
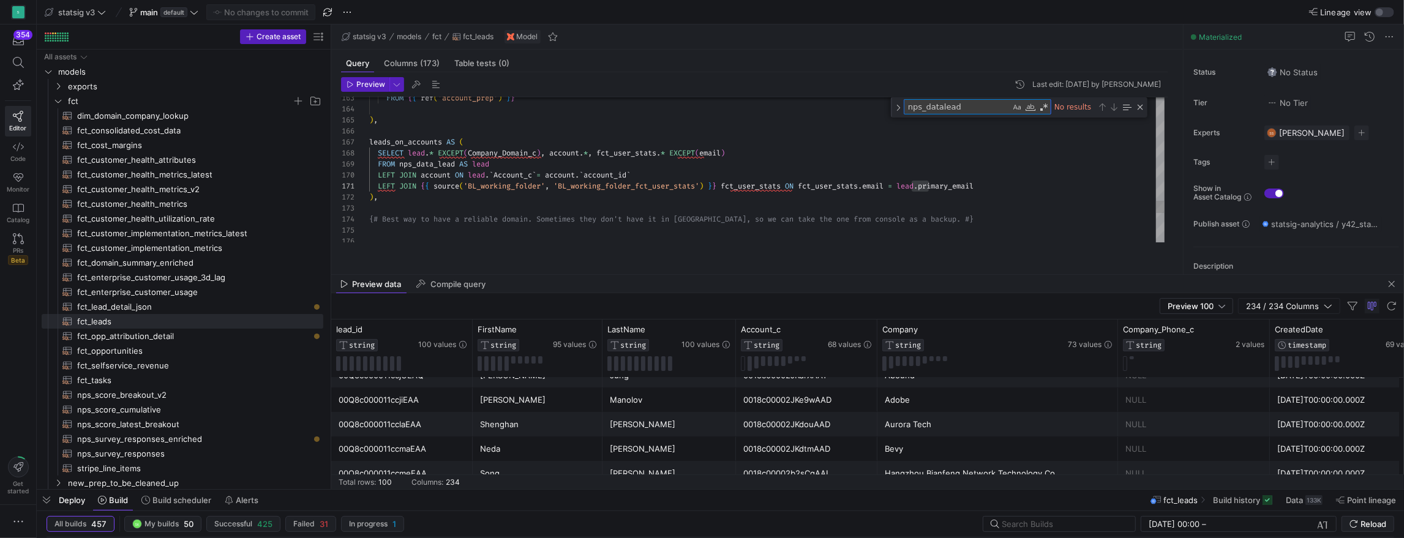
type textarea "nps_data_lead"
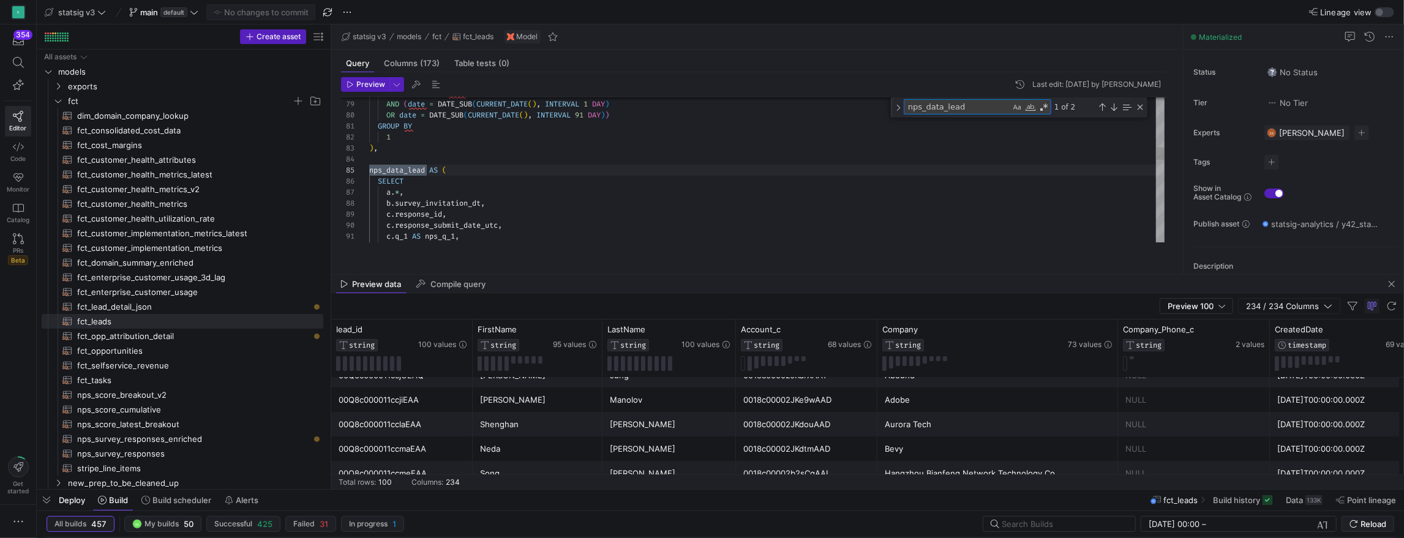
scroll to position [110, 58]
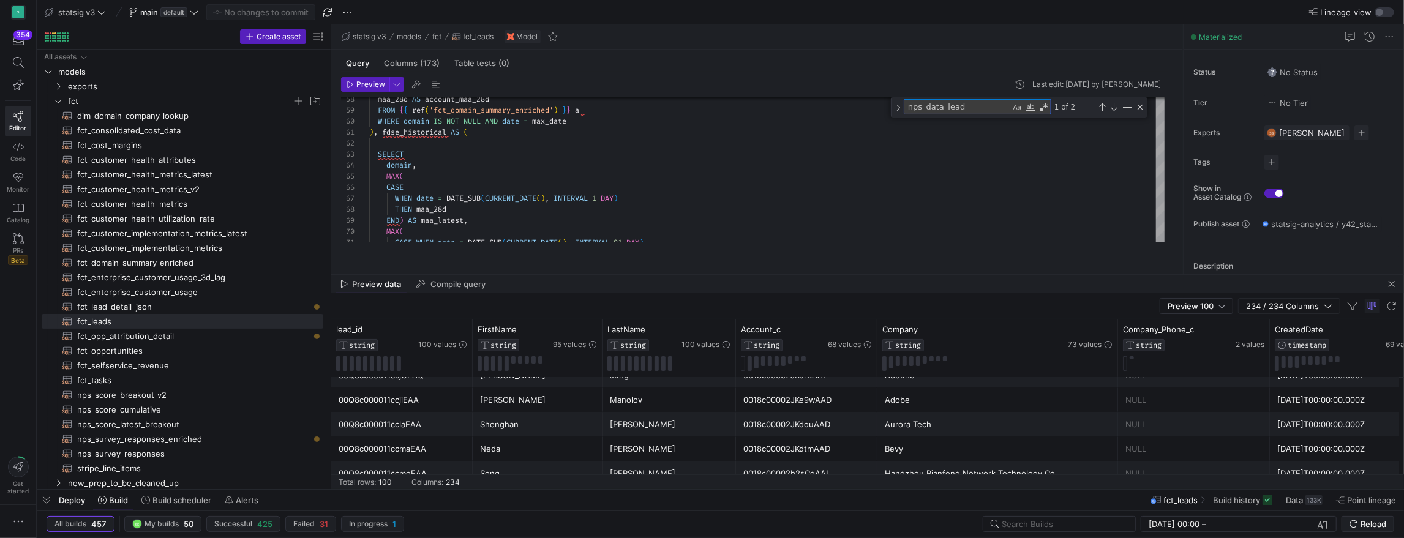
drag, startPoint x: 949, startPoint y: 122, endPoint x: 940, endPoint y: 100, distance: 23.9
click at [940, 100] on y42-sql-queryable-editor "Preview Last edit: [DATE] by [PERSON_NAME] 68 69 70 71 63 64 65 66 67 58 59 60 …" at bounding box center [754, 168] width 827 height 183
type textarea "LEFT JOIN {{ source('BL_working_folder', 'BL_working_folder_fct_user_stats') }}…"
type textarea "lead"
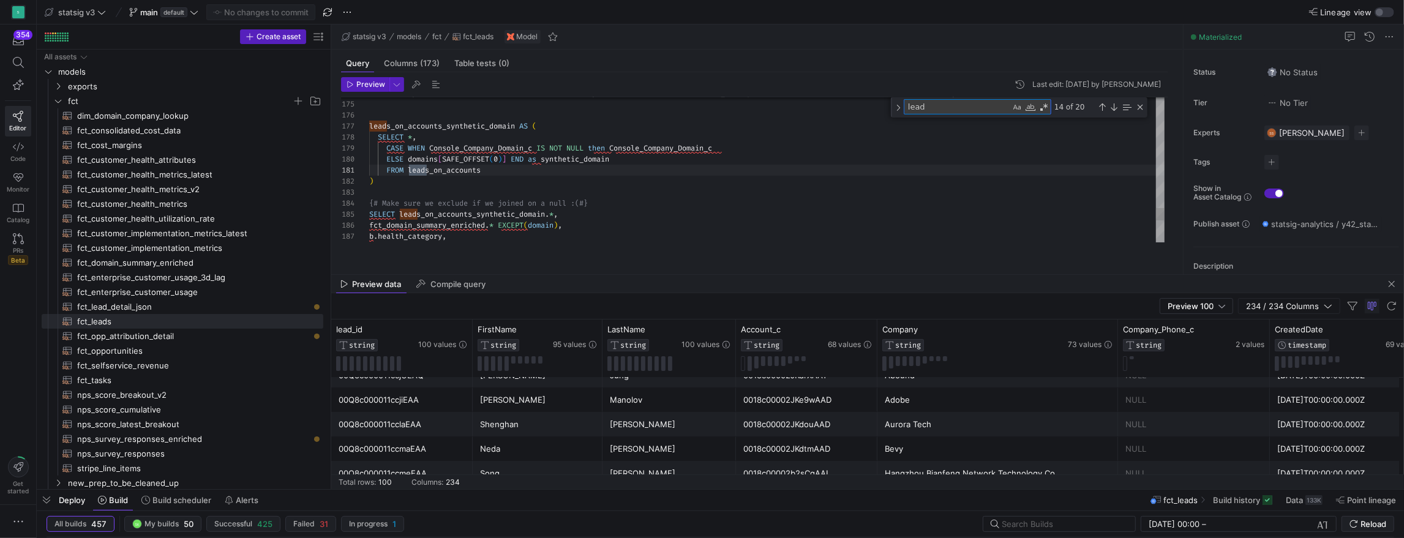
click at [955, 114] on textarea "lead" at bounding box center [958, 107] width 106 height 14
type textarea "### all lead fields selected WITH lead AS ( SELECT * FROM {{ ref('lead_prep') }…"
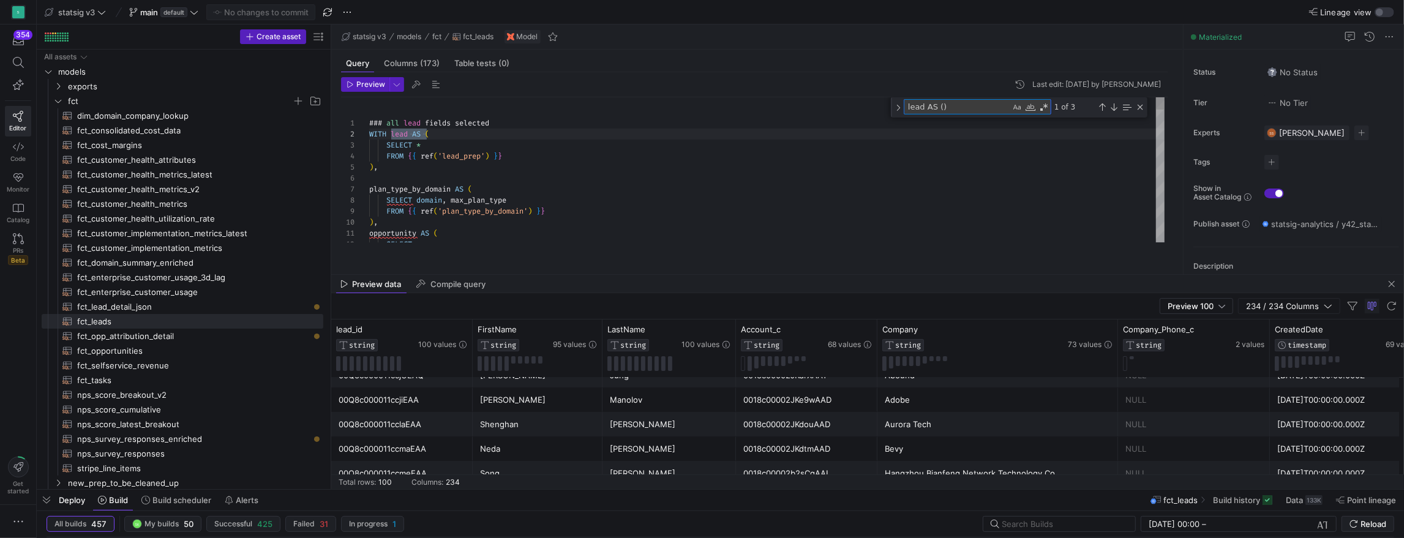
scroll to position [110, 62]
type textarea "lead AS ("
click at [465, 165] on div at bounding box center [702, 269] width 1404 height 538
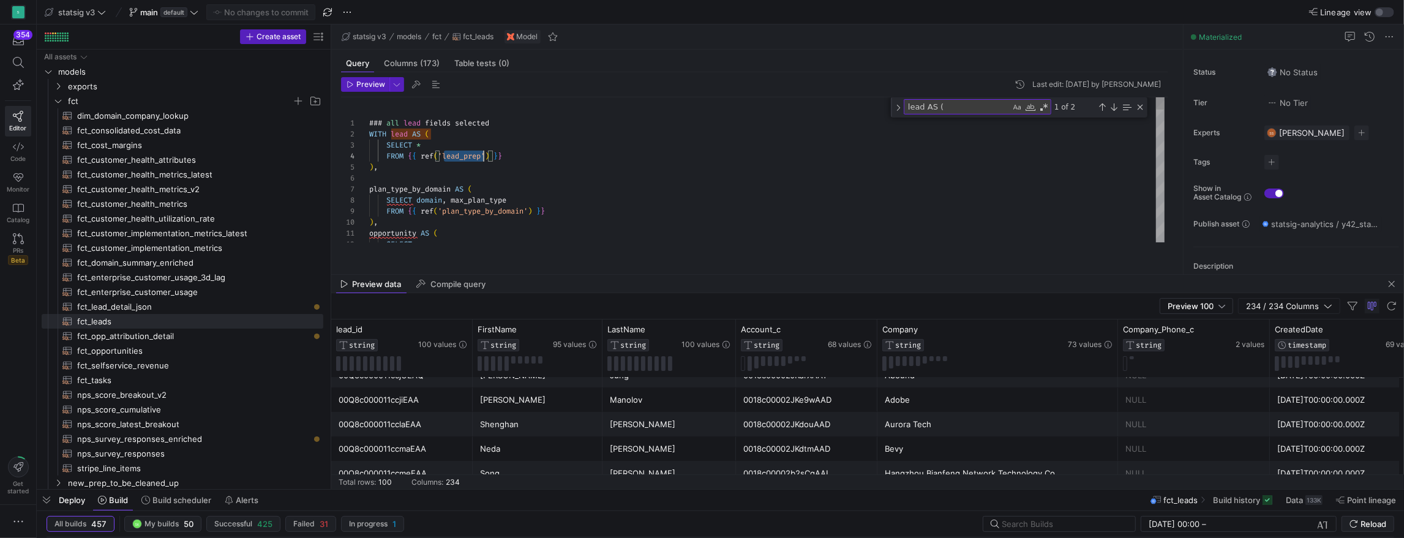
scroll to position [33, 115]
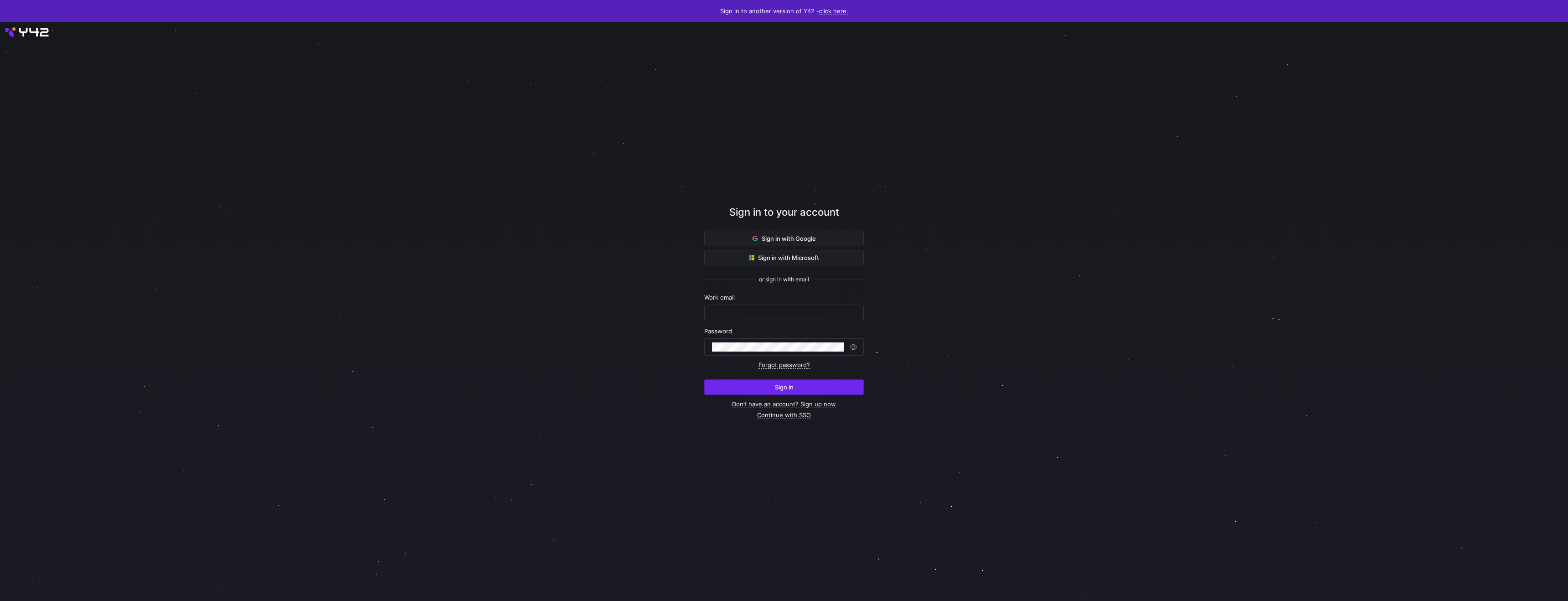
type input "[PERSON_NAME][EMAIL_ADDRESS][DOMAIN_NAME]"
click at [807, 395] on span "submit" at bounding box center [784, 387] width 159 height 15
